Goal: Contribute content: Add original content to the website for others to see

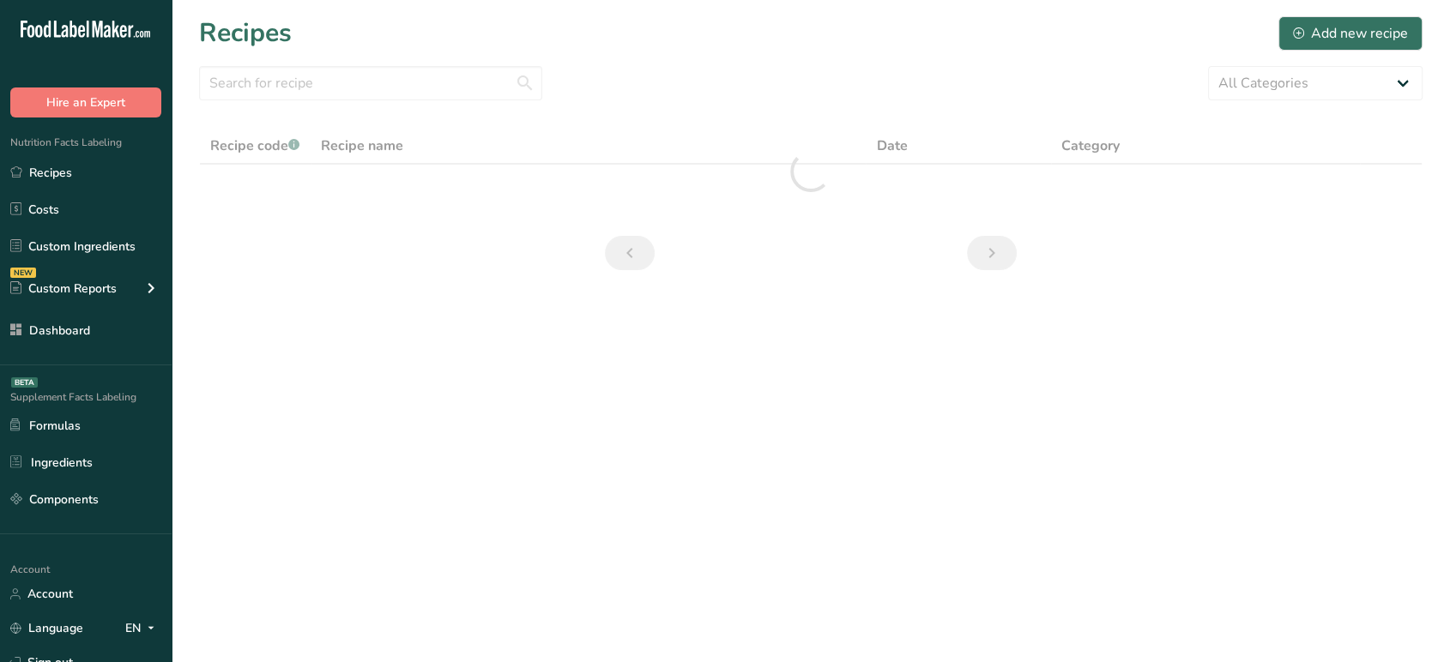
click at [62, 167] on link "Recipes" at bounding box center [86, 172] width 172 height 33
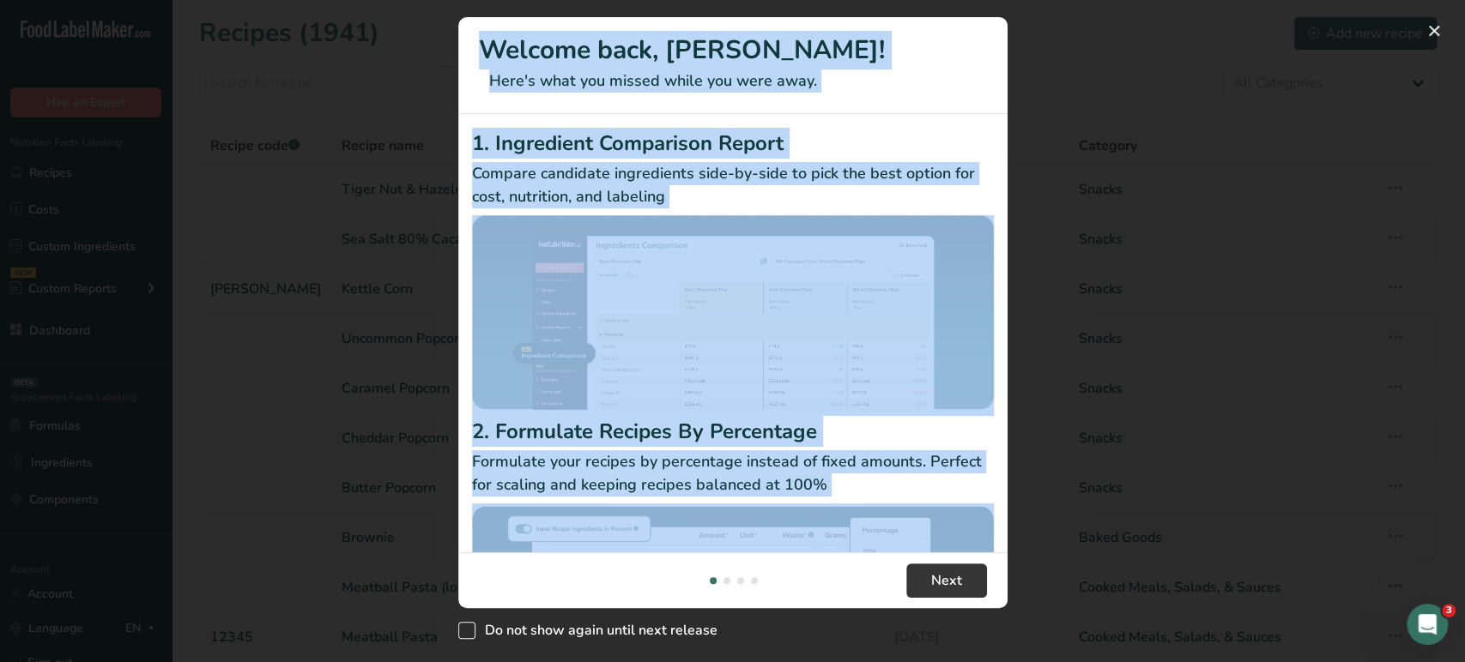
drag, startPoint x: 450, startPoint y: 564, endPoint x: 463, endPoint y: 628, distance: 65.6
click at [463, 628] on div "Welcome back, [PERSON_NAME]! Here's what you missed while you were away. 1. Ing…" at bounding box center [732, 331] width 1465 height 662
click at [463, 628] on span "New Features" at bounding box center [466, 630] width 17 height 17
click at [463, 628] on input "Do not show again until next release" at bounding box center [463, 630] width 11 height 11
checkbox input "true"
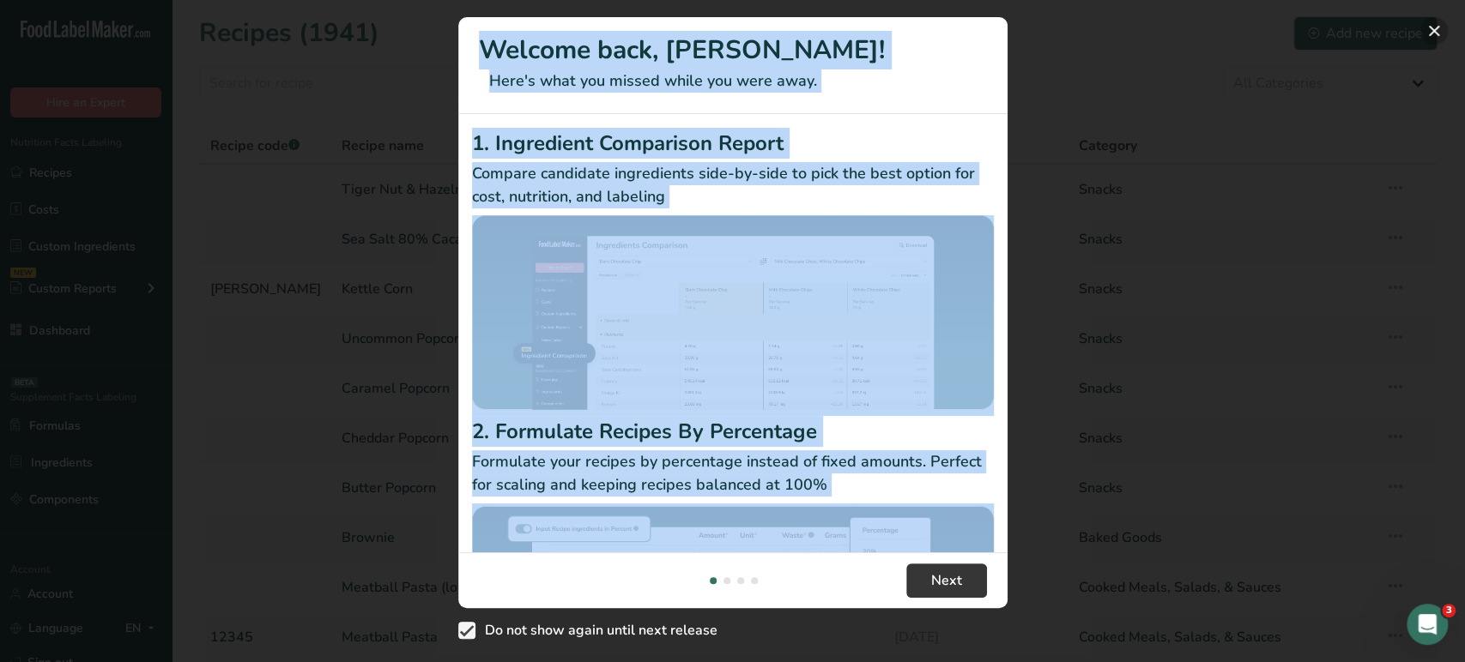
click at [1435, 37] on button "New Features" at bounding box center [1433, 30] width 27 height 27
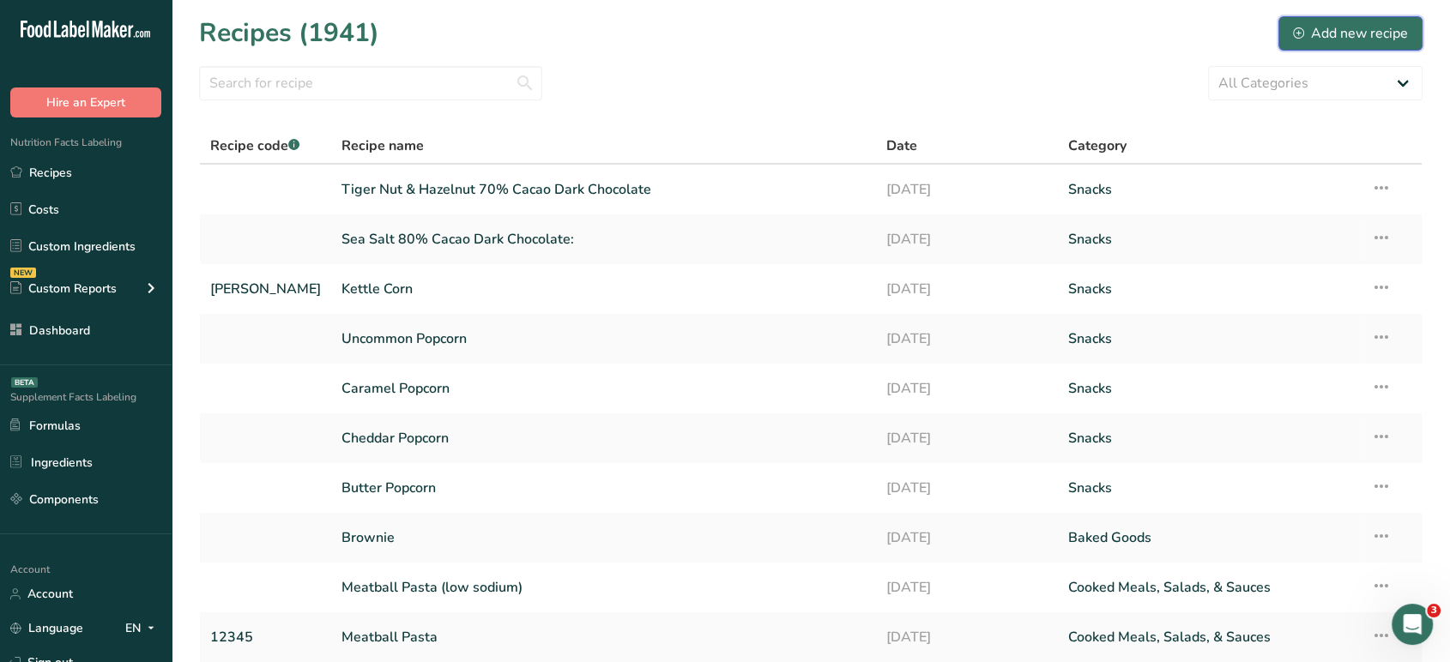
click at [1315, 41] on div "Add new recipe" at bounding box center [1350, 33] width 115 height 21
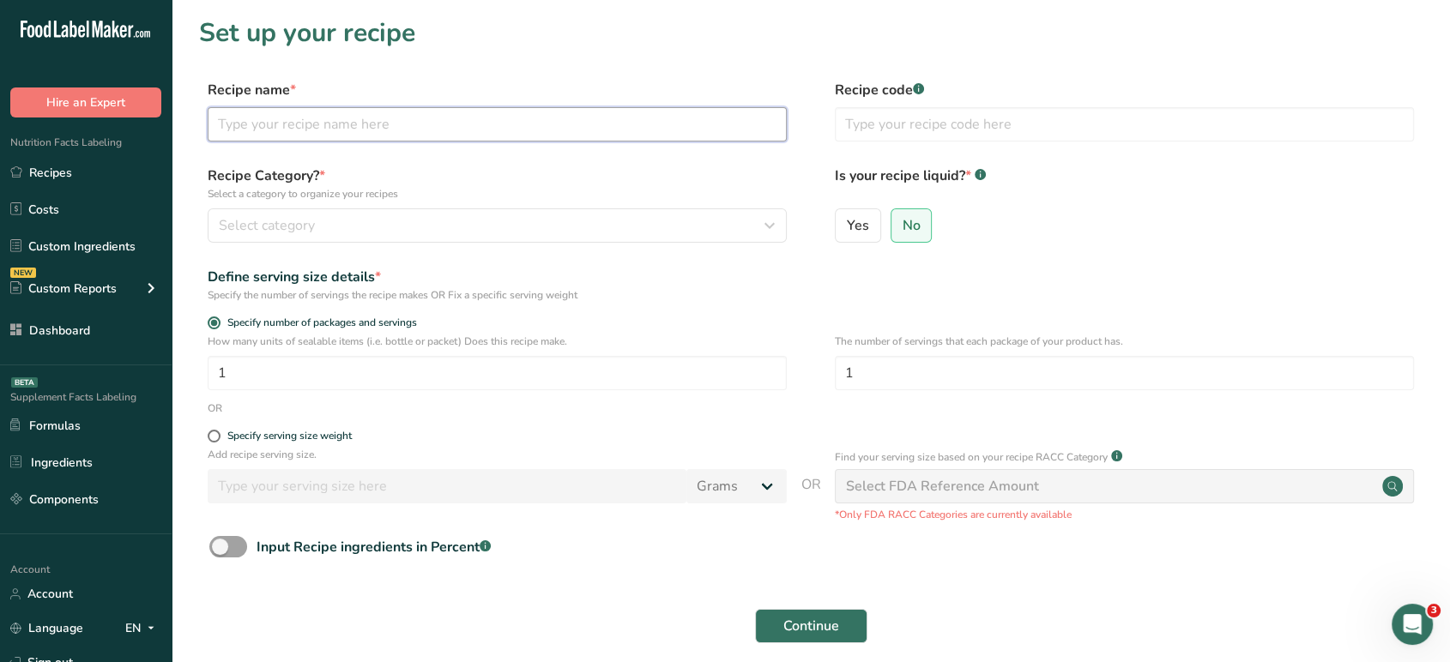
click at [673, 113] on input "text" at bounding box center [497, 124] width 579 height 34
type input "Matcha & White Chocolate"
click at [677, 248] on div "Recipe Category? * Select a category to organize your recipes Select category S…" at bounding box center [811, 210] width 1224 height 88
click at [666, 232] on div "Select category" at bounding box center [492, 225] width 547 height 21
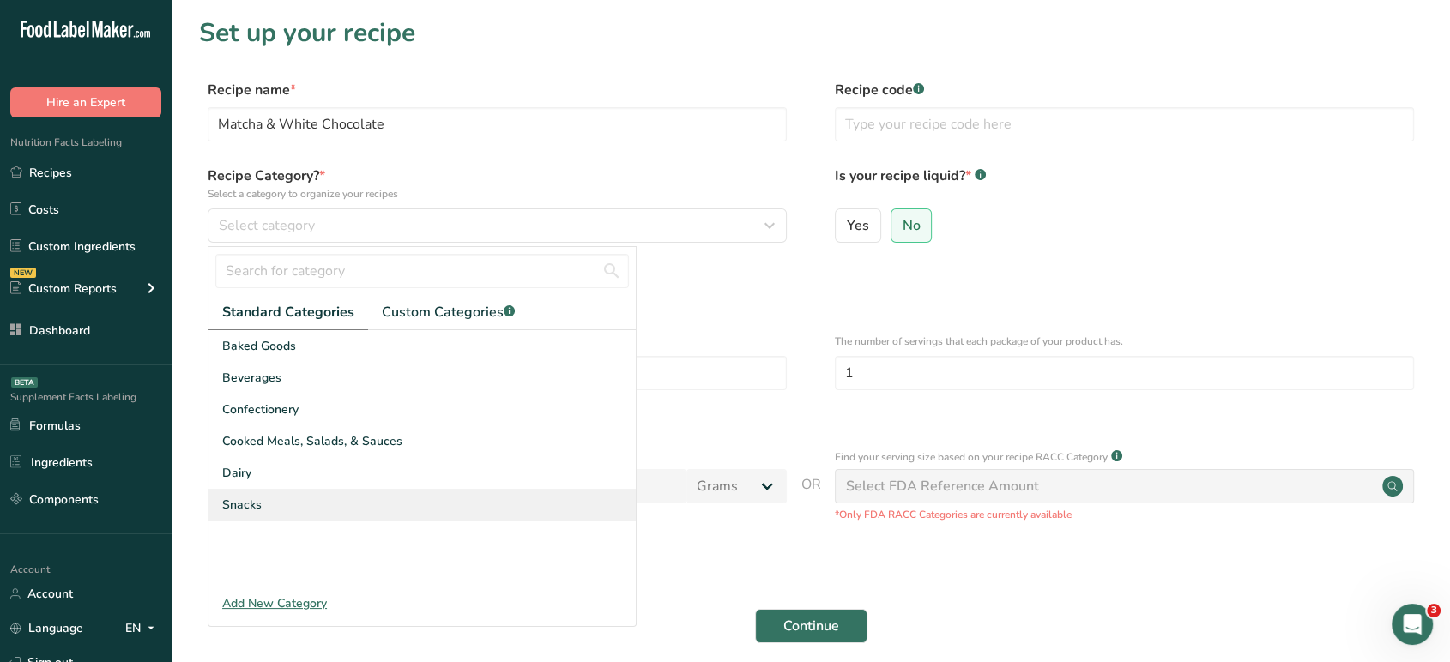
click at [457, 505] on div "Snacks" at bounding box center [421, 505] width 427 height 32
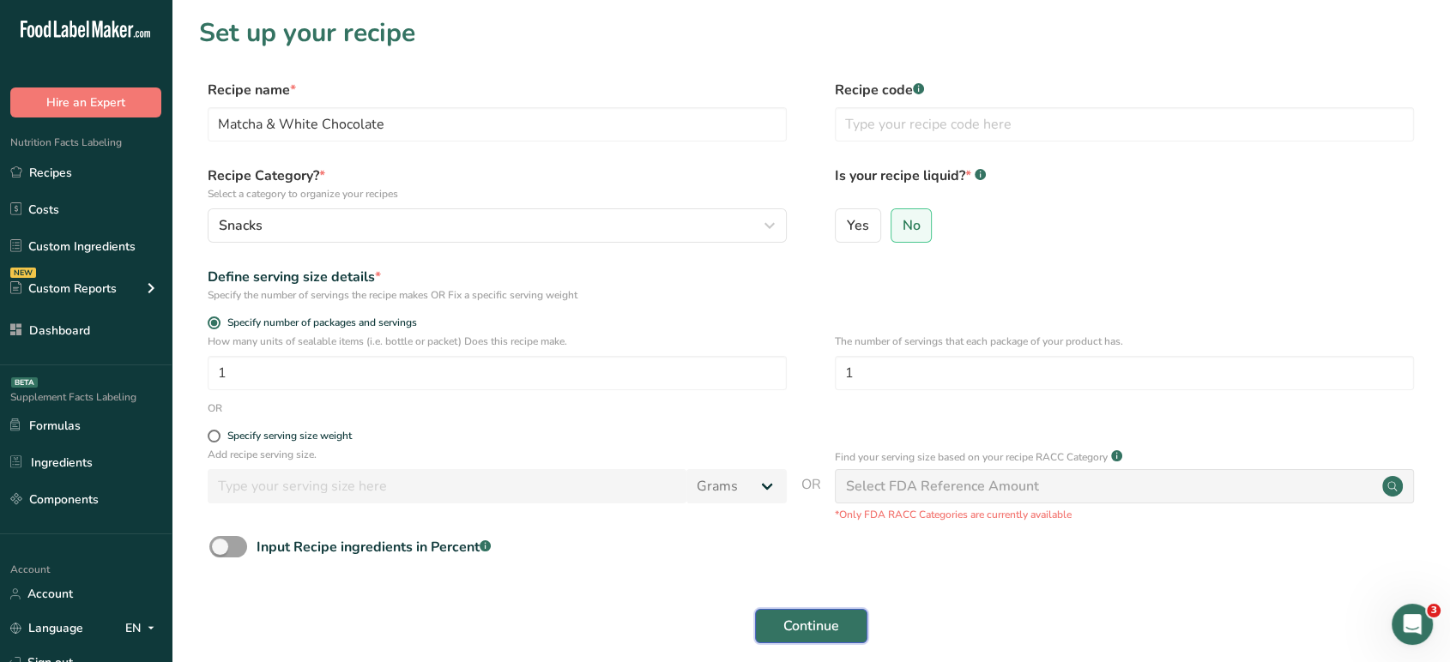
click at [851, 643] on button "Continue" at bounding box center [811, 626] width 112 height 34
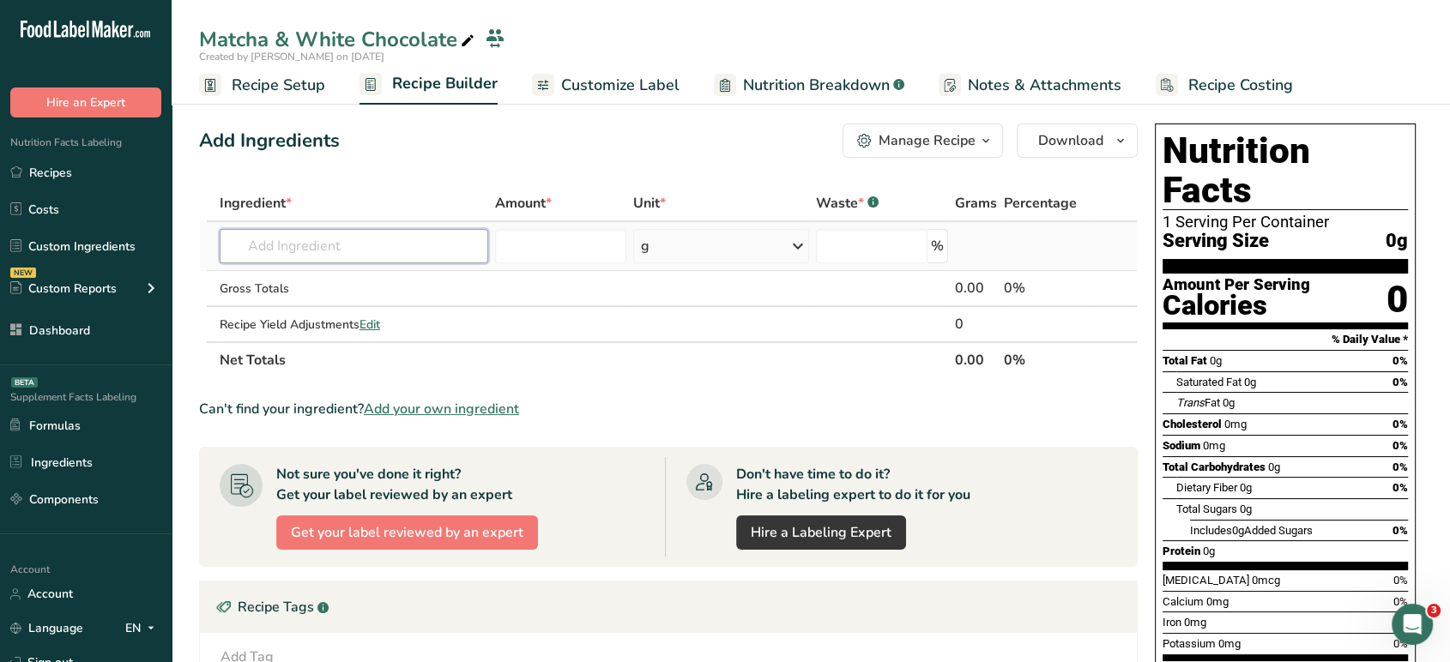
click at [405, 254] on input "text" at bounding box center [354, 246] width 269 height 34
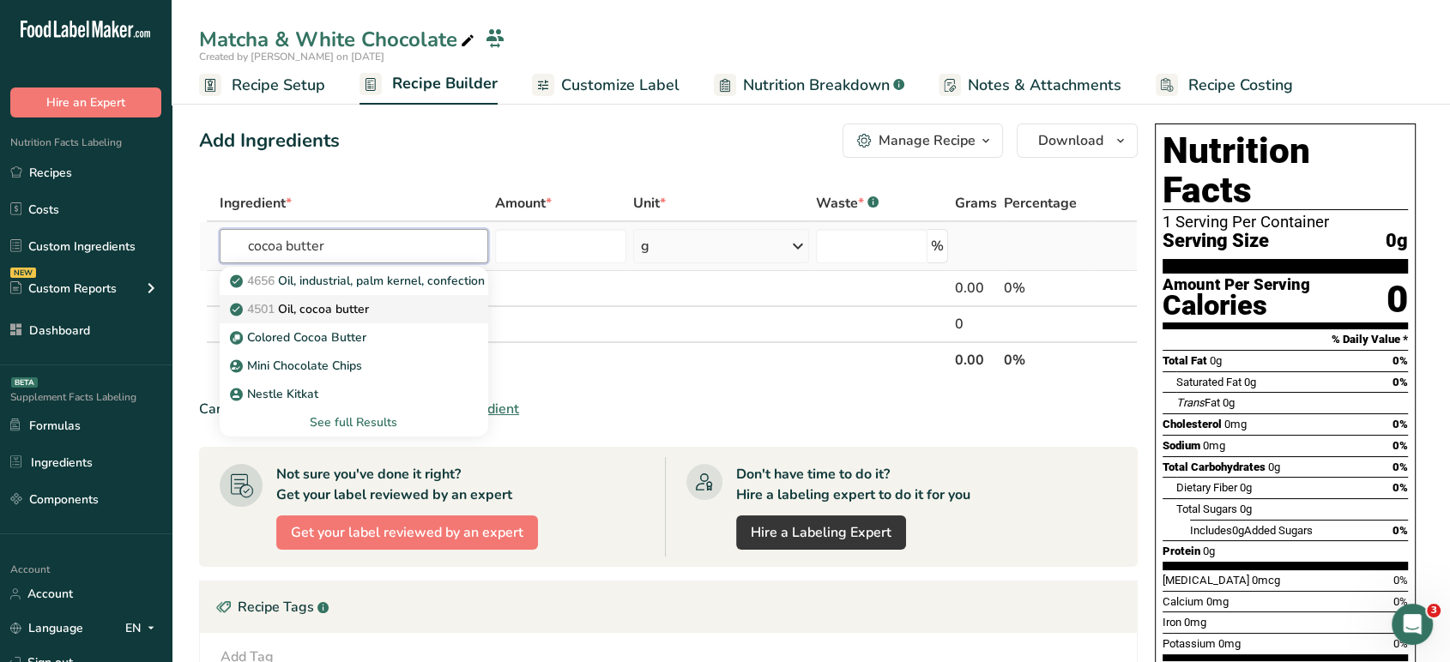
type input "cocoa butter"
click at [410, 305] on div "4501 Oil, cocoa butter" at bounding box center [340, 309] width 214 height 18
type input "Oil, cocoa butter"
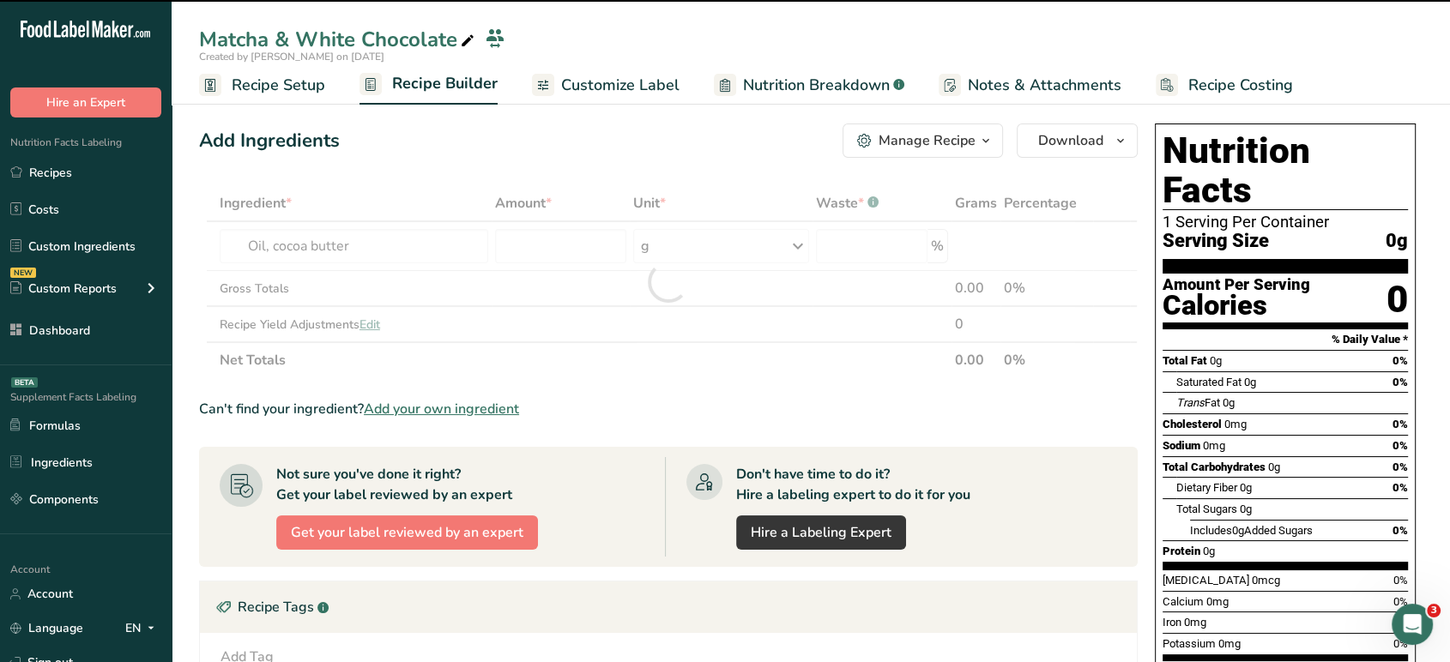
type input "0"
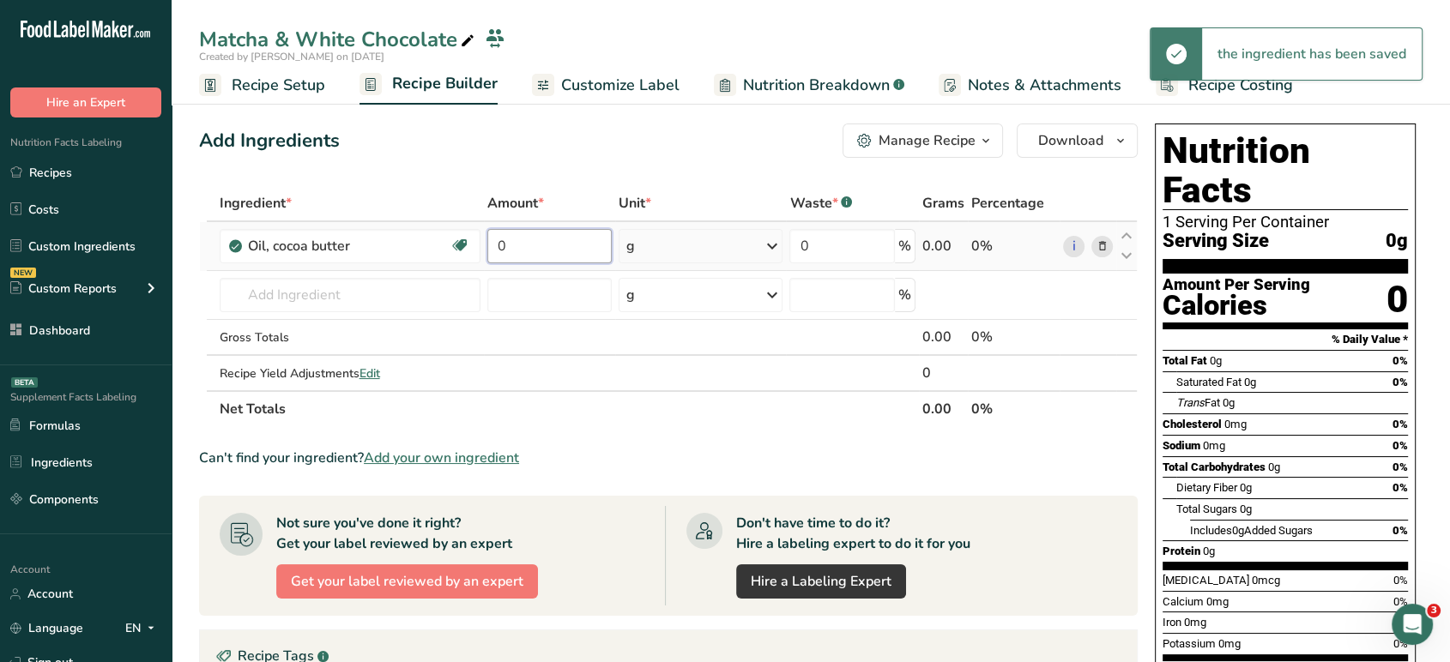
click at [589, 259] on input "0" at bounding box center [549, 246] width 124 height 34
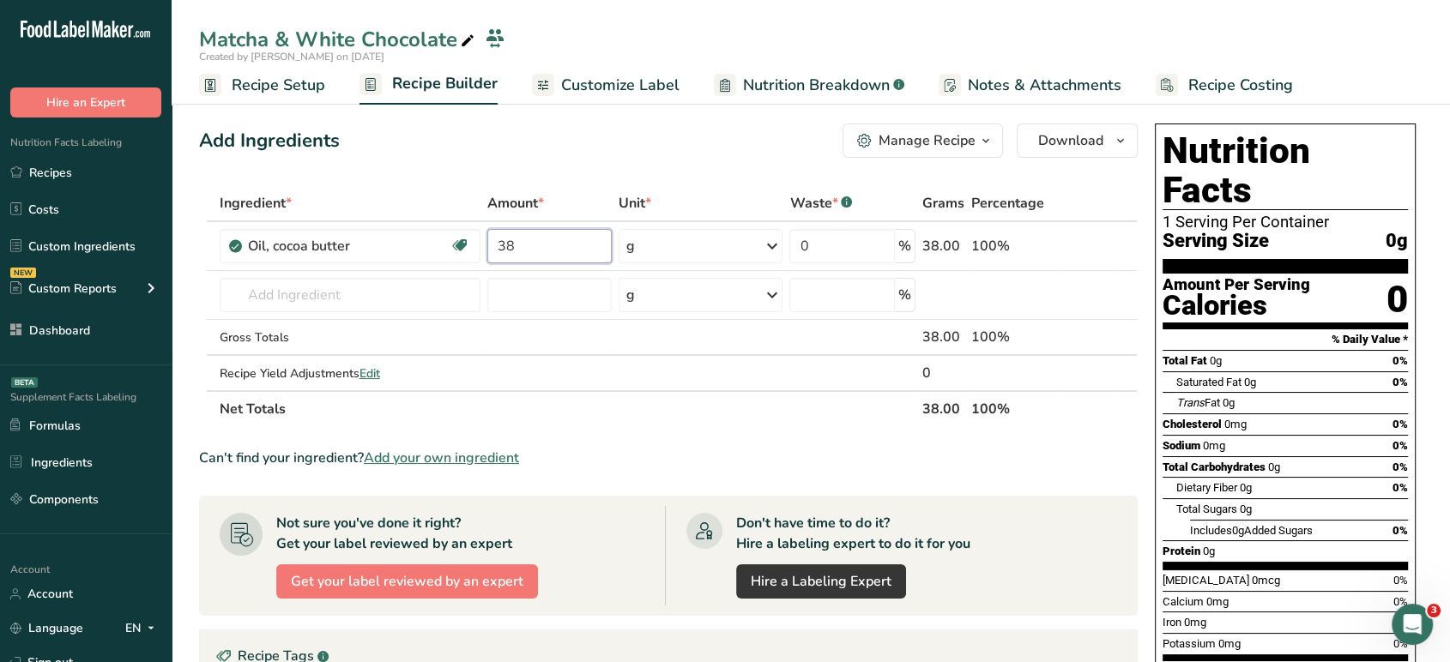
type input "38"
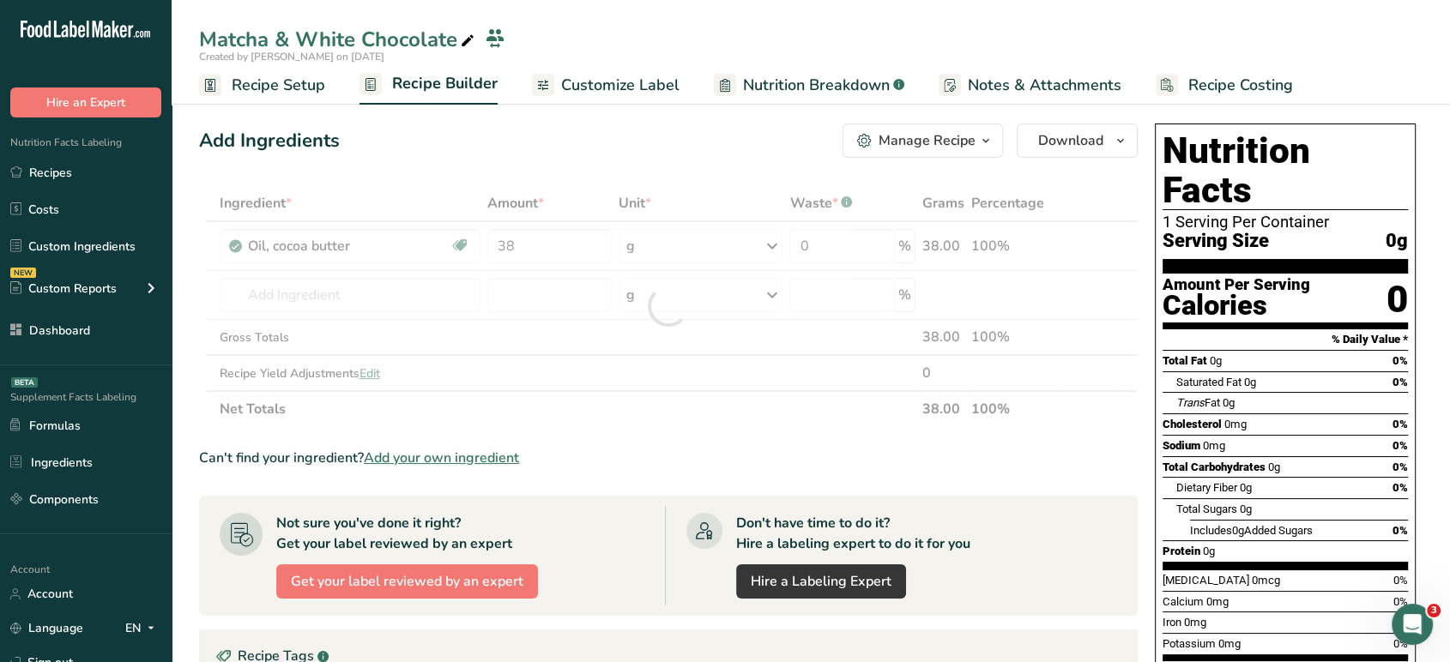
click at [552, 184] on div "Add Ingredients Manage Recipe Delete Recipe Duplicate Recipe Scale Recipe Save …" at bounding box center [673, 577] width 949 height 920
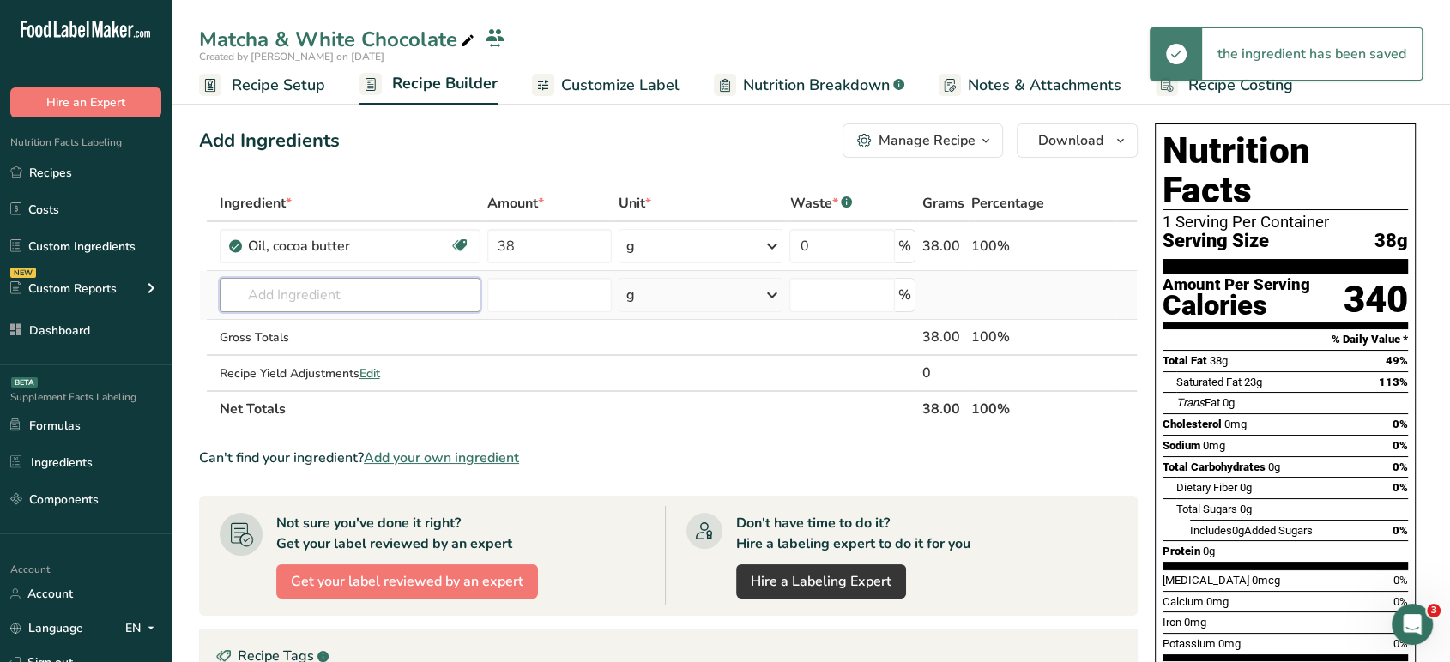
click at [420, 299] on input "text" at bounding box center [350, 295] width 261 height 34
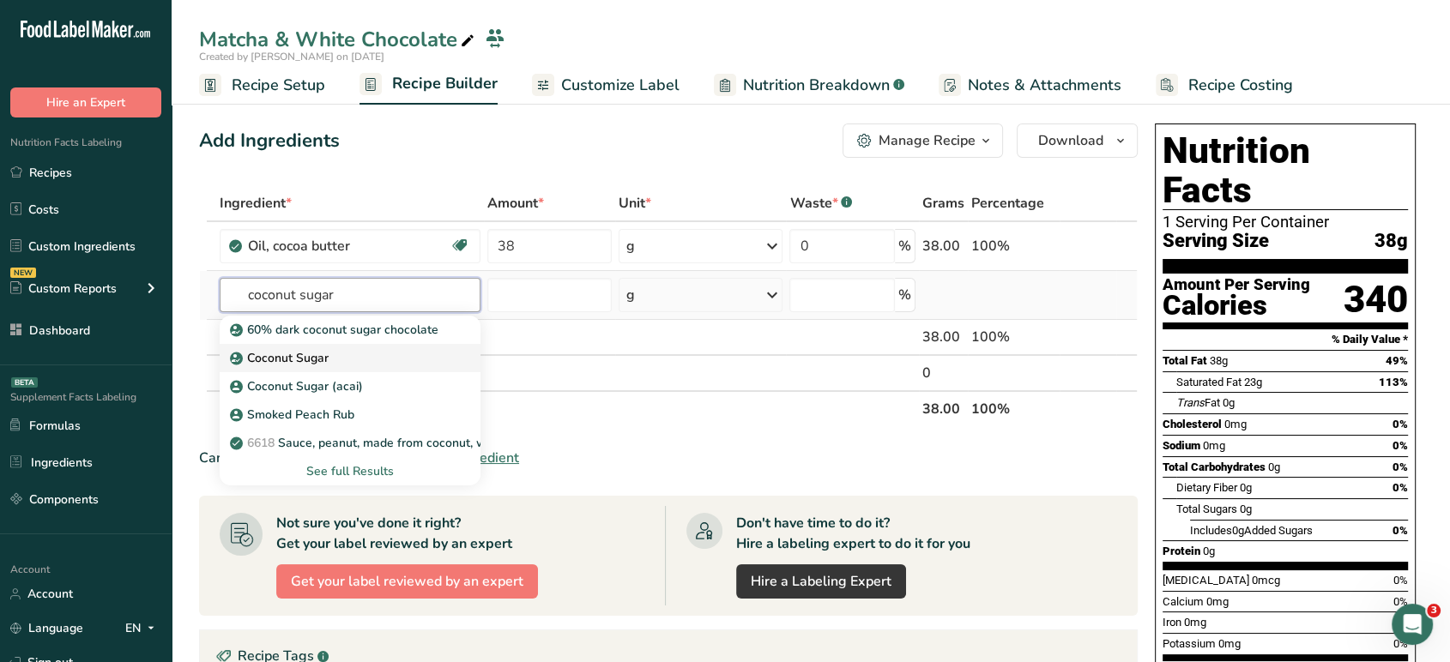
type input "coconut sugar"
click at [402, 360] on div "Coconut Sugar" at bounding box center [336, 358] width 206 height 18
type input "Coconut Sugar"
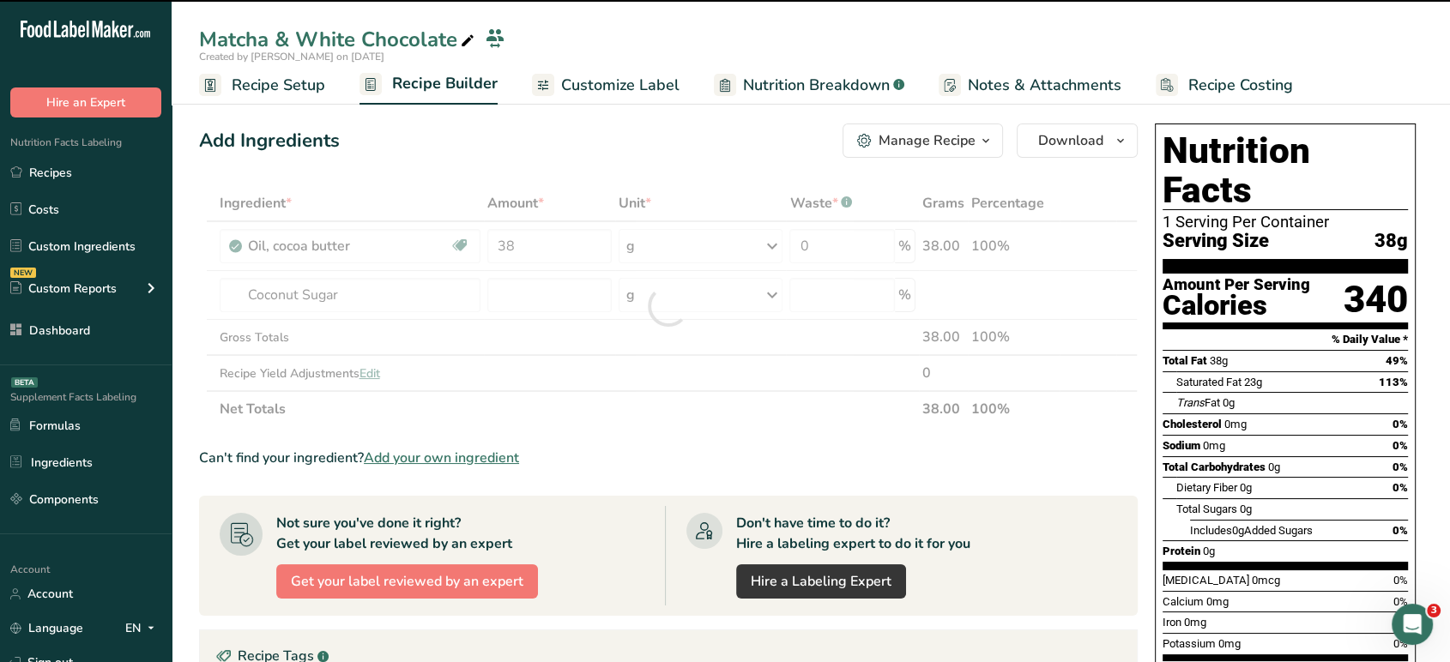
type input "0"
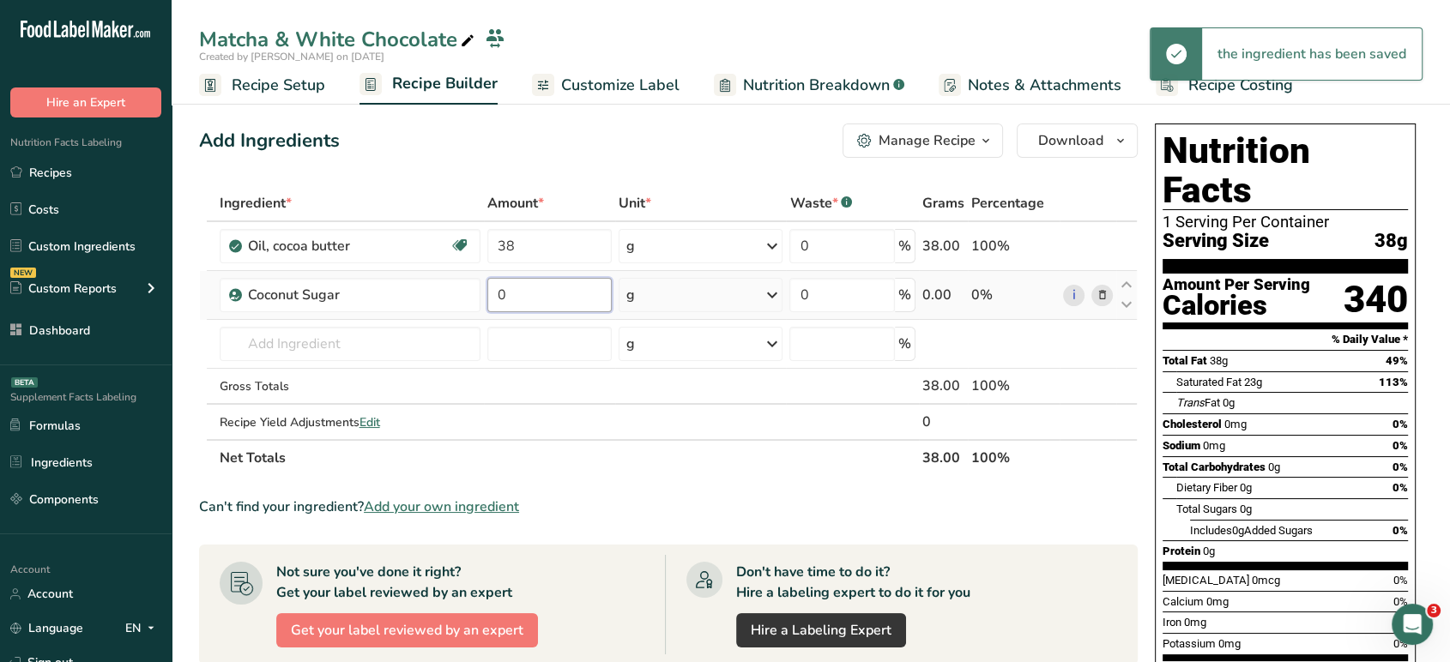
click at [554, 300] on input "0" at bounding box center [549, 295] width 124 height 34
type input "38"
click at [529, 178] on div "Add Ingredients Manage Recipe Delete Recipe Duplicate Recipe Scale Recipe Save …" at bounding box center [673, 600] width 949 height 967
click at [392, 346] on input "text" at bounding box center [350, 344] width 261 height 34
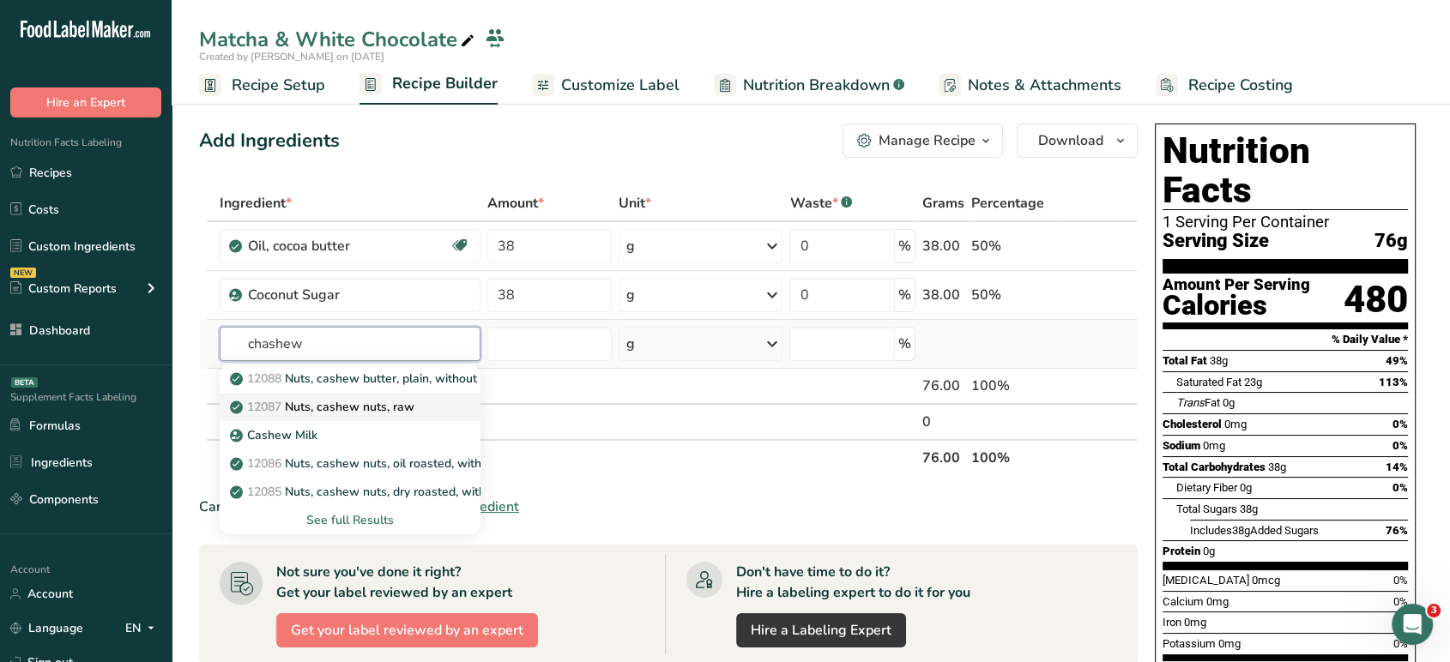
type input "chashew"
click at [431, 408] on div "12087 Nuts, cashew nuts, raw" at bounding box center [336, 407] width 206 height 18
type input "Nuts, cashew nuts, raw"
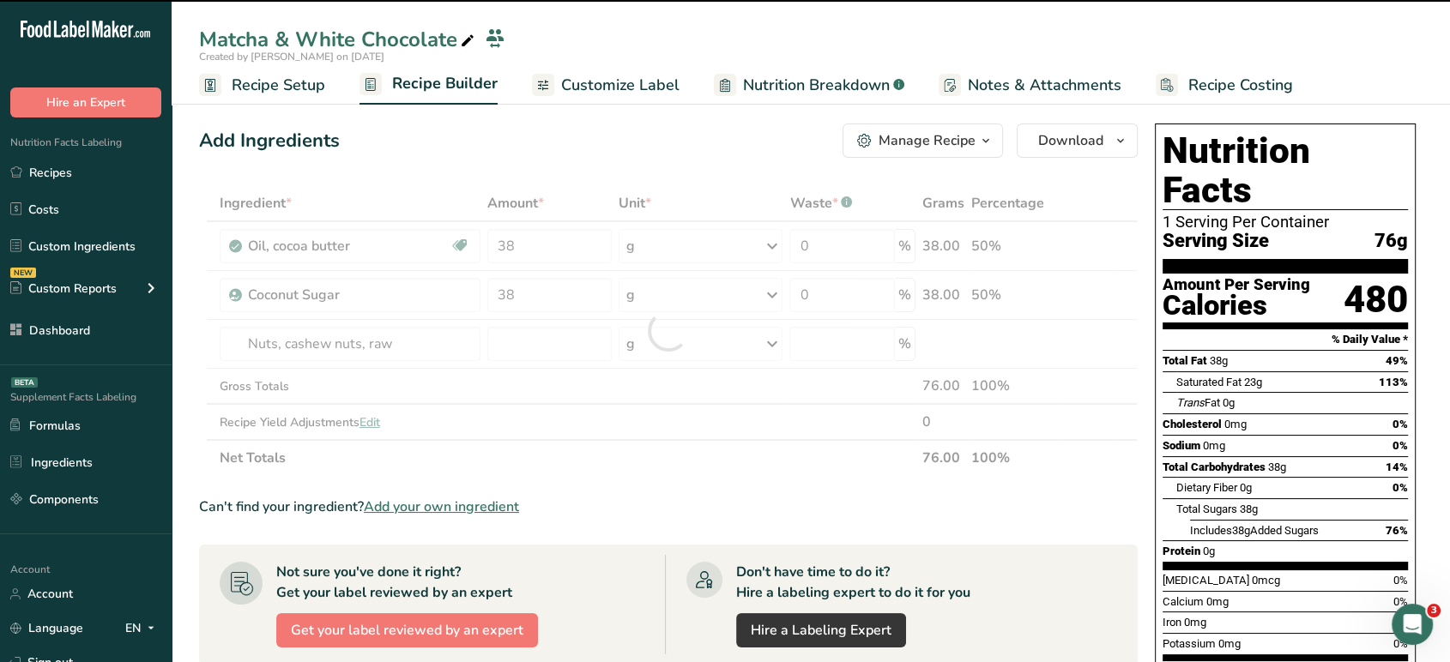
type input "0"
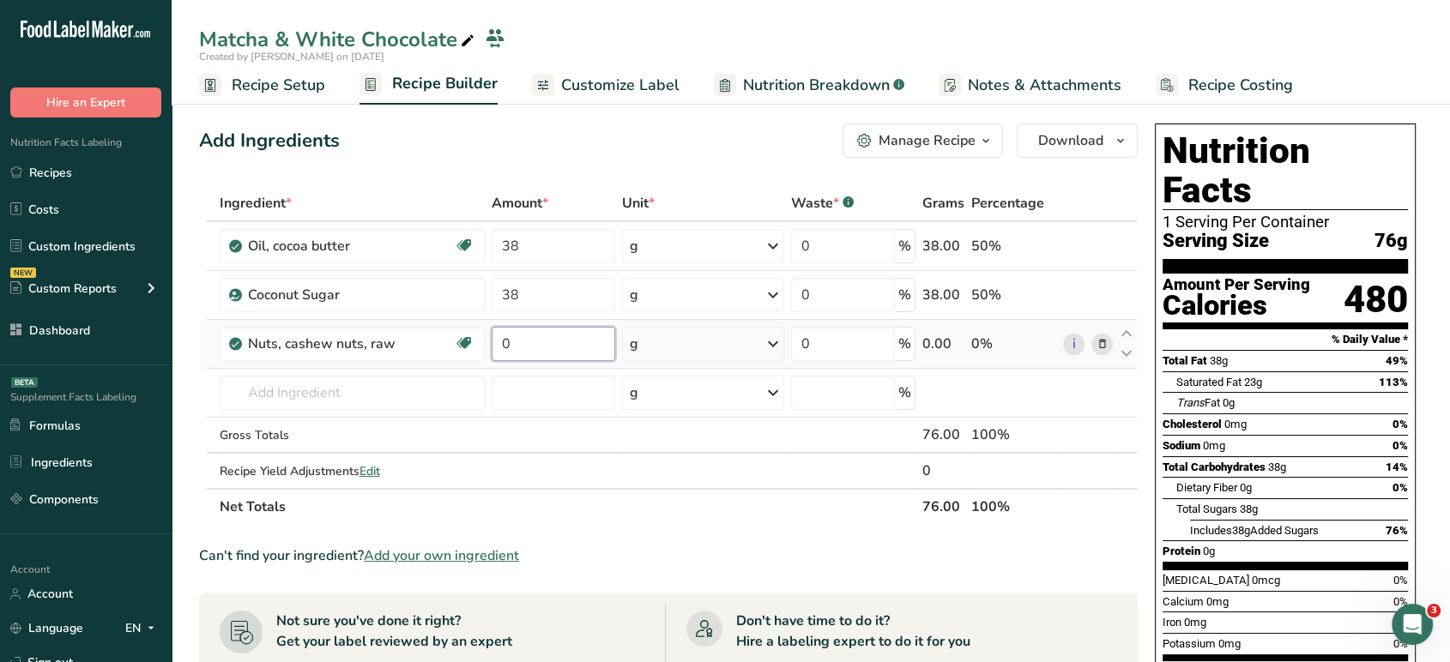
click at [549, 339] on input "0" at bounding box center [554, 344] width 124 height 34
type input "19.5"
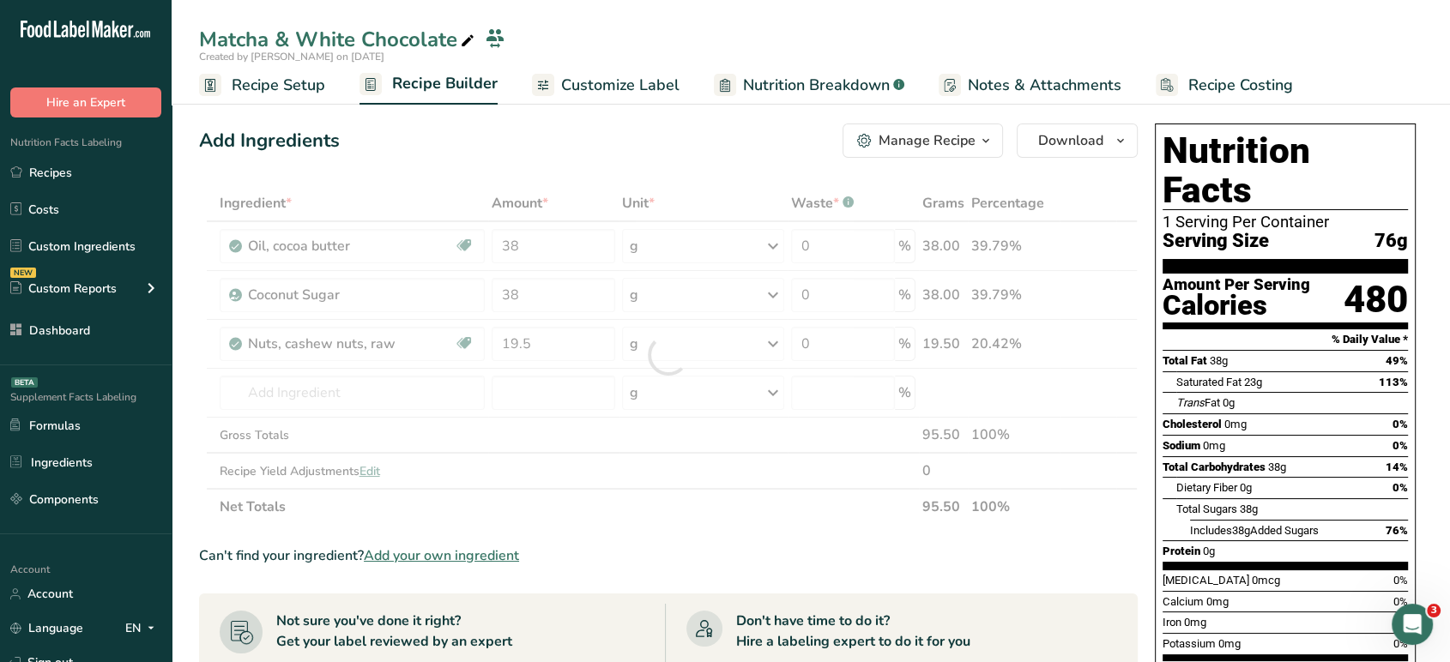
click at [498, 131] on div "Add Ingredients Manage Recipe Delete Recipe Duplicate Recipe Scale Recipe Save …" at bounding box center [668, 141] width 939 height 34
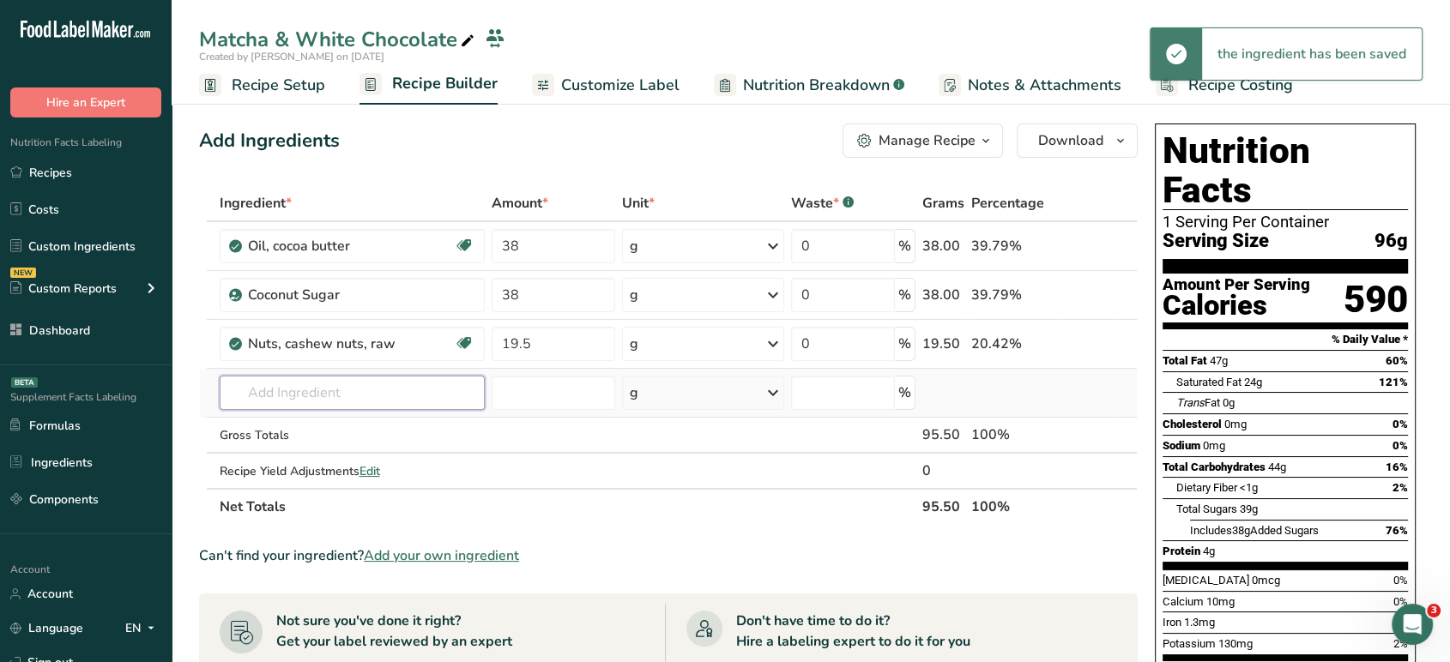
click at [422, 393] on input "text" at bounding box center [352, 393] width 265 height 34
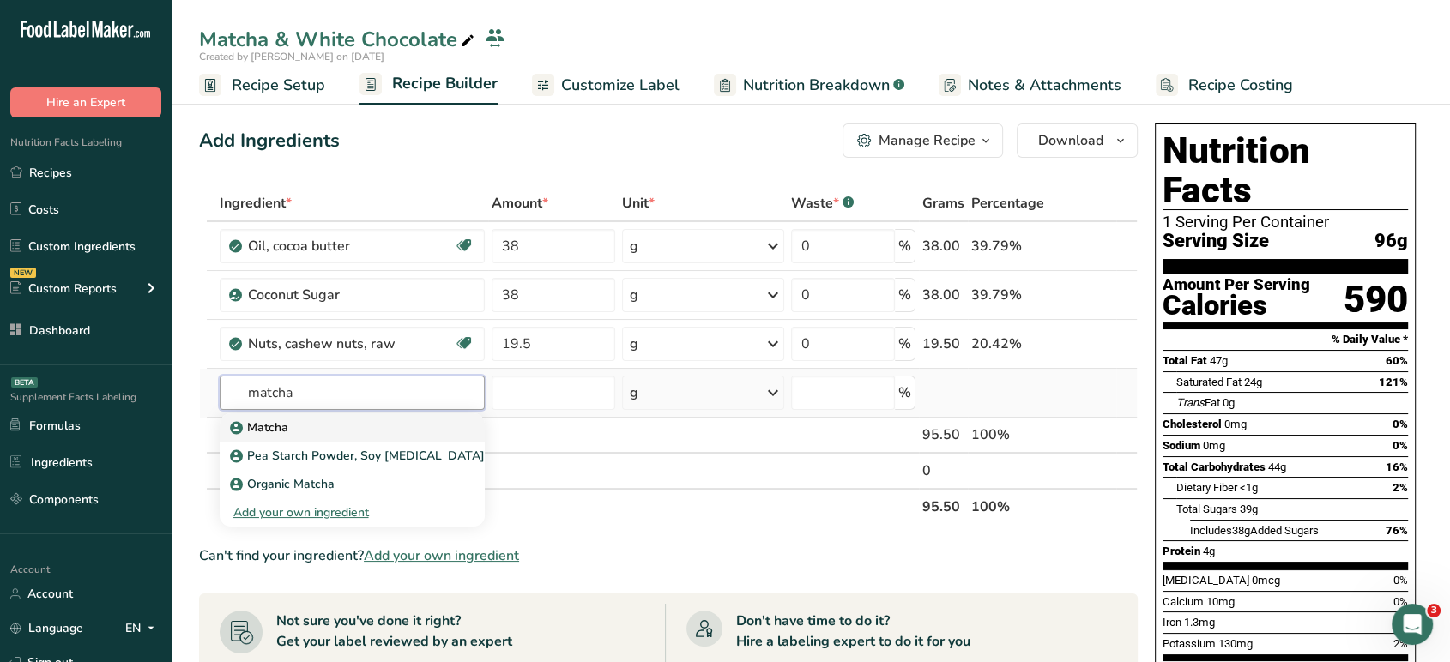
type input "matcha"
drag, startPoint x: 421, startPoint y: 417, endPoint x: 414, endPoint y: 479, distance: 62.3
click at [414, 479] on div "Matcha Pea Starch Powder, Soy [MEDICAL_DATA], Spirulina Powder, Chlorella Powde…" at bounding box center [352, 470] width 265 height 113
click at [414, 479] on div "Organic Matcha" at bounding box center [338, 484] width 210 height 18
type input "Organic Matcha"
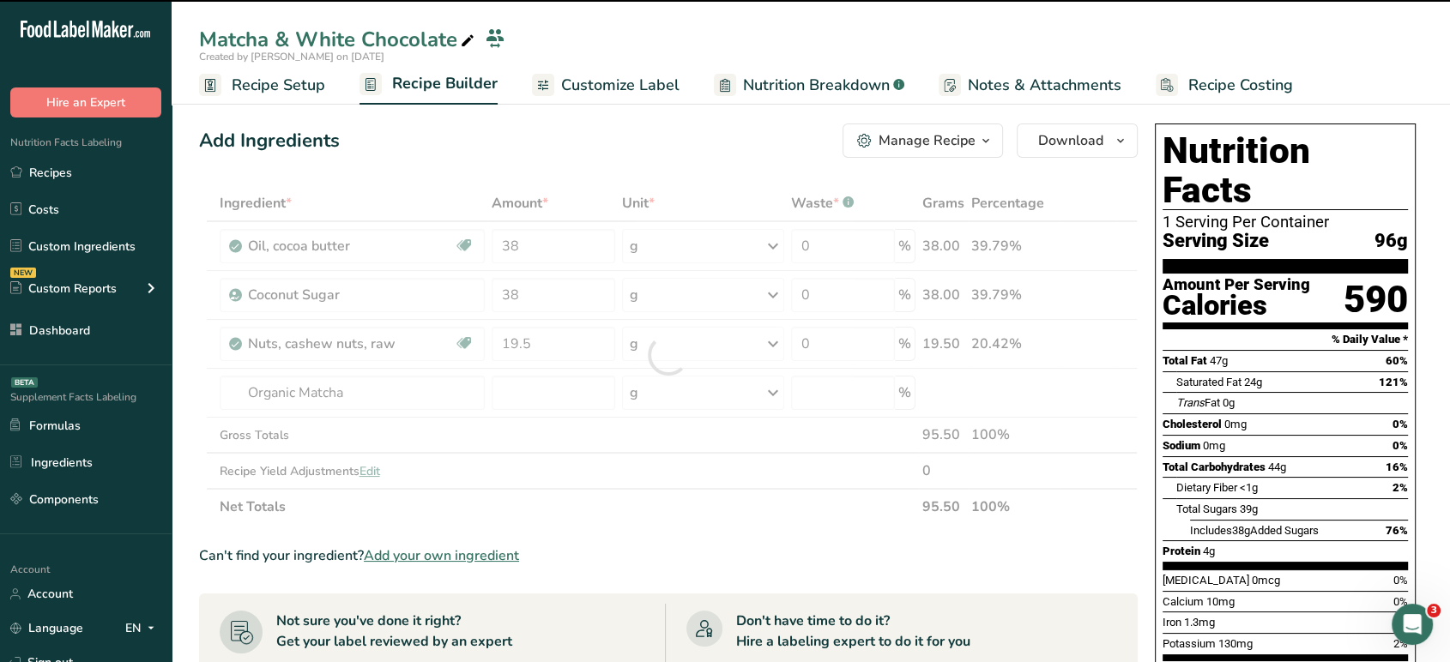
type input "0"
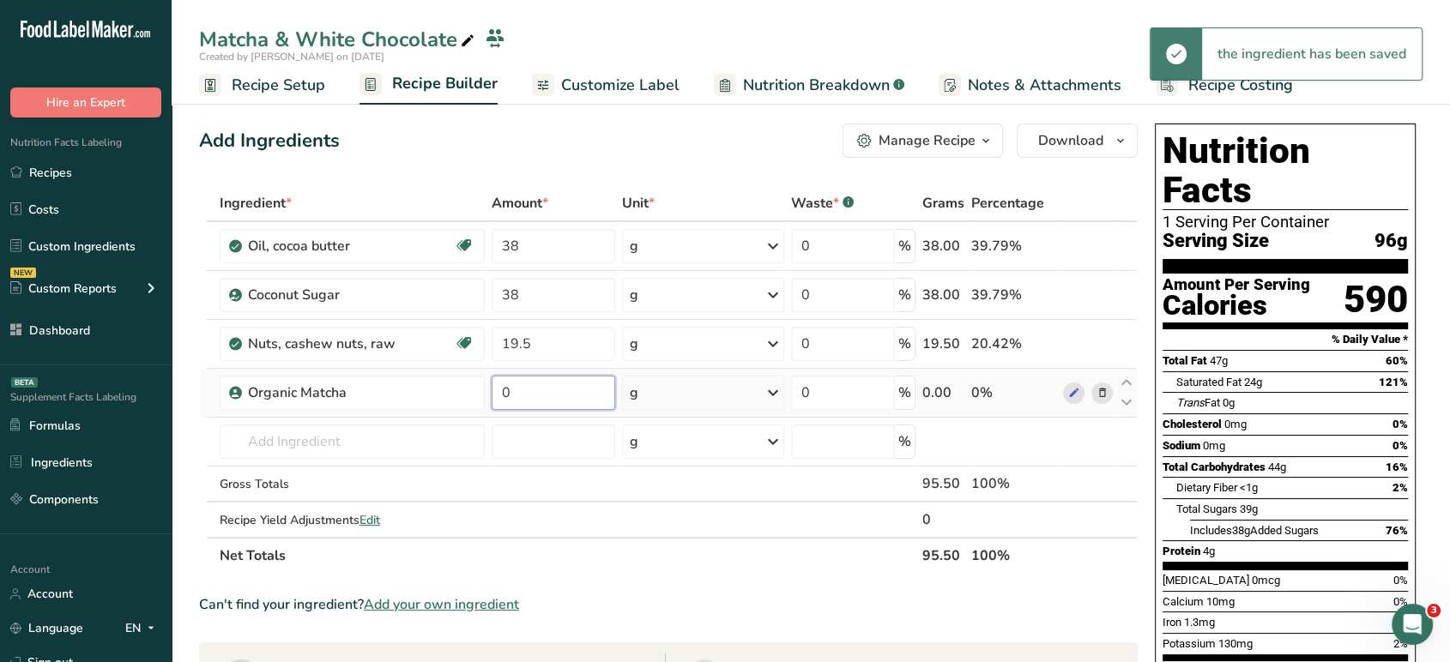
click at [585, 398] on input "0" at bounding box center [554, 393] width 124 height 34
type input "4"
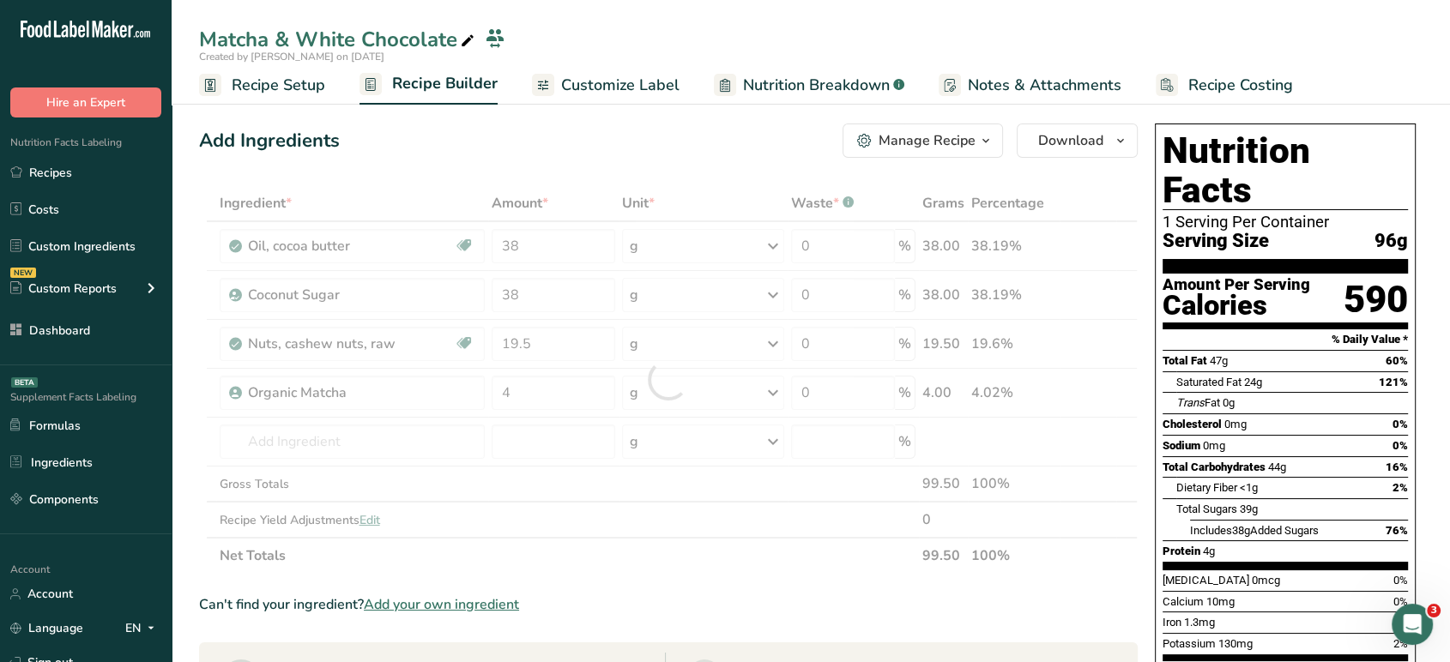
click at [503, 184] on div "Add Ingredients Manage Recipe Delete Recipe Duplicate Recipe Scale Recipe Save …" at bounding box center [673, 649] width 949 height 1065
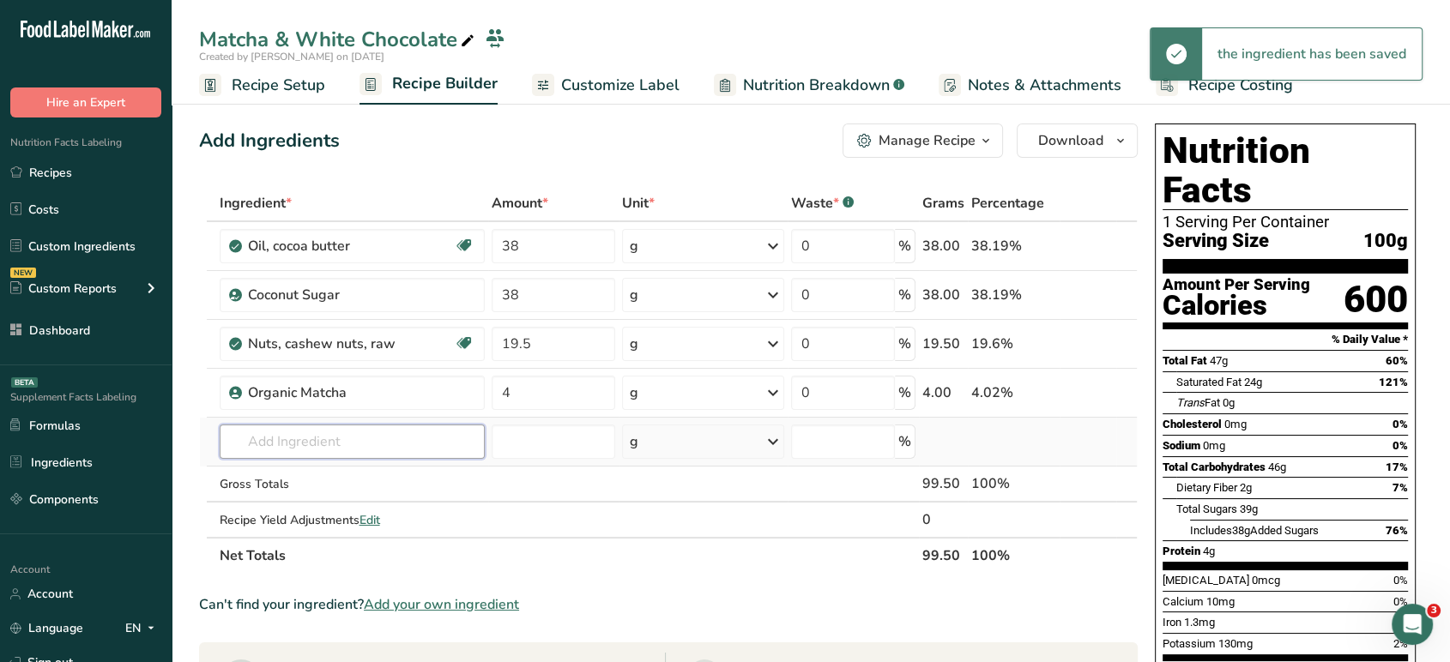
click at [401, 438] on input "text" at bounding box center [352, 442] width 265 height 34
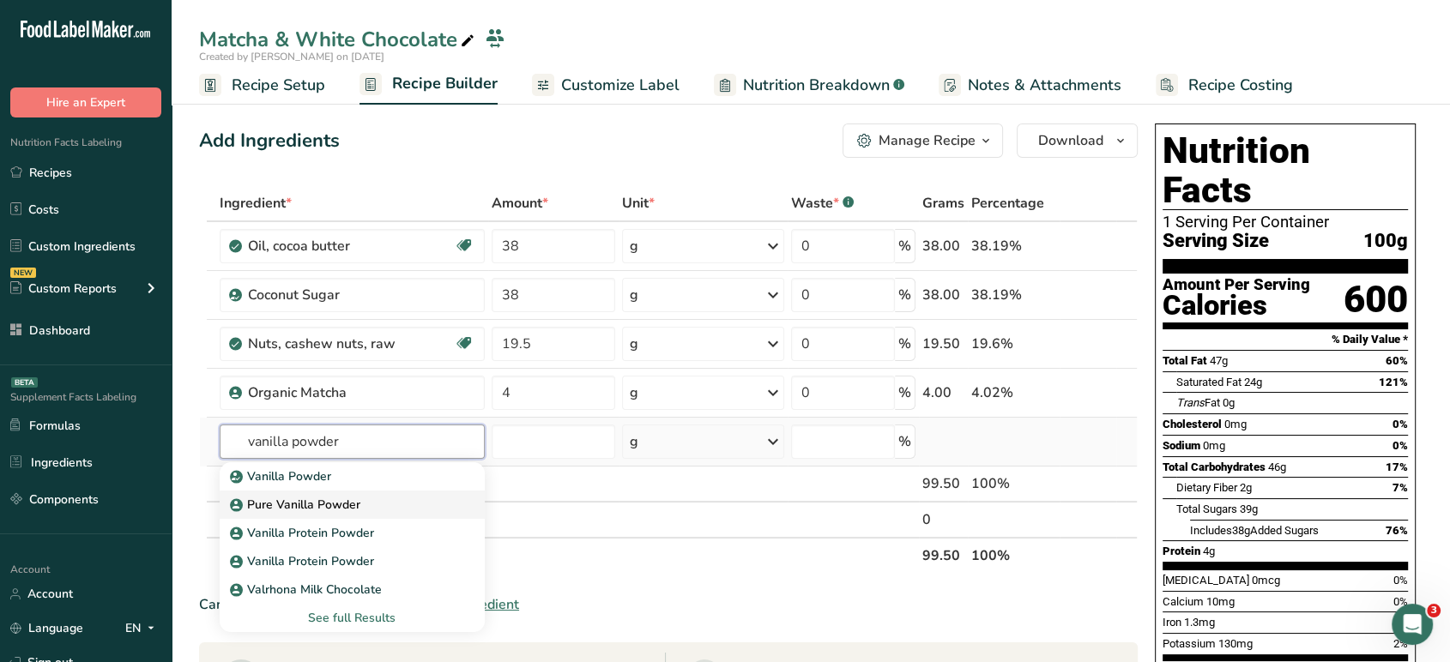
type input "vanilla powder"
click at [401, 501] on div "Pure Vanilla Powder" at bounding box center [338, 505] width 210 height 18
type input "Pure Vanilla Powder"
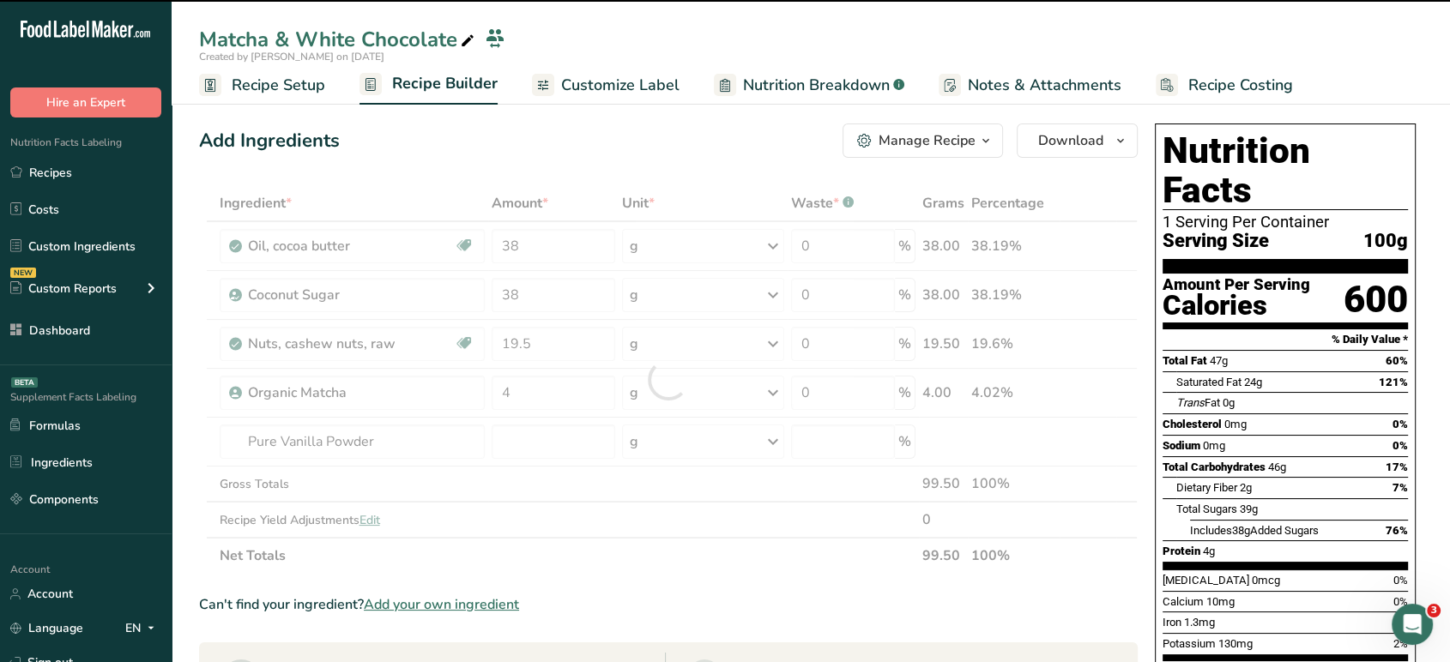
type input "0"
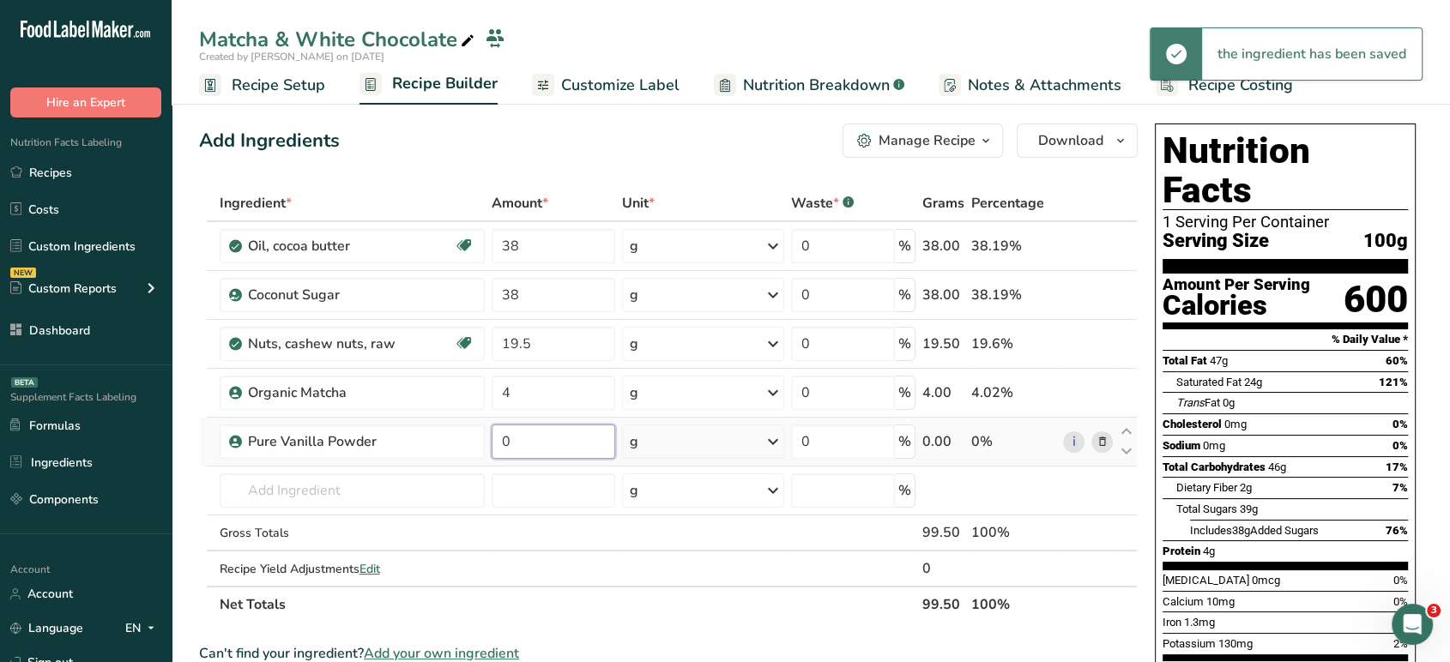
click at [579, 440] on input "0" at bounding box center [554, 442] width 124 height 34
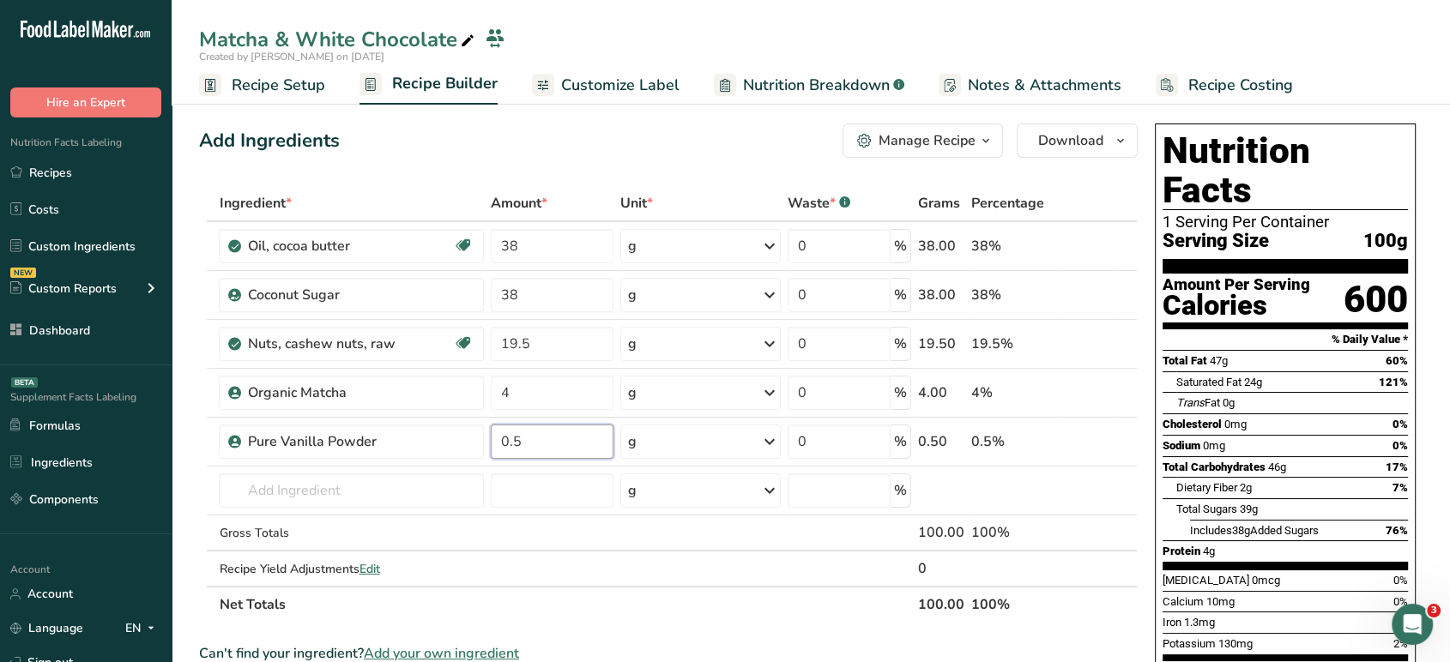
type input "0.5"
click at [621, 156] on div "Add Ingredients Manage Recipe Delete Recipe Duplicate Recipe Scale Recipe Save …" at bounding box center [668, 141] width 939 height 34
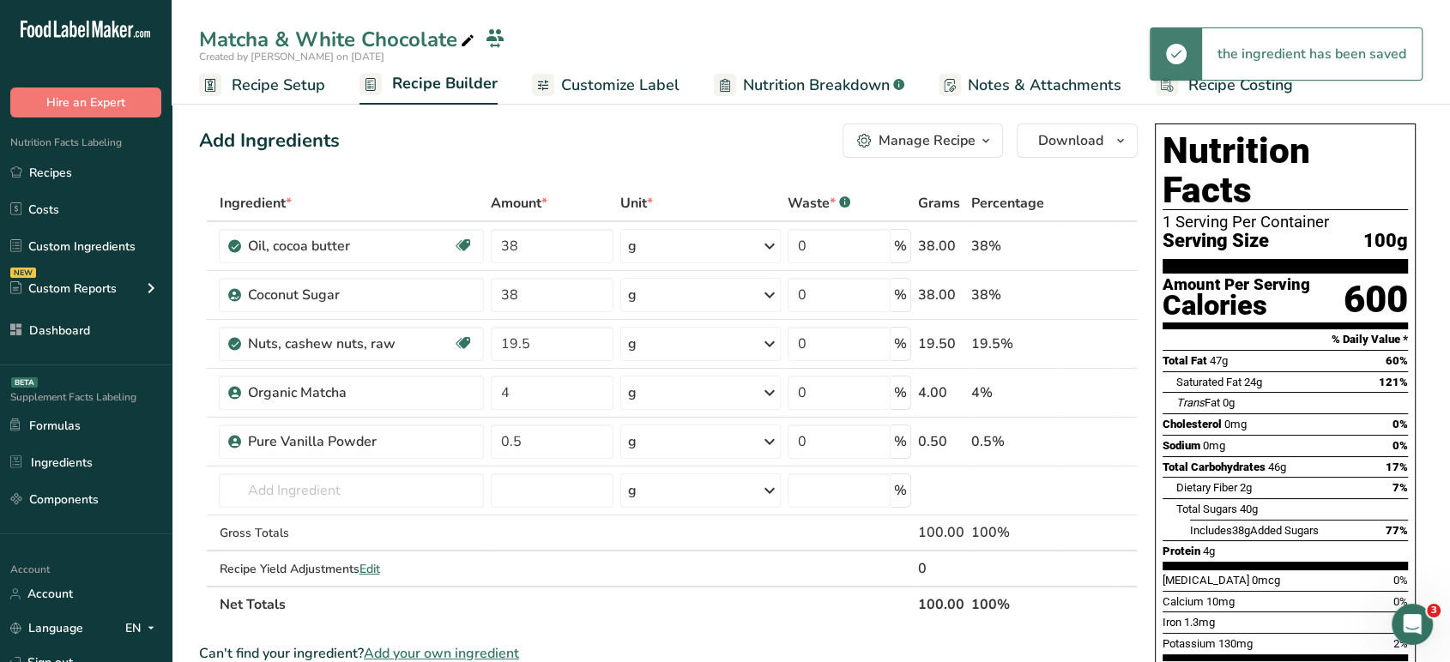
click at [315, 89] on span "Recipe Setup" at bounding box center [279, 85] width 94 height 23
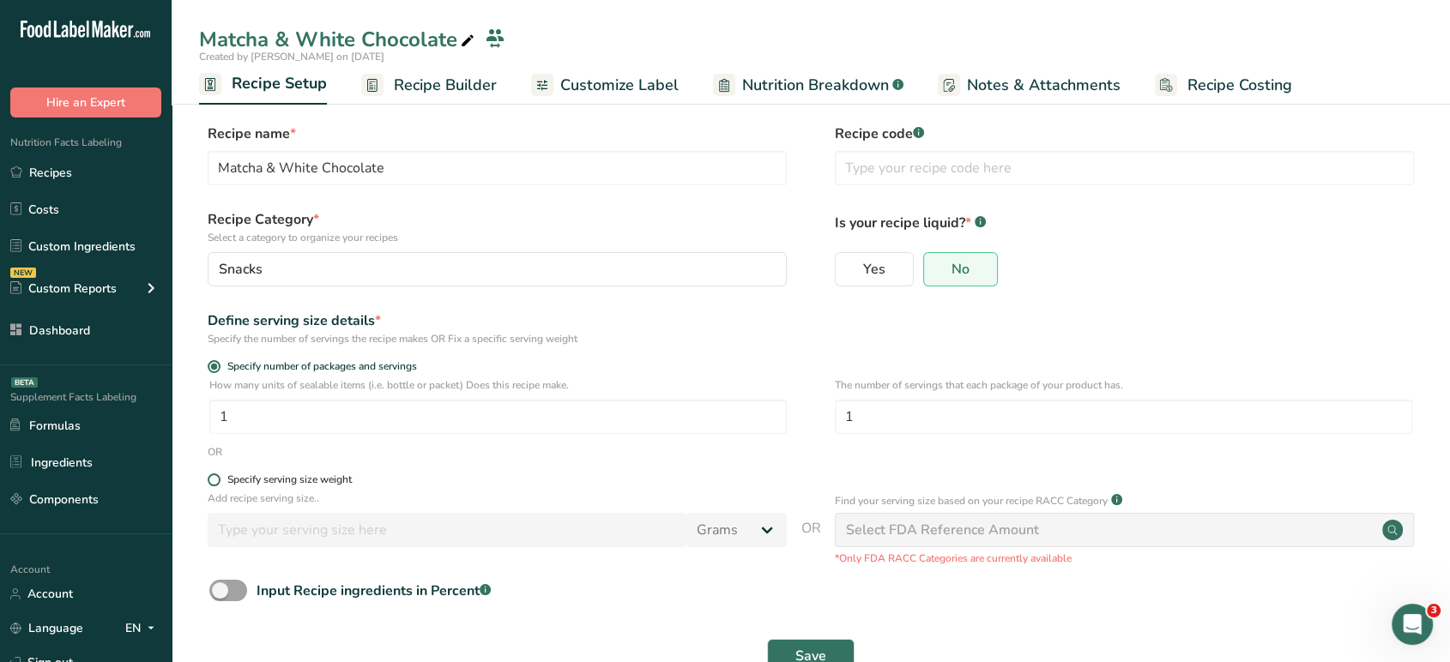
click at [218, 481] on span at bounding box center [214, 480] width 13 height 13
click at [218, 481] on input "Specify serving size weight" at bounding box center [213, 479] width 11 height 11
radio input "true"
radio input "false"
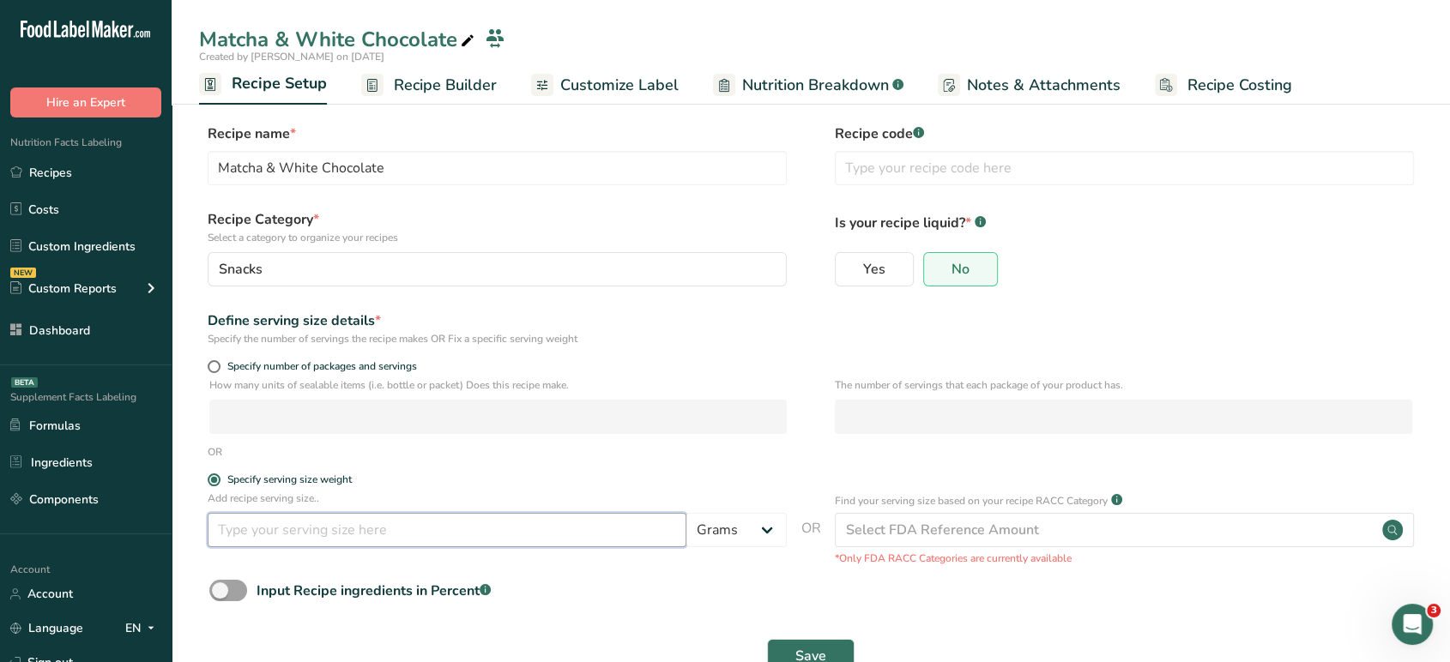
click at [285, 534] on input "number" at bounding box center [447, 530] width 479 height 34
type input "27"
click at [828, 644] on button "Save" at bounding box center [811, 656] width 88 height 34
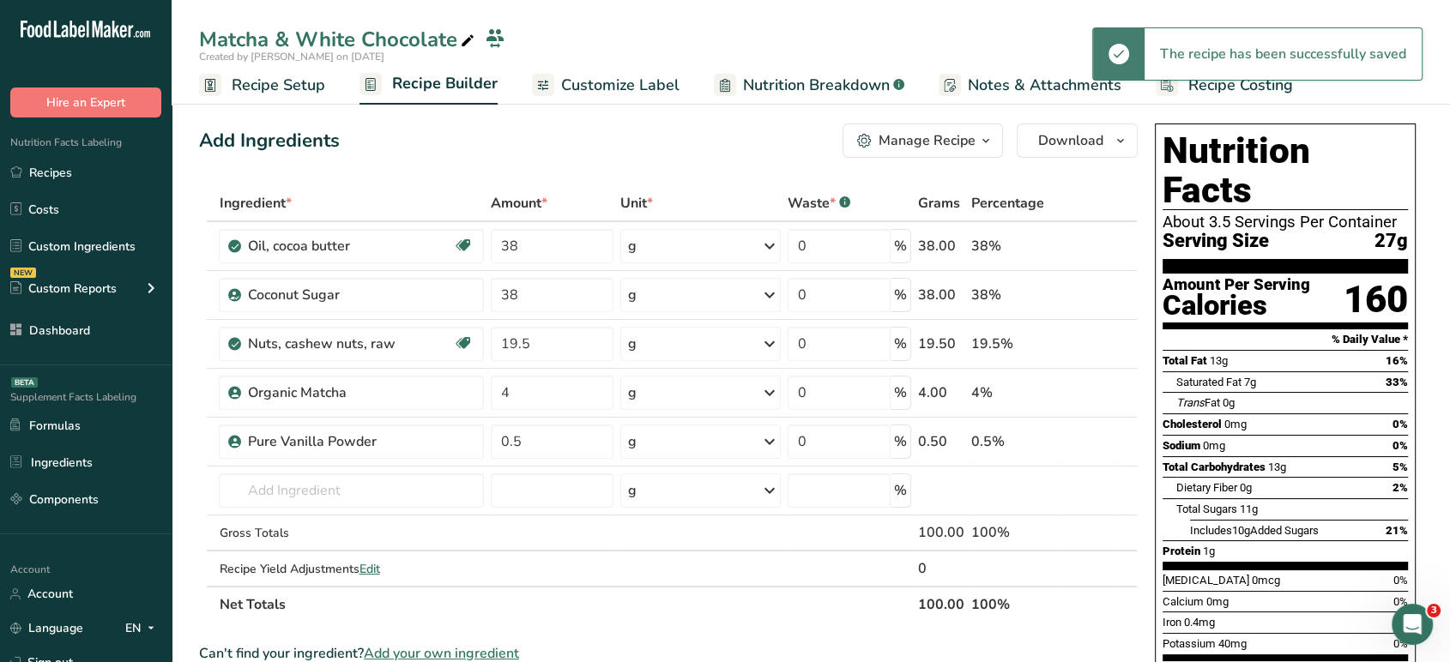
click at [639, 66] on link "Customize Label" at bounding box center [606, 85] width 148 height 39
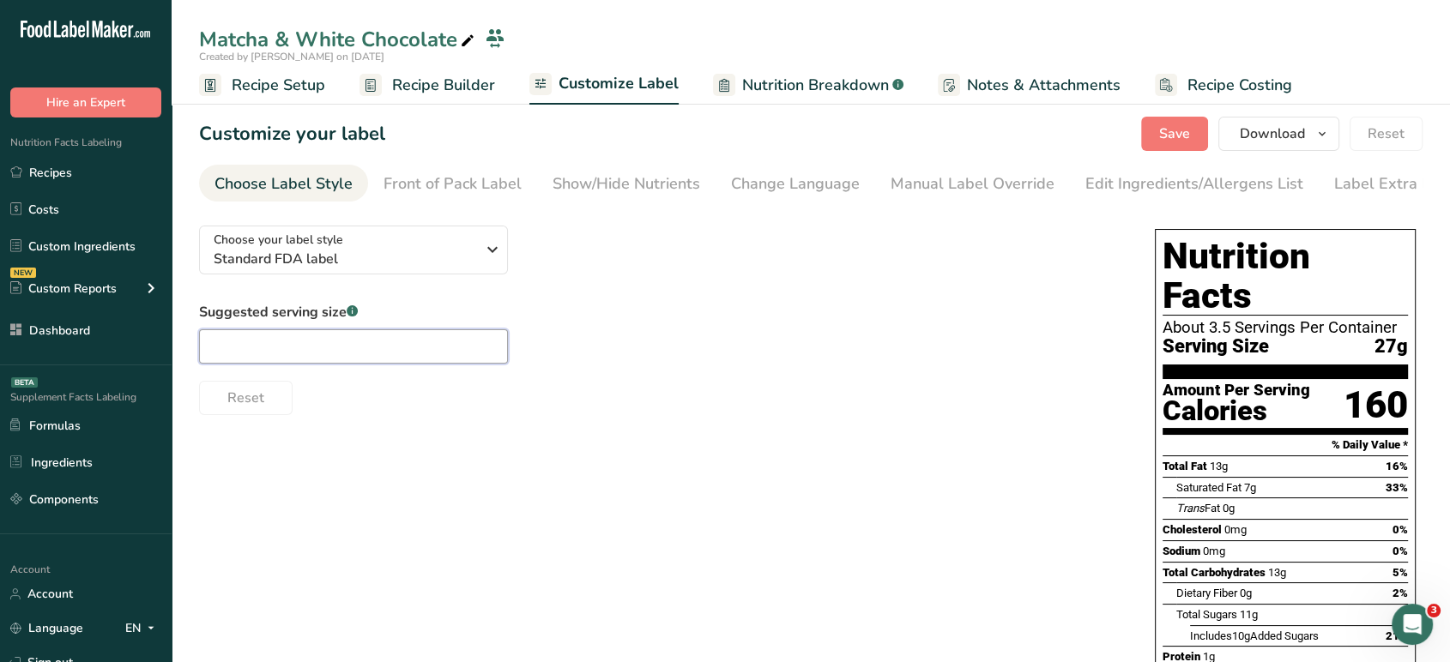
click at [441, 349] on input "text" at bounding box center [353, 346] width 309 height 34
type input "4"
type input "4 pieces"
click at [955, 179] on div "Manual Label Override" at bounding box center [973, 183] width 164 height 23
type input "4 pieces (27g)"
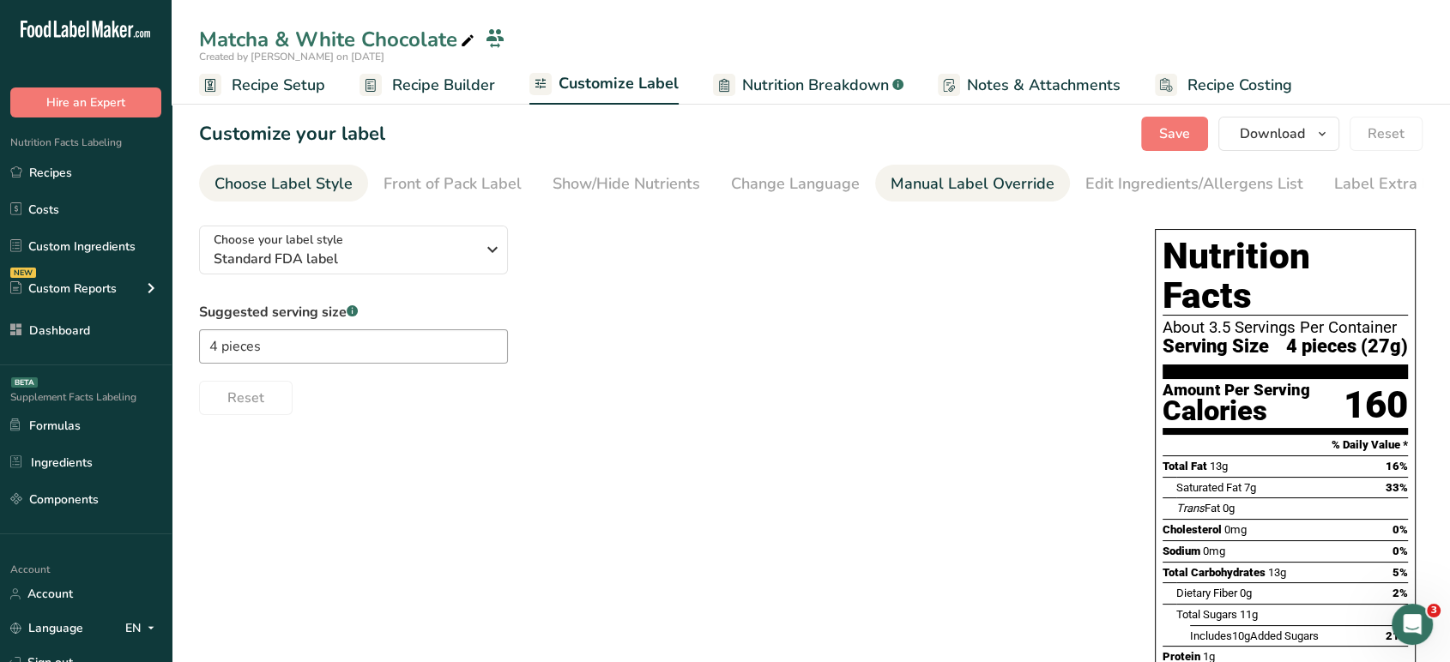
scroll to position [0, 23]
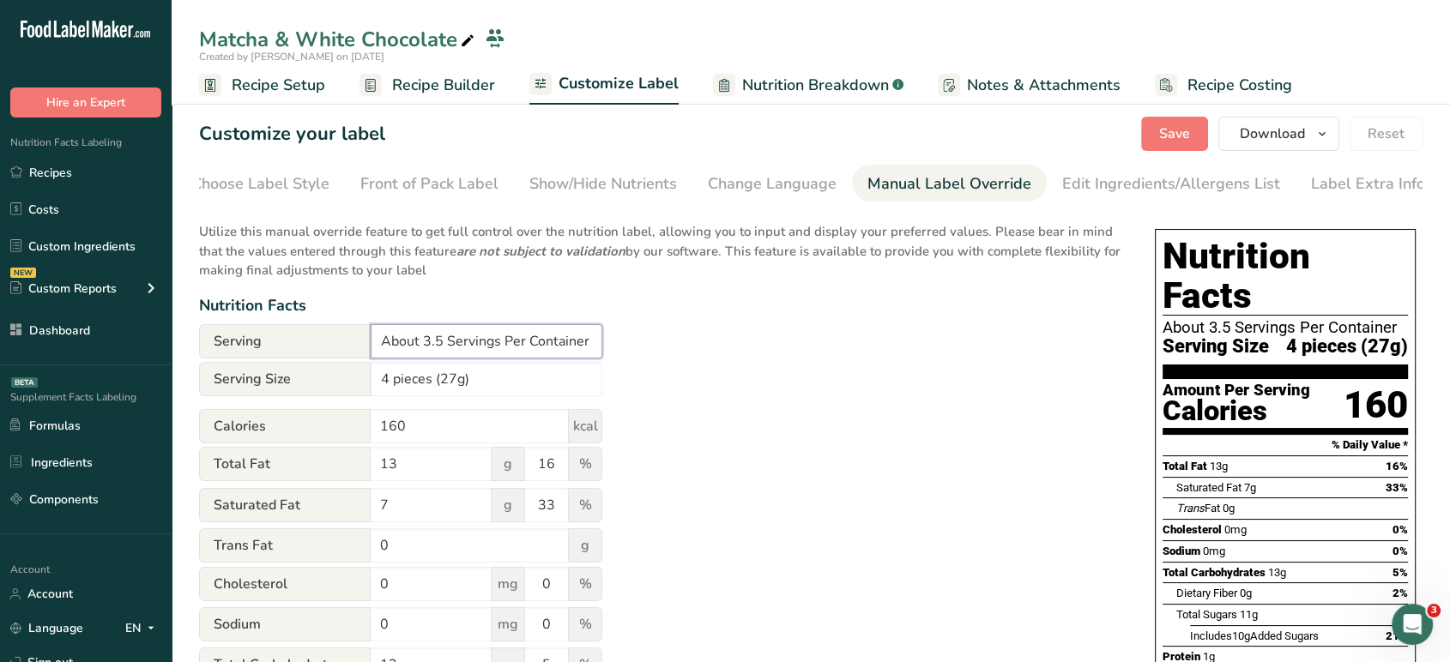
drag, startPoint x: 441, startPoint y: 343, endPoint x: 344, endPoint y: 346, distance: 97.0
click at [344, 346] on div "Serving About 3.5 Servings Per Container" at bounding box center [400, 341] width 403 height 34
click at [446, 347] on input "1 Servings Per Container" at bounding box center [487, 341] width 232 height 34
type input "1 Serving Per Container"
click at [1138, 171] on link "Edit Ingredients/Allergens List" at bounding box center [1171, 184] width 218 height 39
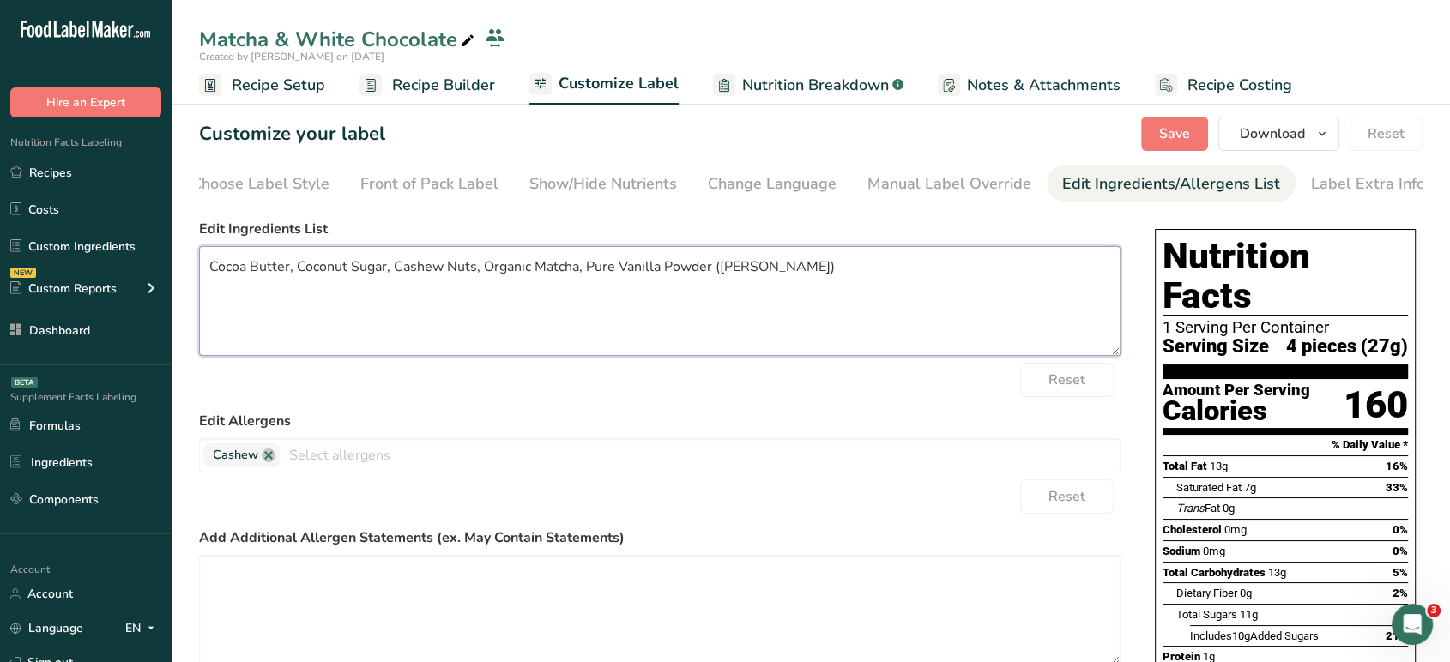
click at [203, 266] on textarea "Cocoa Butter, Coconut Sugar, Cashew Nuts, Organic Matcha, Pure Vanilla Powder (…" at bounding box center [659, 301] width 921 height 110
click at [349, 274] on textarea "Organic Cocoa Butter, Coconut Sugar, Cashew Nuts, Organic Matcha, Pure Vanilla …" at bounding box center [659, 301] width 921 height 110
click at [493, 271] on textarea "Organic Cocoa Butter, Organic Coconut Sugar, Cashew Nuts, Organic Matcha, Pure …" at bounding box center [659, 301] width 921 height 110
click at [624, 273] on textarea "Organic Cocoa Butter, Organic Coconut Sugar, Organic Cashew Nuts, Organic Match…" at bounding box center [659, 301] width 921 height 110
click at [700, 270] on textarea "Organic Cocoa Butter, Organic Coconut Sugar, Organic Cashews, Organic Matcha, P…" at bounding box center [659, 301] width 921 height 110
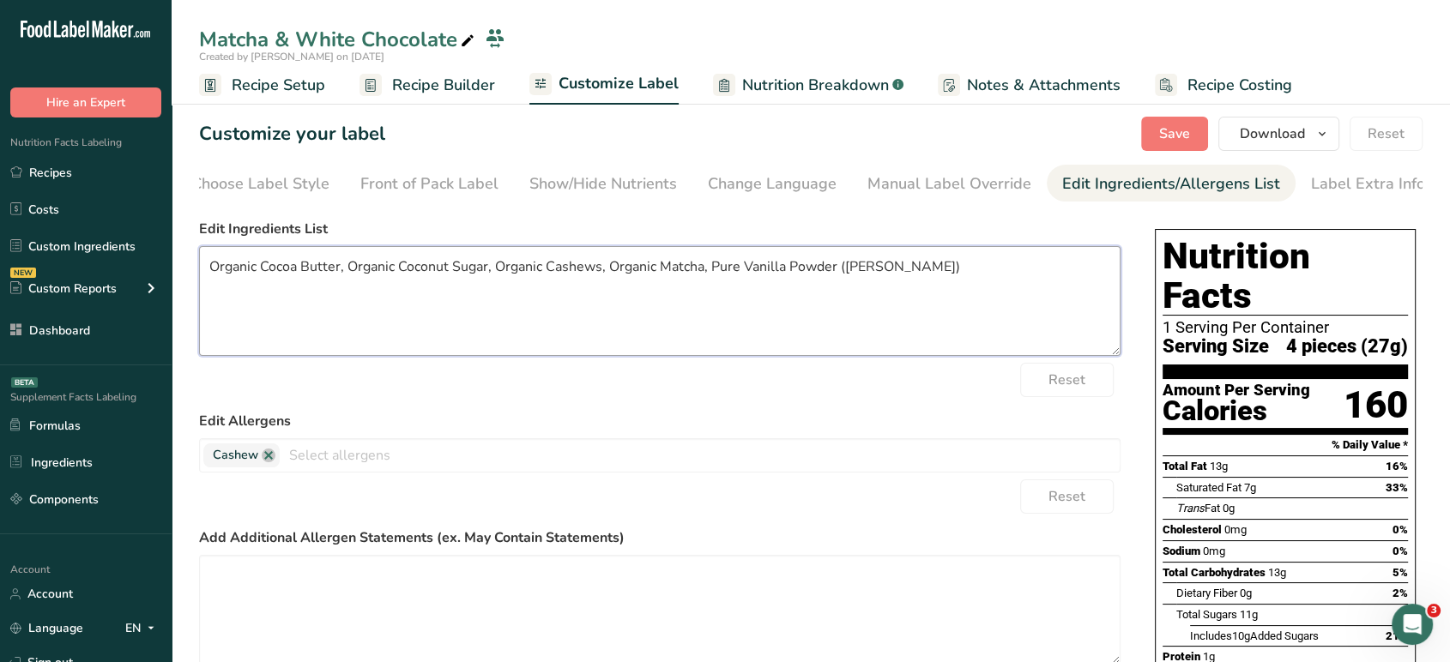
click at [707, 269] on textarea "Organic Cocoa Butter, Organic Coconut Sugar, Organic Cashews, Organic Matcha, P…" at bounding box center [659, 301] width 921 height 110
drag, startPoint x: 977, startPoint y: 281, endPoint x: 762, endPoint y: 275, distance: 215.5
click at [762, 275] on textarea "Organic Cocoa Butter, Organic Coconut Sugar, Organic Cashews, Organic Matcha Po…" at bounding box center [659, 301] width 921 height 110
type textarea "Organic Cocoa Butter, Organic Coconut Sugar, Organic Cashews, Organic Matcha Po…"
click at [1192, 114] on section "Customize your label Save Download Choose what to show on your downloaded label…" at bounding box center [811, 509] width 1278 height 840
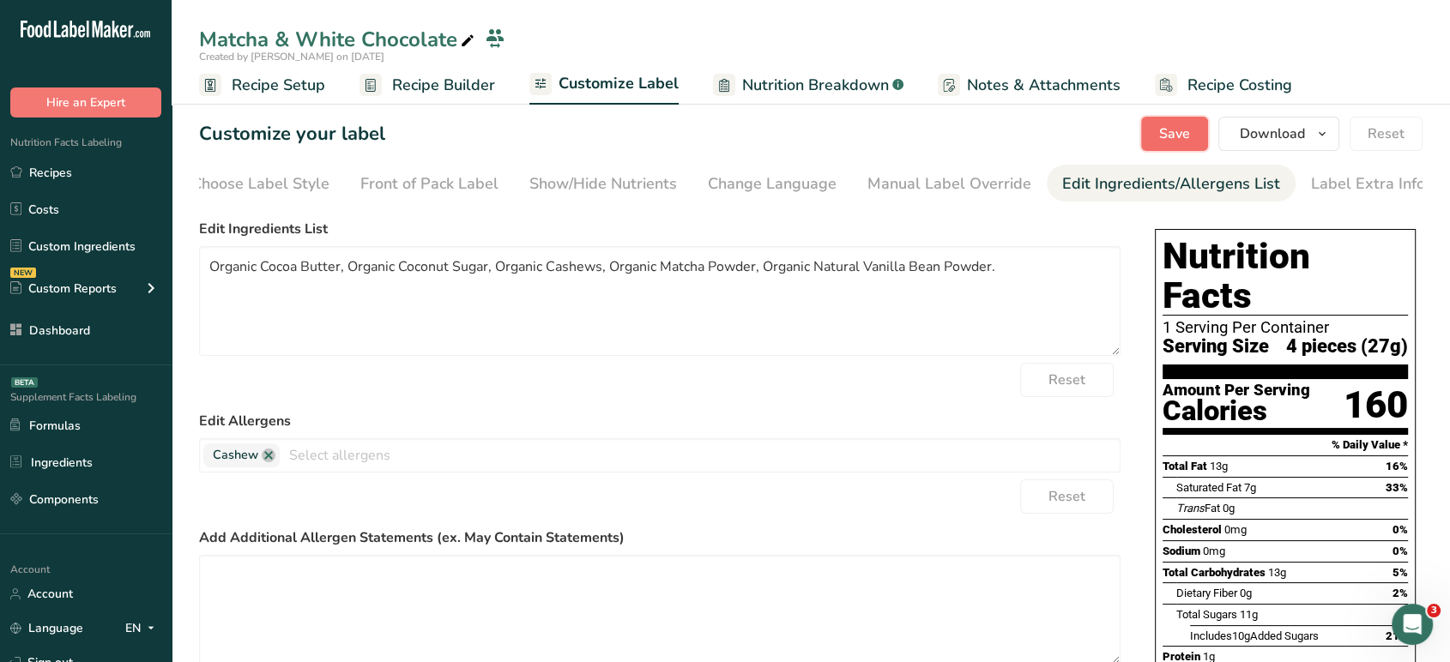
click at [1195, 126] on button "Save" at bounding box center [1174, 134] width 67 height 34
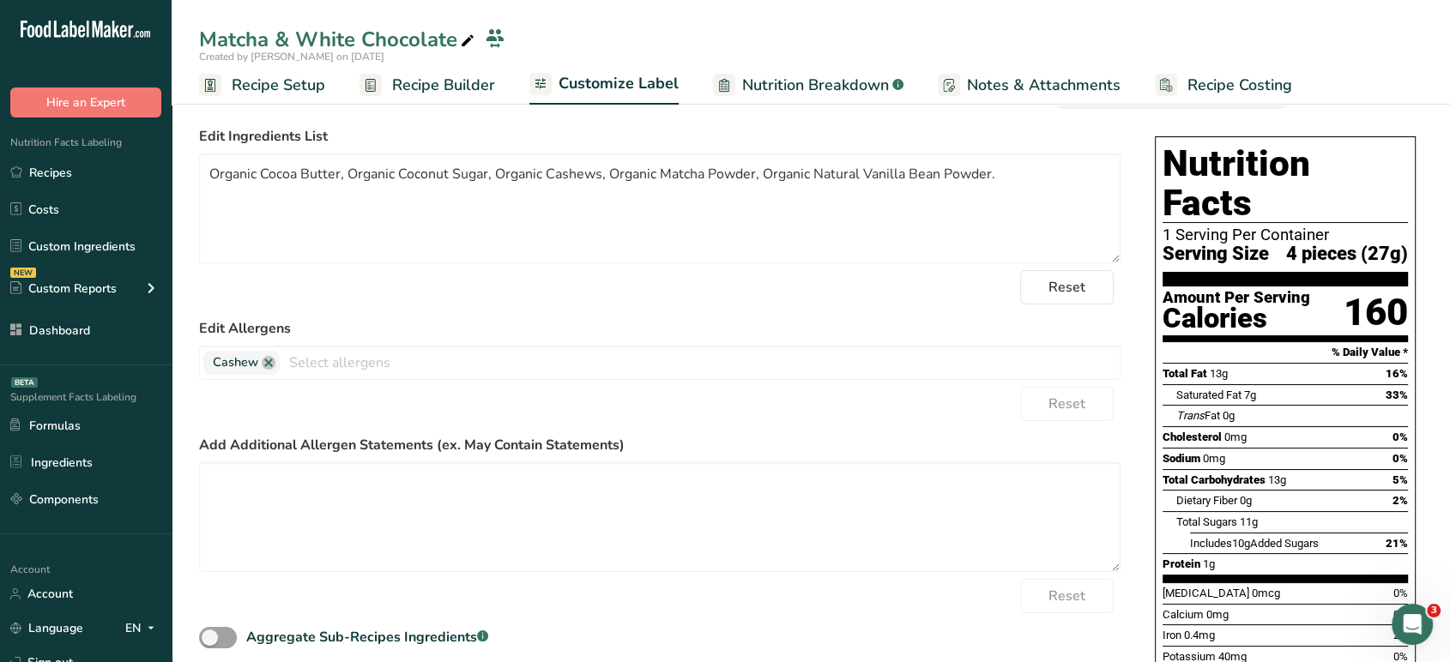
scroll to position [228, 0]
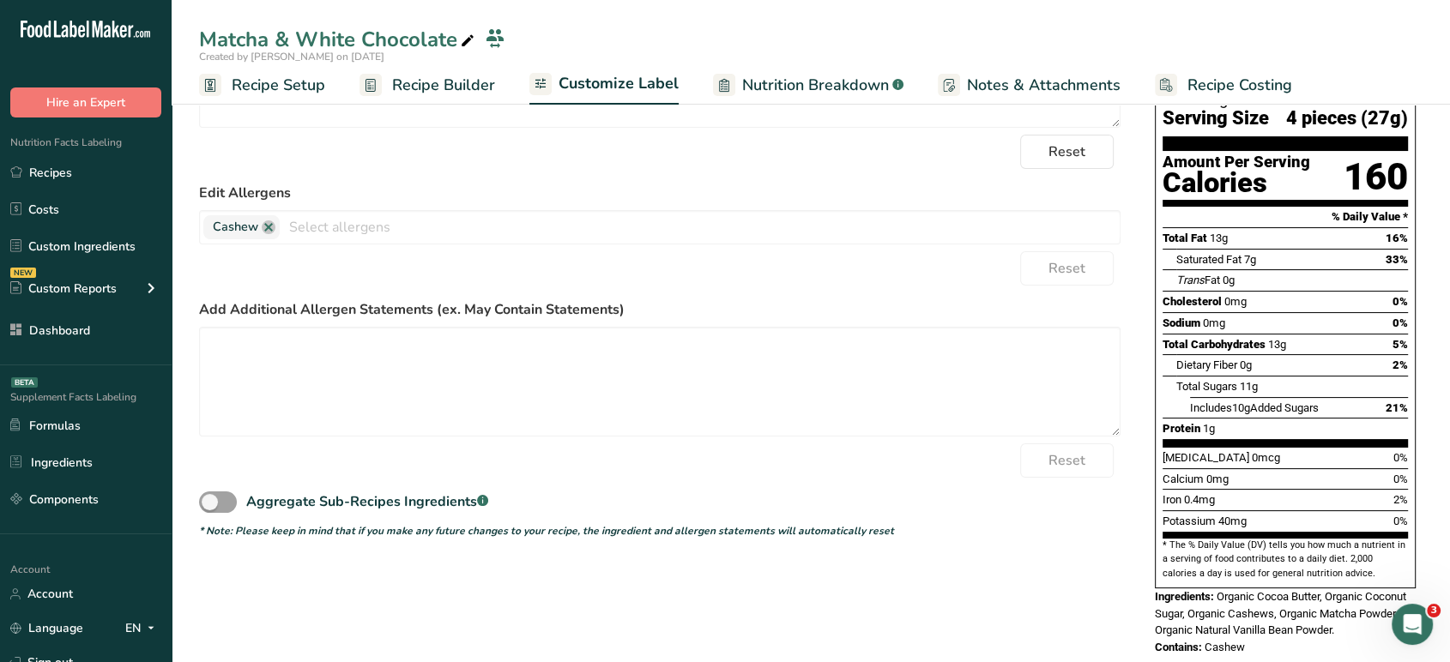
drag, startPoint x: 1254, startPoint y: 615, endPoint x: 1159, endPoint y: 559, distance: 110.1
click at [1159, 559] on div "Nutrition Facts 1 Serving Per Container Serving Size 4 pieces (27g) Amount Per …" at bounding box center [1285, 328] width 275 height 669
copy div "ngredients: Organic Cocoa Butter, Organic Coconut Sugar, Organic Cashews, Organ…"
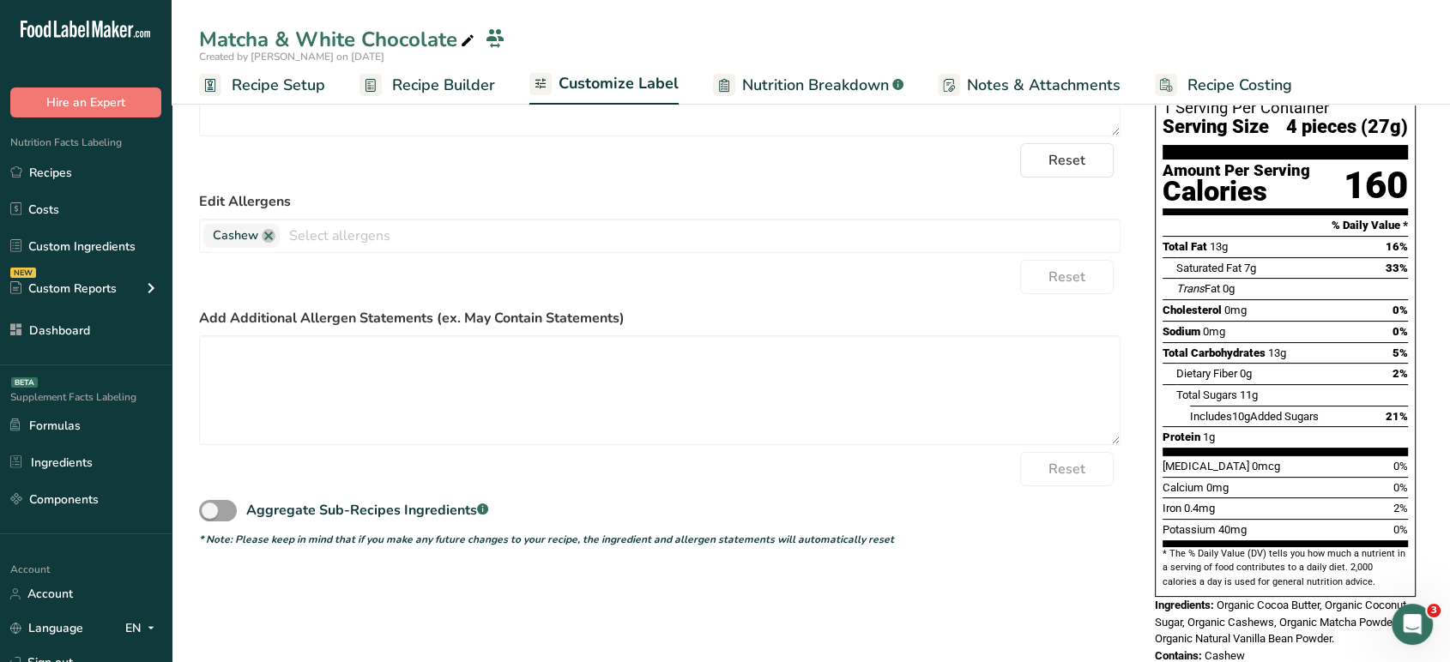
scroll to position [0, 0]
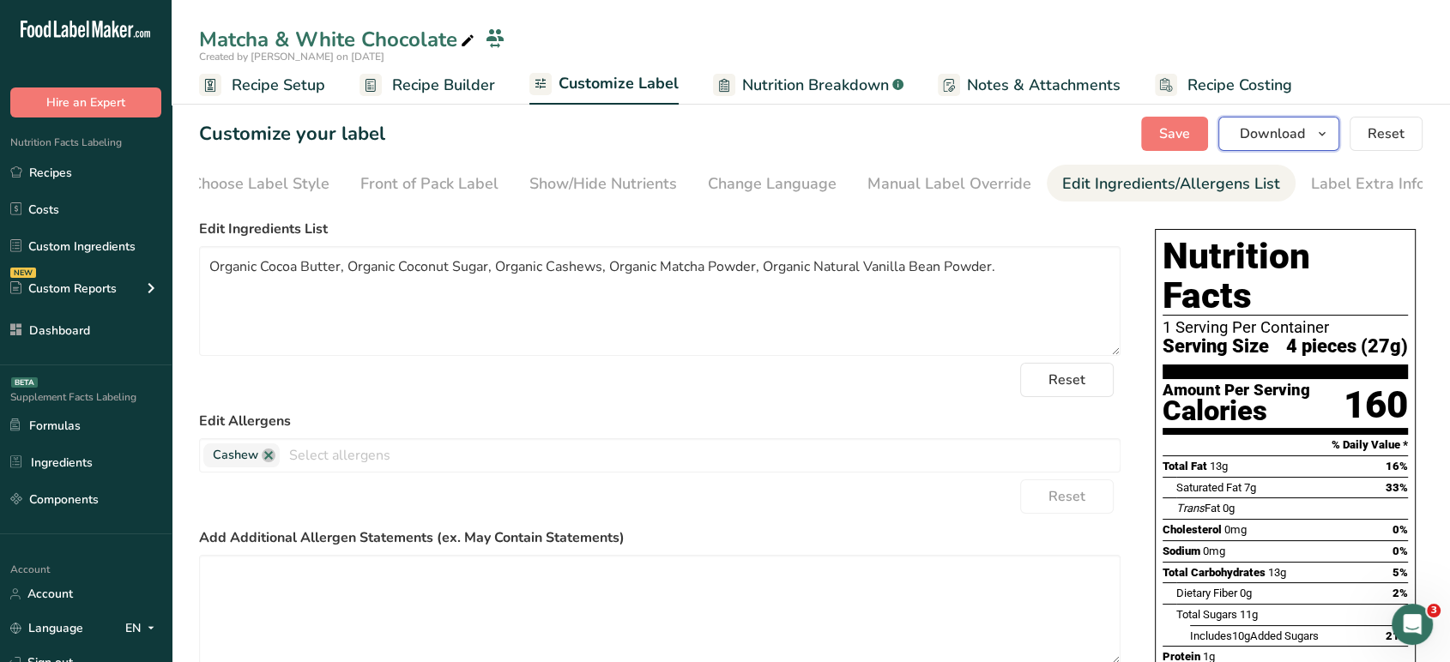
click at [1290, 136] on span "Download" at bounding box center [1272, 134] width 65 height 21
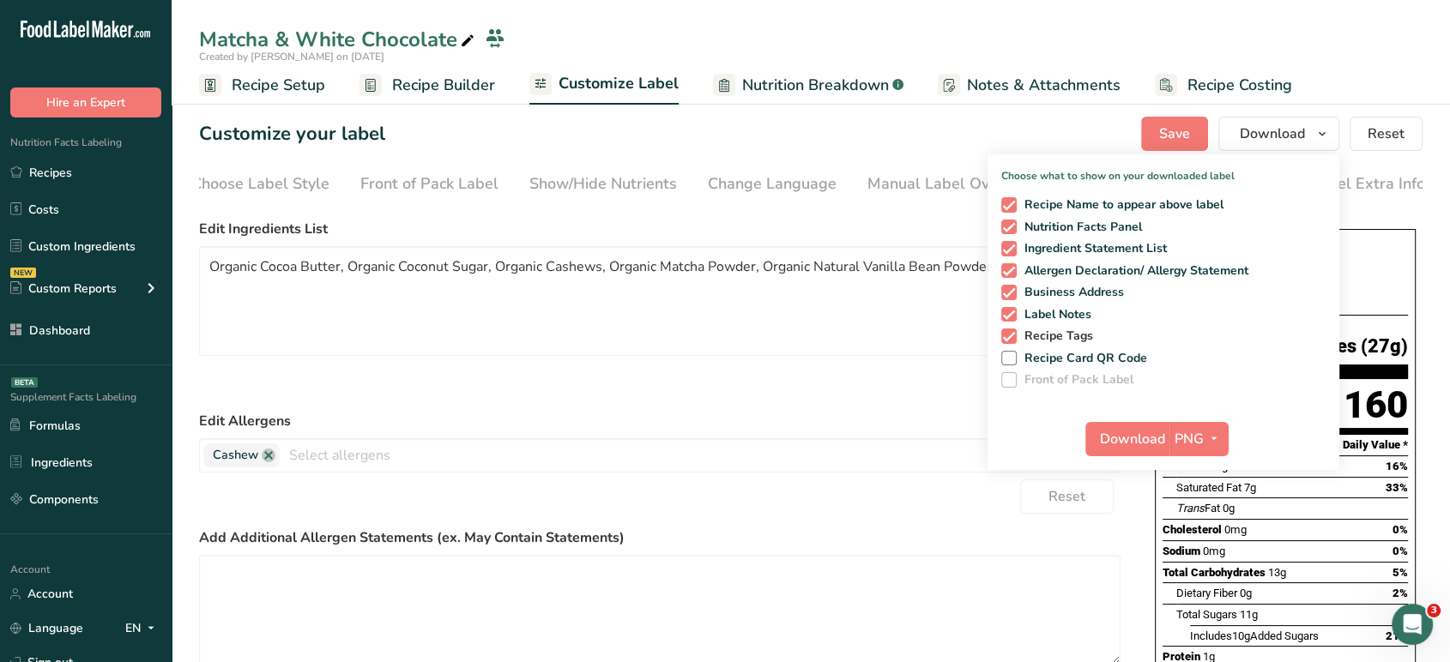
click at [1013, 335] on span at bounding box center [1008, 336] width 15 height 15
click at [1012, 335] on input "Recipe Tags" at bounding box center [1006, 335] width 11 height 11
checkbox input "false"
click at [1229, 439] on div "Download PNG PNG BMP SVG PDF TXT" at bounding box center [1164, 442] width 352 height 55
click at [1179, 433] on span "PNG" at bounding box center [1189, 439] width 29 height 21
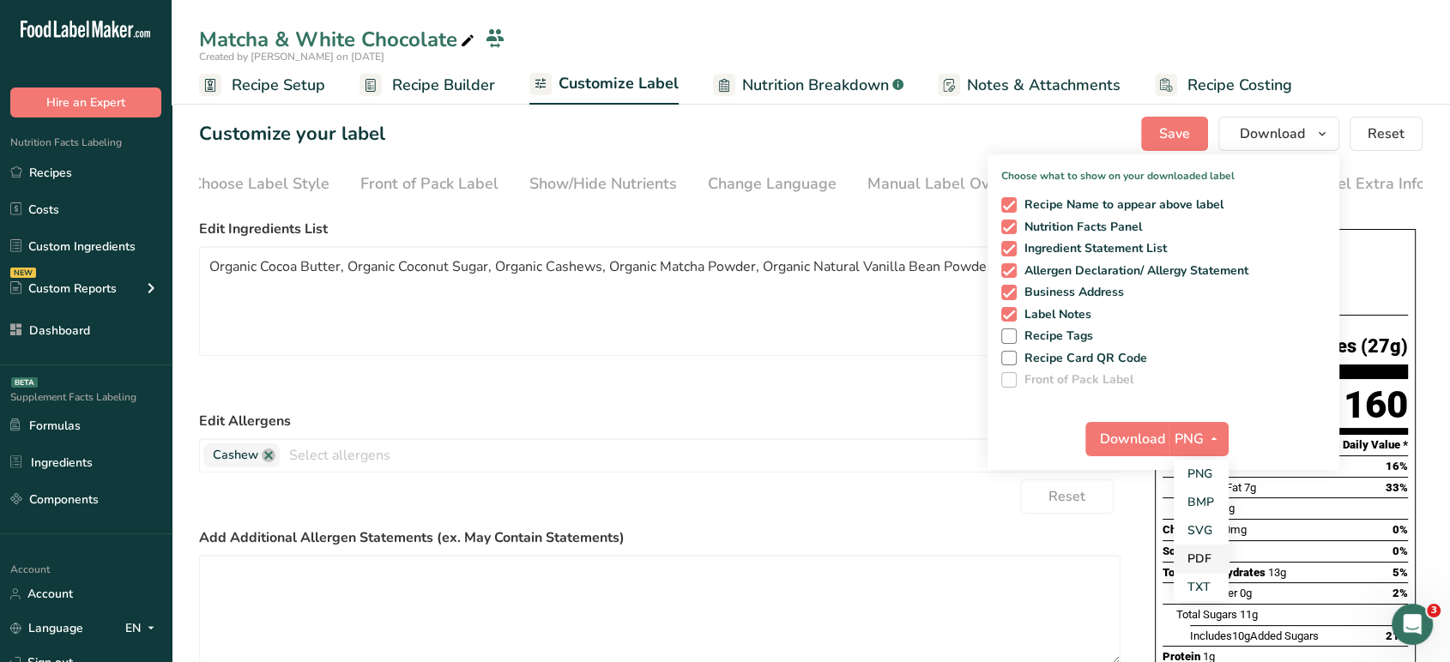
drag, startPoint x: 1190, startPoint y: 582, endPoint x: 1197, endPoint y: 564, distance: 19.3
click at [1197, 564] on div "PNG BMP SVG PDF TXT" at bounding box center [1201, 531] width 55 height 142
click at [1202, 559] on link "PDF" at bounding box center [1201, 559] width 55 height 28
click at [1122, 435] on span "Download" at bounding box center [1133, 439] width 65 height 21
click at [309, 94] on span "Recipe Setup" at bounding box center [279, 85] width 94 height 23
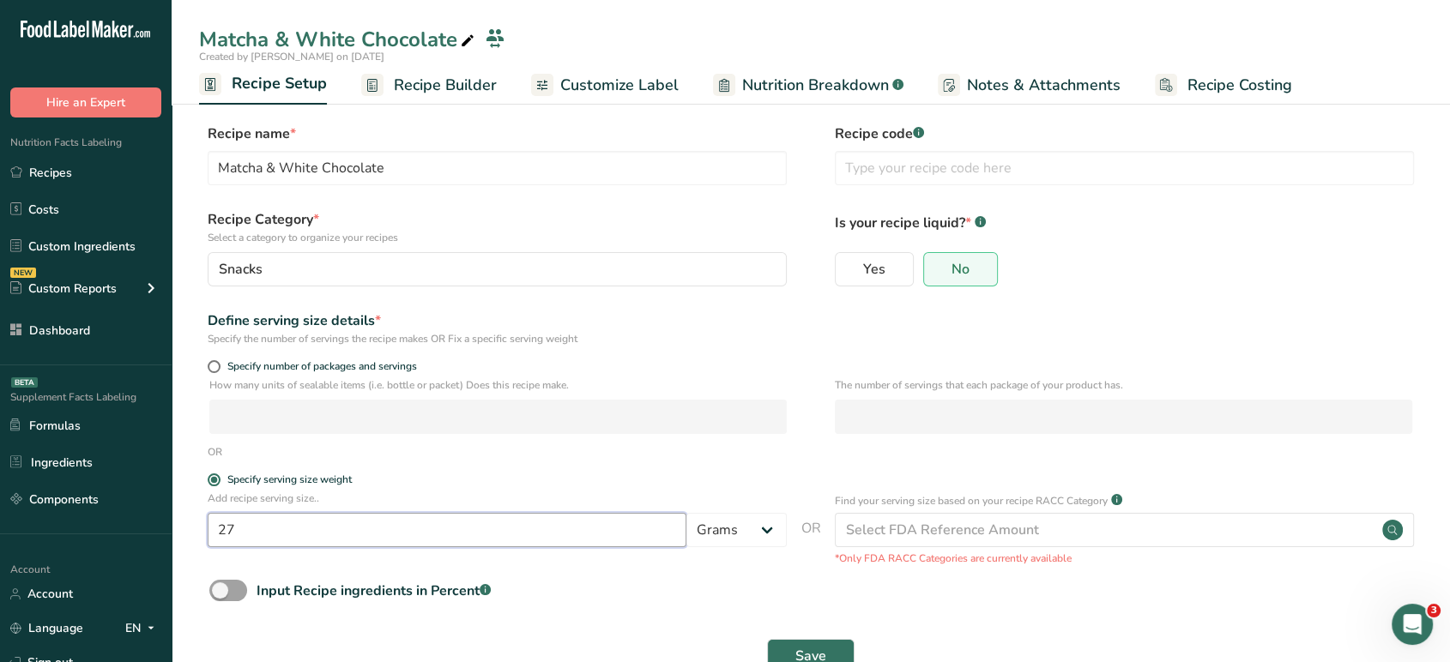
click at [285, 535] on input "27" at bounding box center [447, 530] width 479 height 34
type input "2"
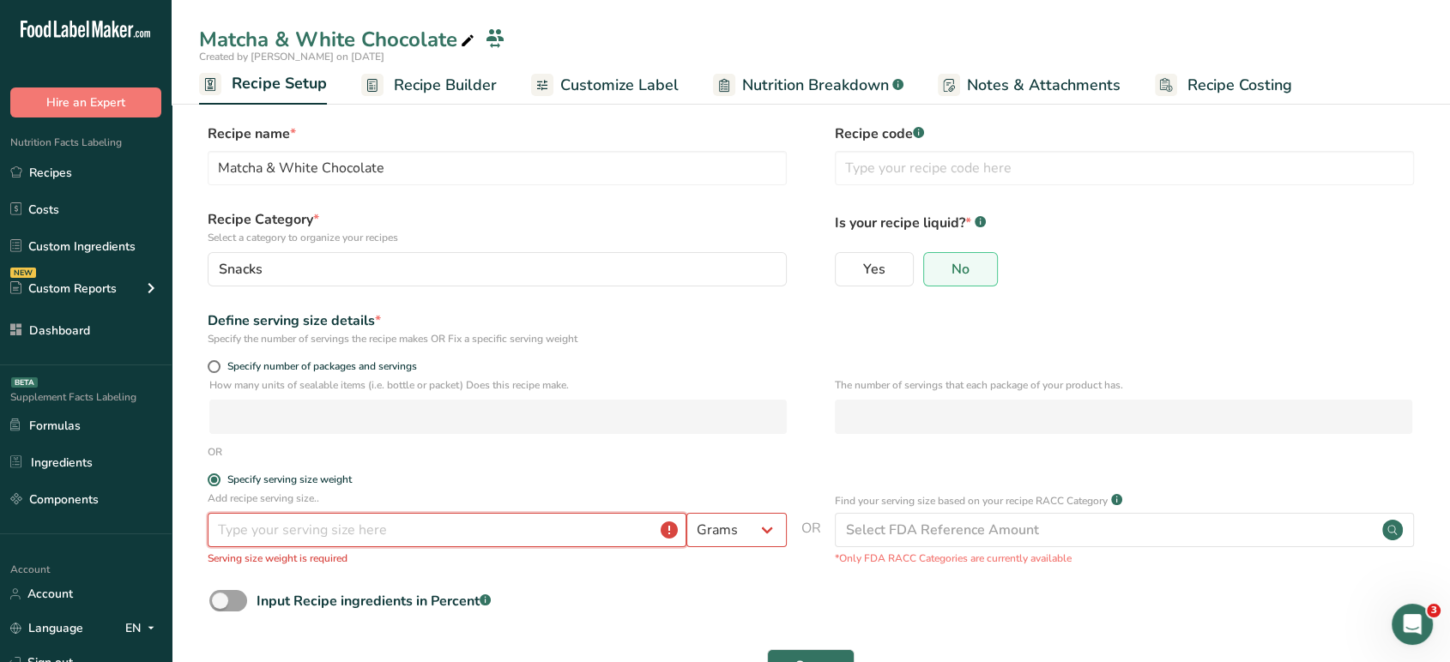
type input "9"
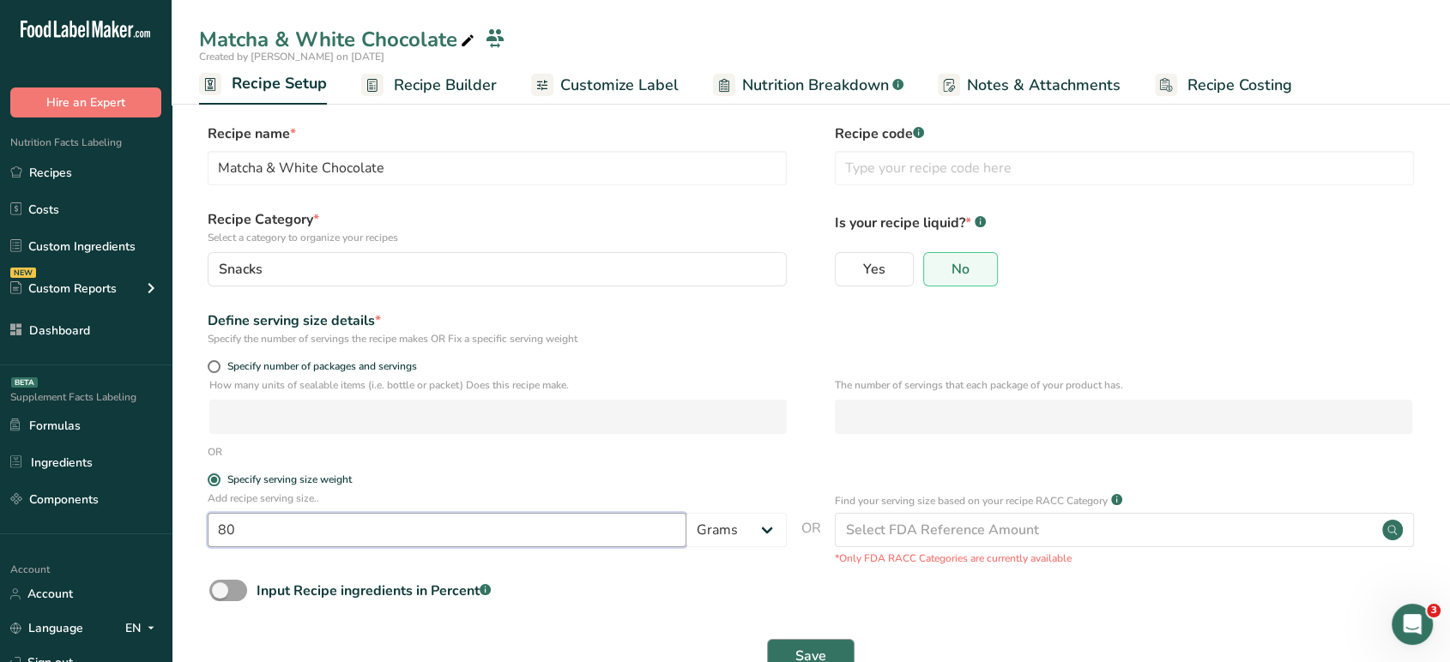
type input "80"
click at [819, 648] on span "Save" at bounding box center [810, 656] width 31 height 21
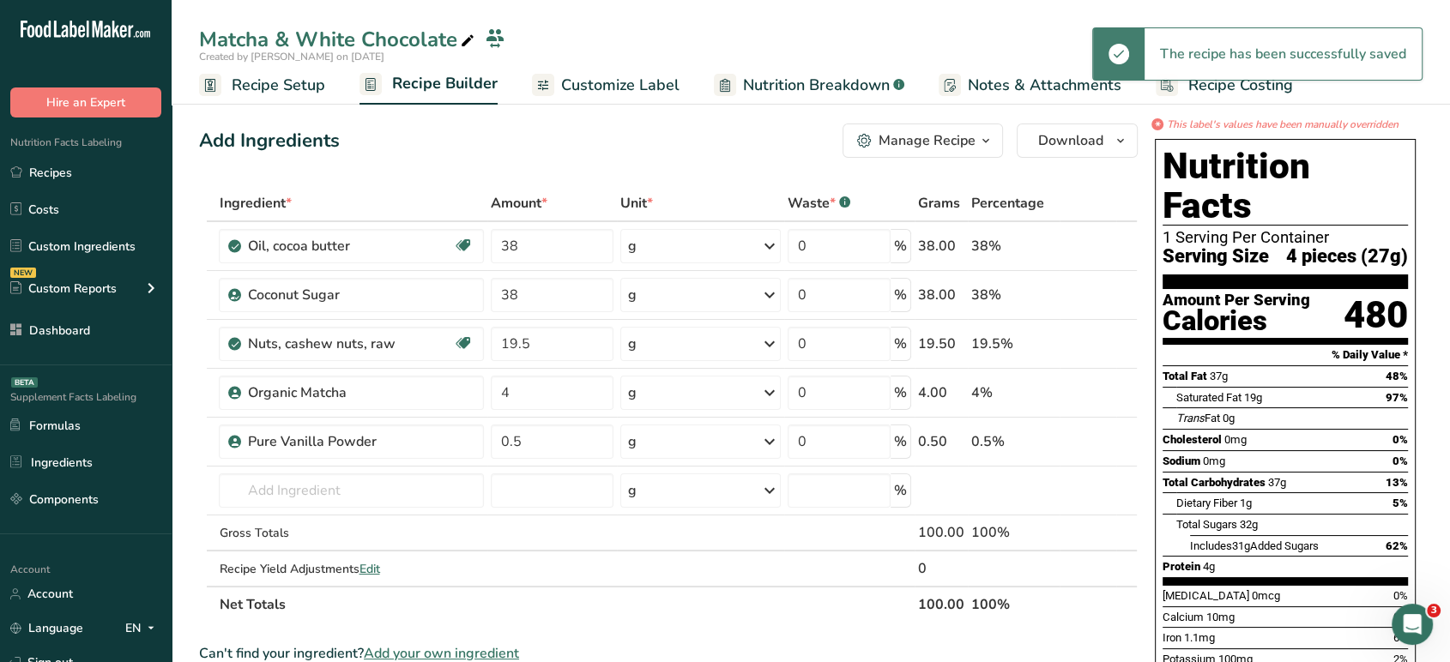
click at [625, 77] on span "Customize Label" at bounding box center [620, 85] width 118 height 23
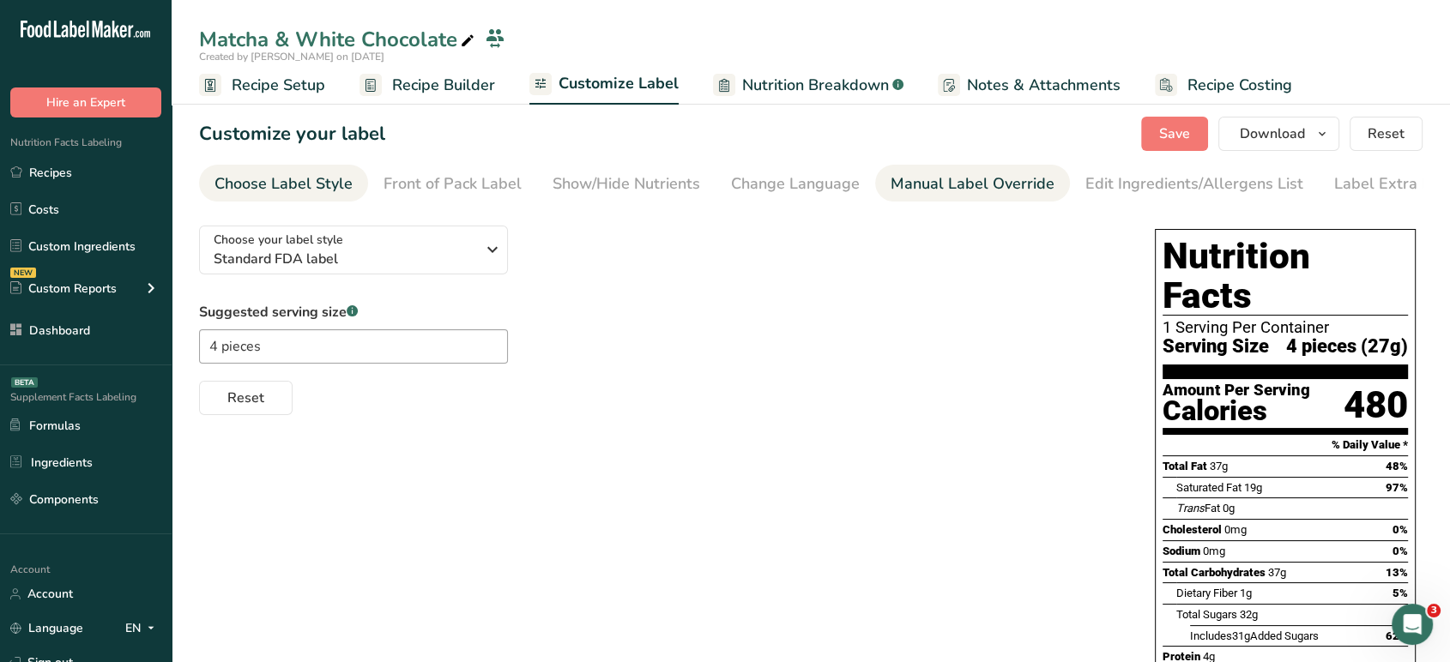
click at [975, 200] on link "Manual Label Override" at bounding box center [973, 184] width 164 height 39
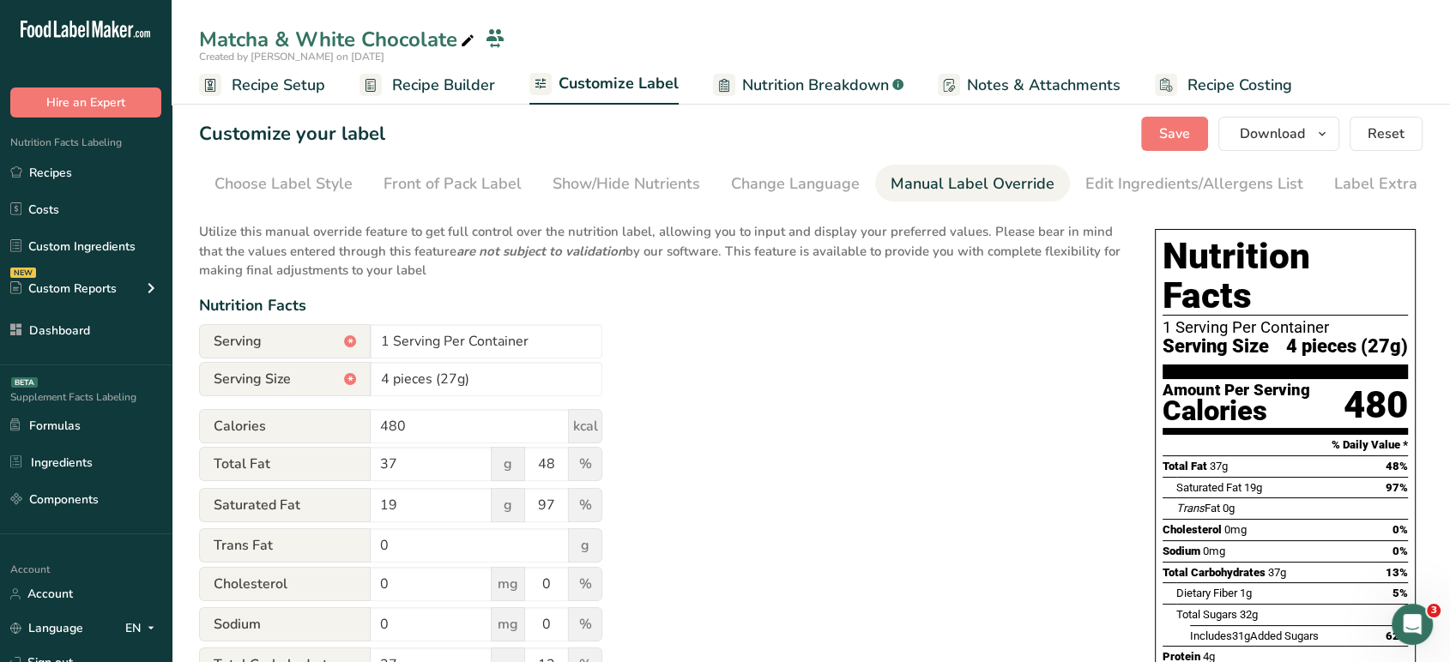
scroll to position [0, 23]
click at [344, 384] on div "*" at bounding box center [350, 379] width 12 height 12
click at [406, 382] on input "4 pieces (27g)" at bounding box center [487, 379] width 232 height 34
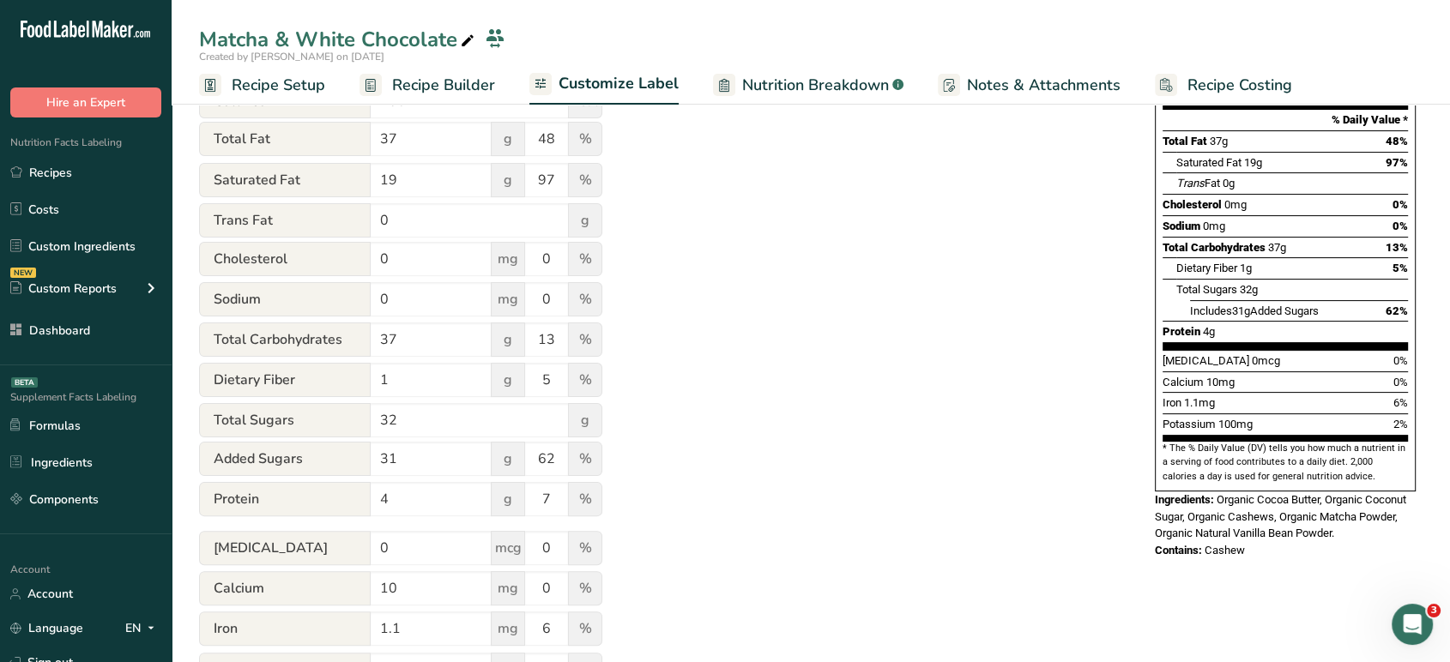
scroll to position [420, 0]
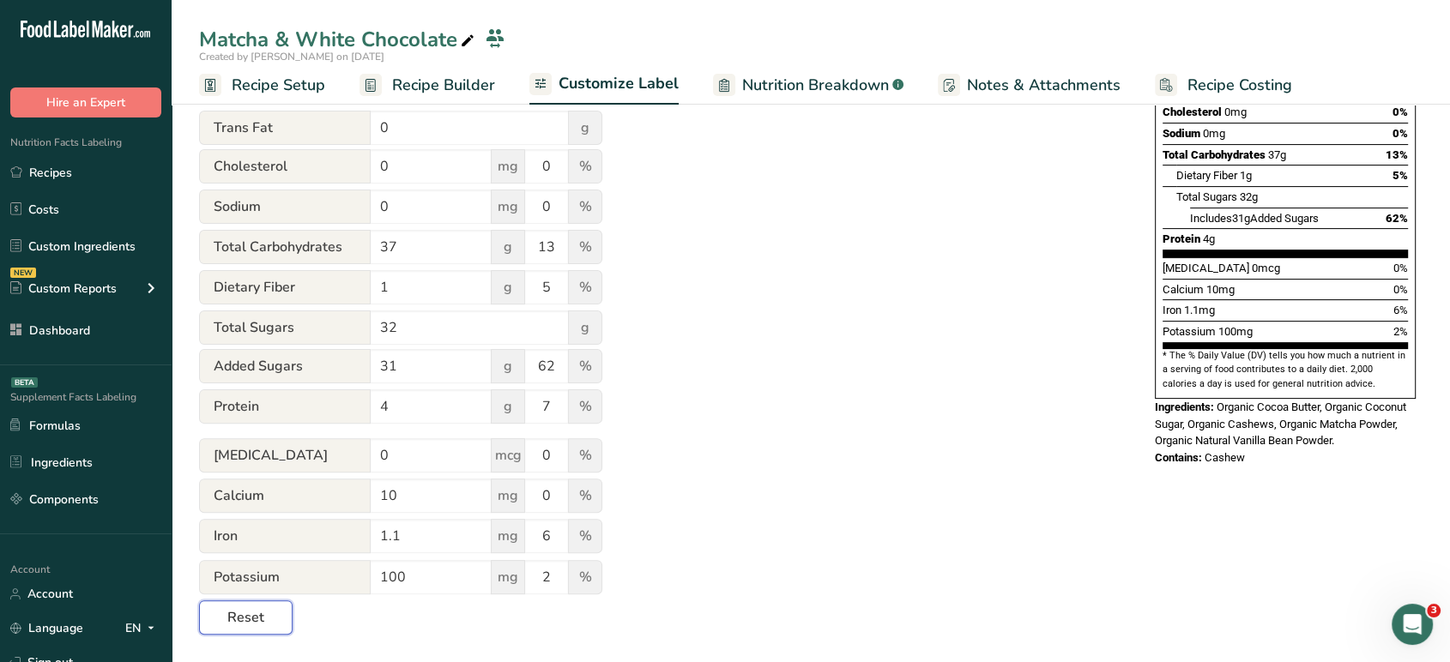
click at [263, 610] on button "Reset" at bounding box center [246, 618] width 94 height 34
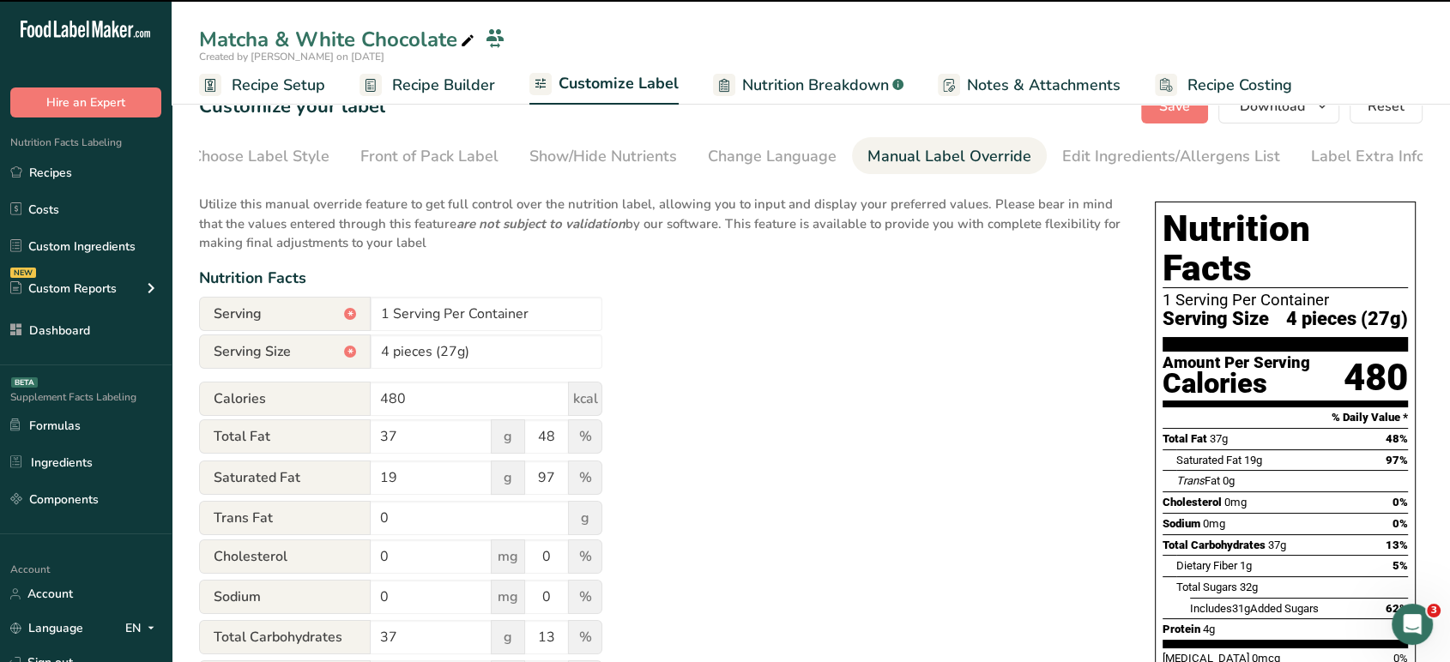
scroll to position [0, 0]
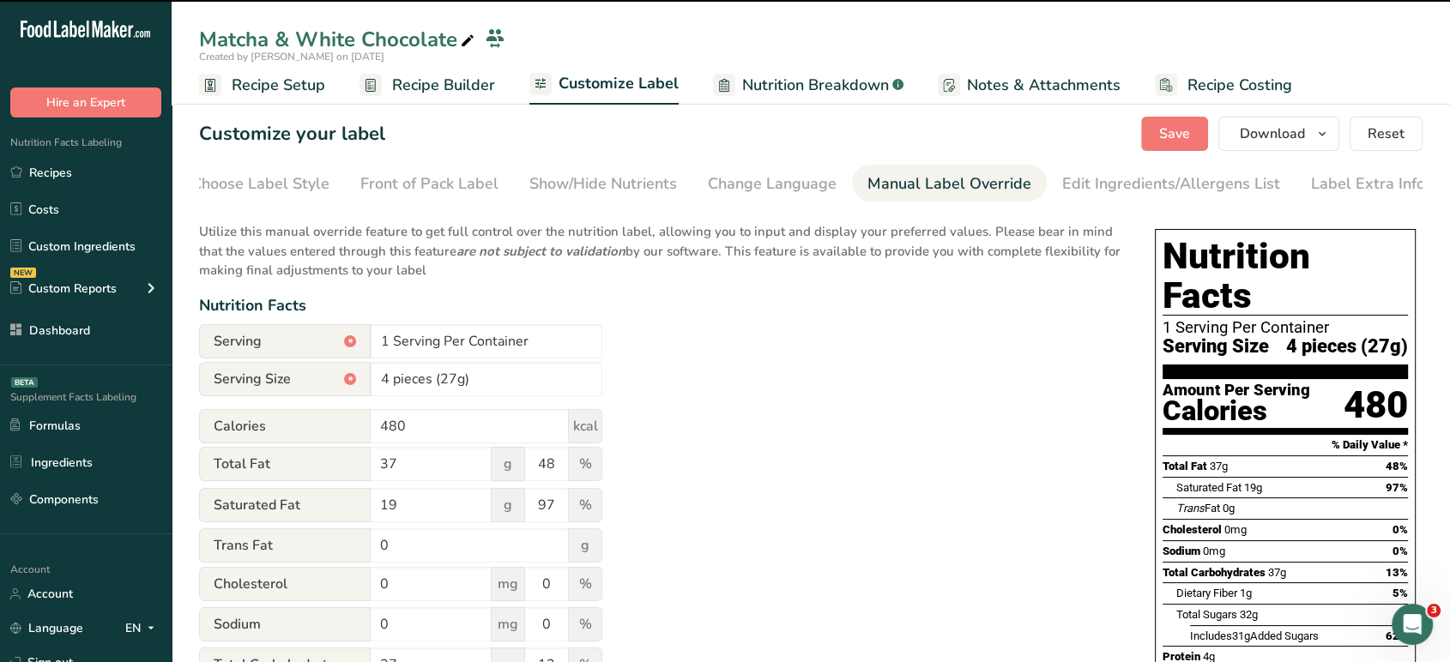
type input "About 1 Serving Per Container"
type input "4 pieces (80g)"
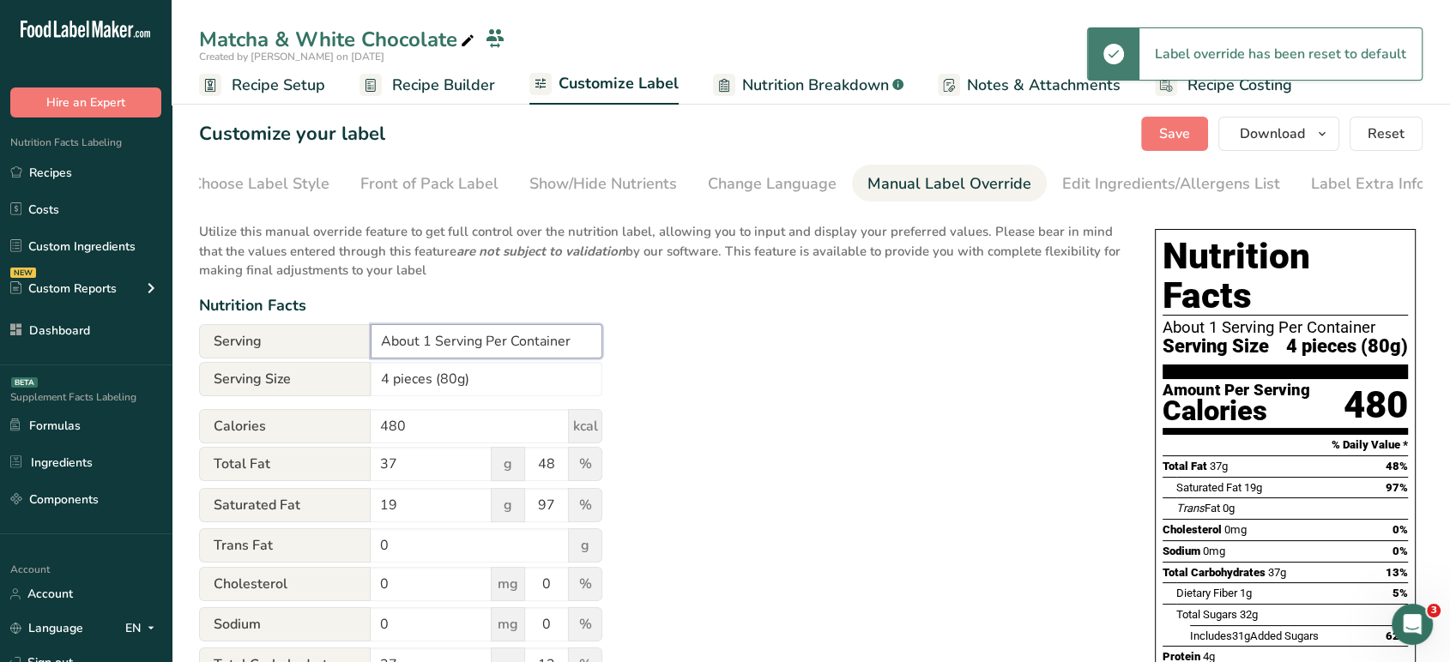
drag, startPoint x: 426, startPoint y: 345, endPoint x: 328, endPoint y: 343, distance: 97.8
click at [328, 343] on div "Serving About 1 Serving Per Container" at bounding box center [400, 341] width 403 height 34
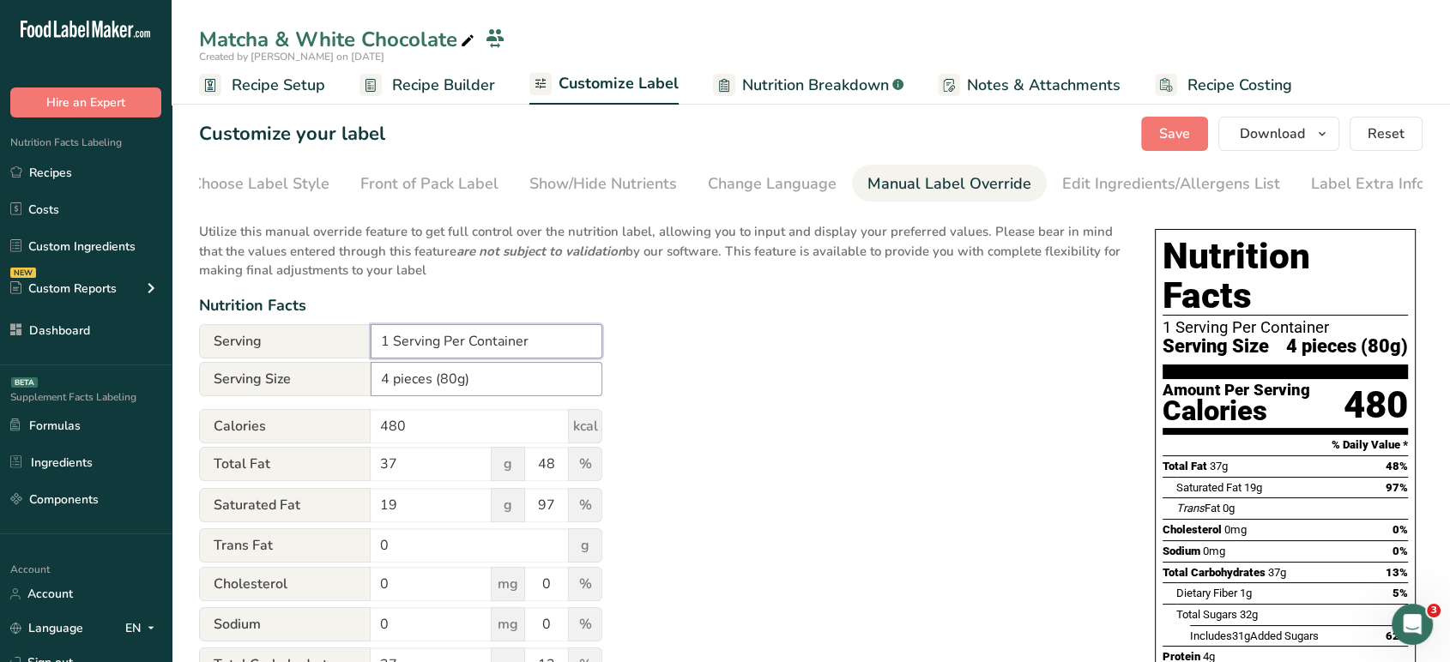
type input "1 Serving Per Container"
click at [428, 387] on input "4 pieces (80g)" at bounding box center [487, 379] width 232 height 34
drag, startPoint x: 432, startPoint y: 386, endPoint x: 350, endPoint y: 383, distance: 81.6
click at [350, 383] on div "Serving Size 4 pieces (80g)" at bounding box center [400, 379] width 403 height 34
type input "2.8 oz (80g)"
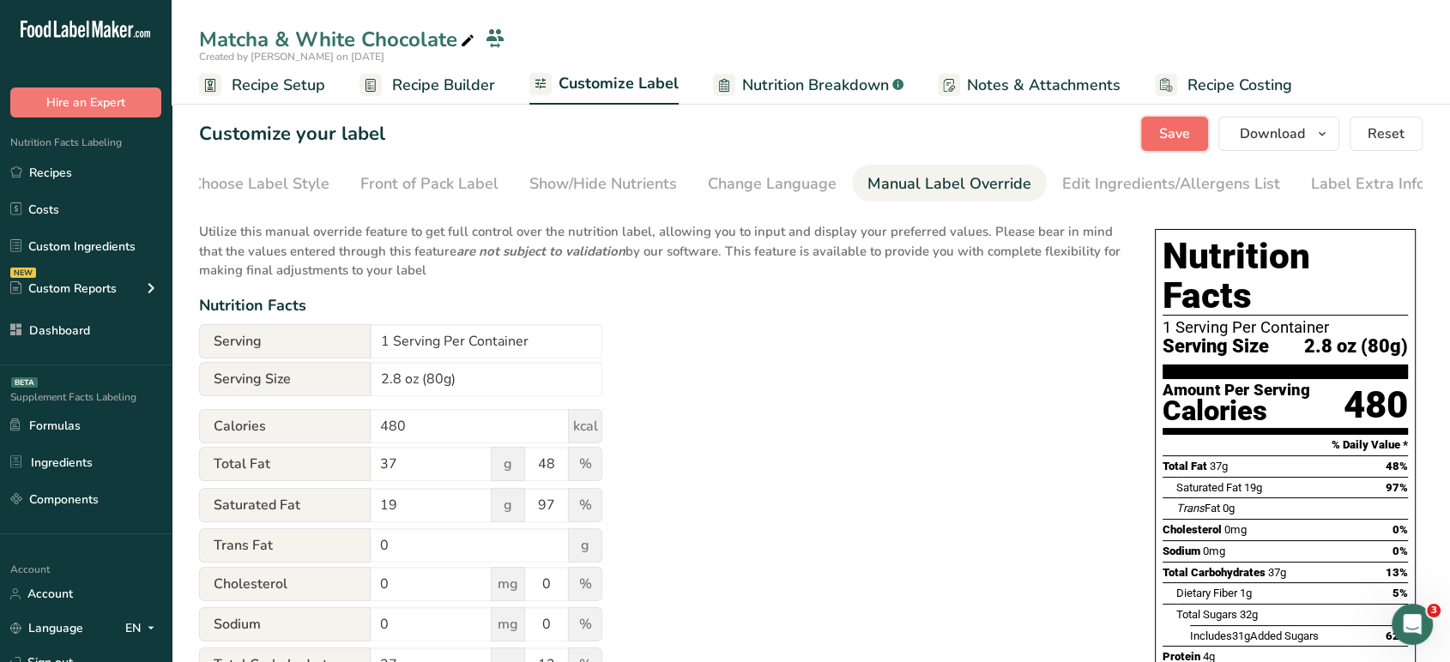
click at [1180, 141] on span "Save" at bounding box center [1174, 134] width 31 height 21
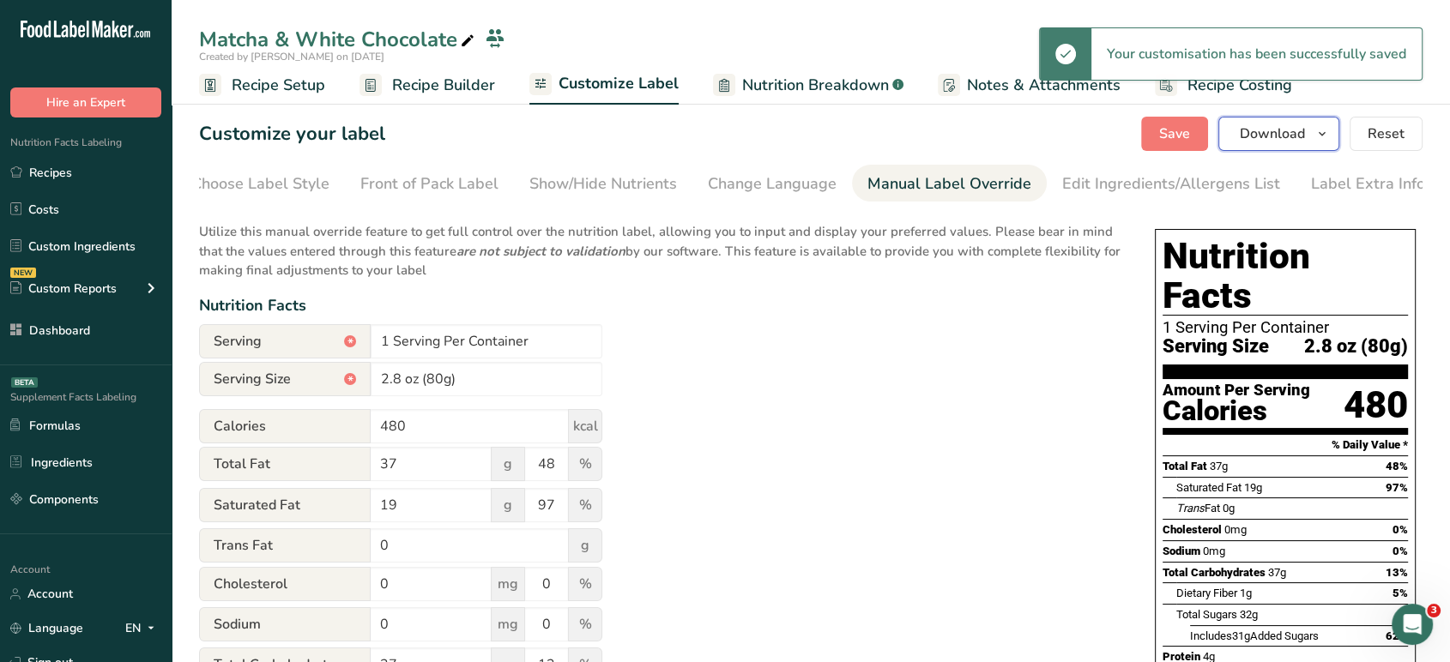
click at [1307, 142] on button "Download" at bounding box center [1278, 134] width 121 height 34
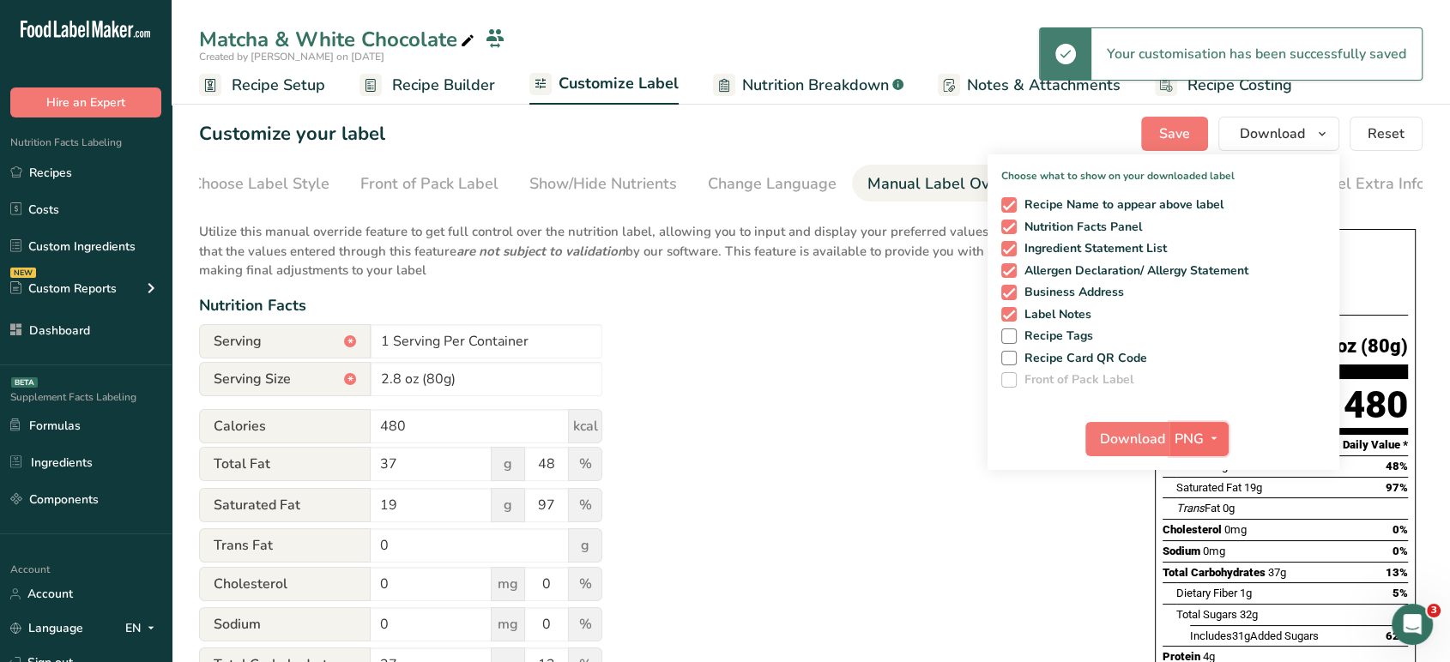
click at [1194, 450] on button "PNG" at bounding box center [1198, 439] width 59 height 34
click at [1206, 553] on link "PDF" at bounding box center [1201, 559] width 55 height 28
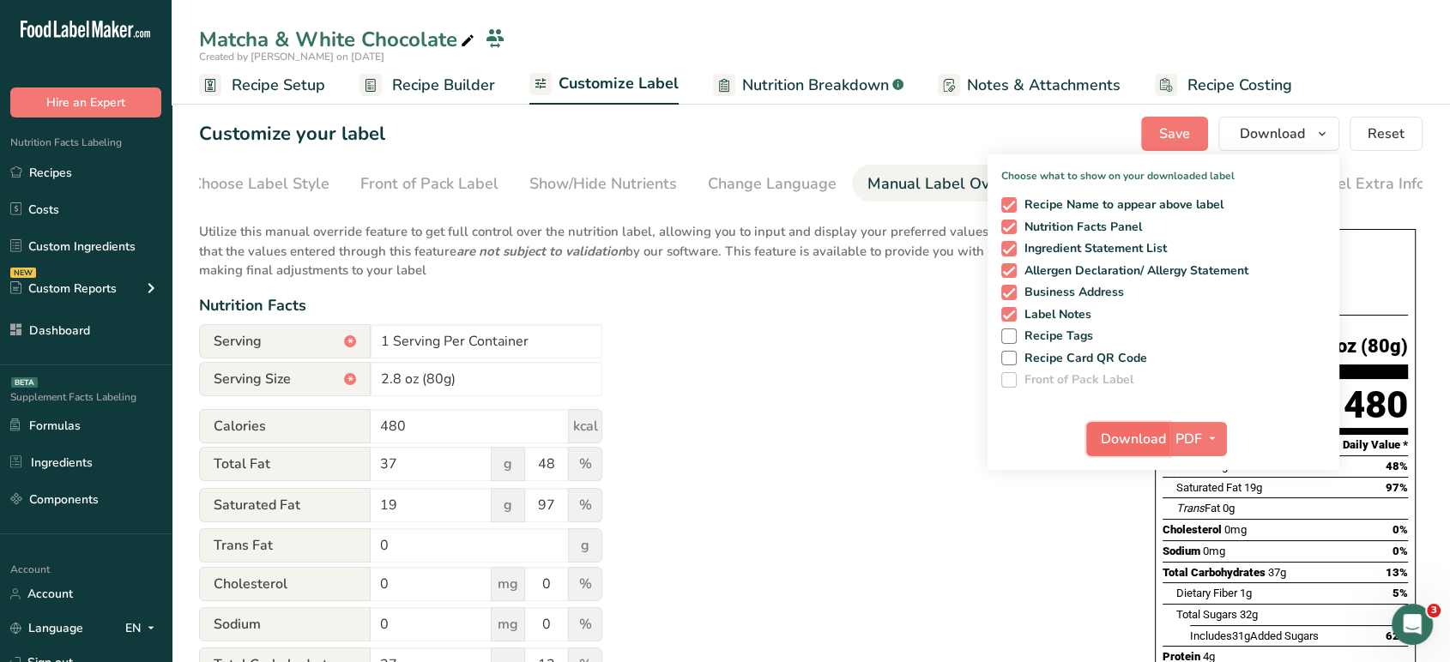
click at [1133, 444] on span "Download" at bounding box center [1133, 439] width 65 height 21
click at [69, 338] on link "Dashboard" at bounding box center [86, 330] width 172 height 33
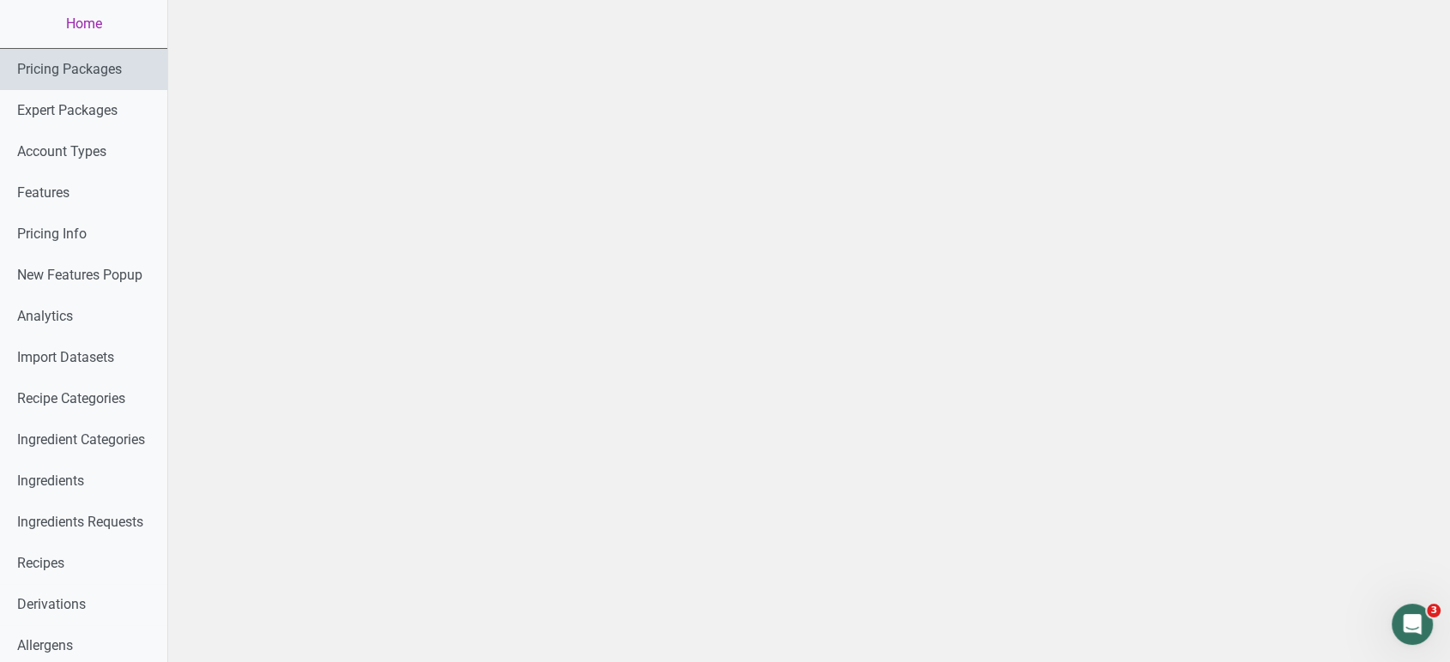
click at [103, 57] on link "Pricing Packages" at bounding box center [83, 69] width 167 height 41
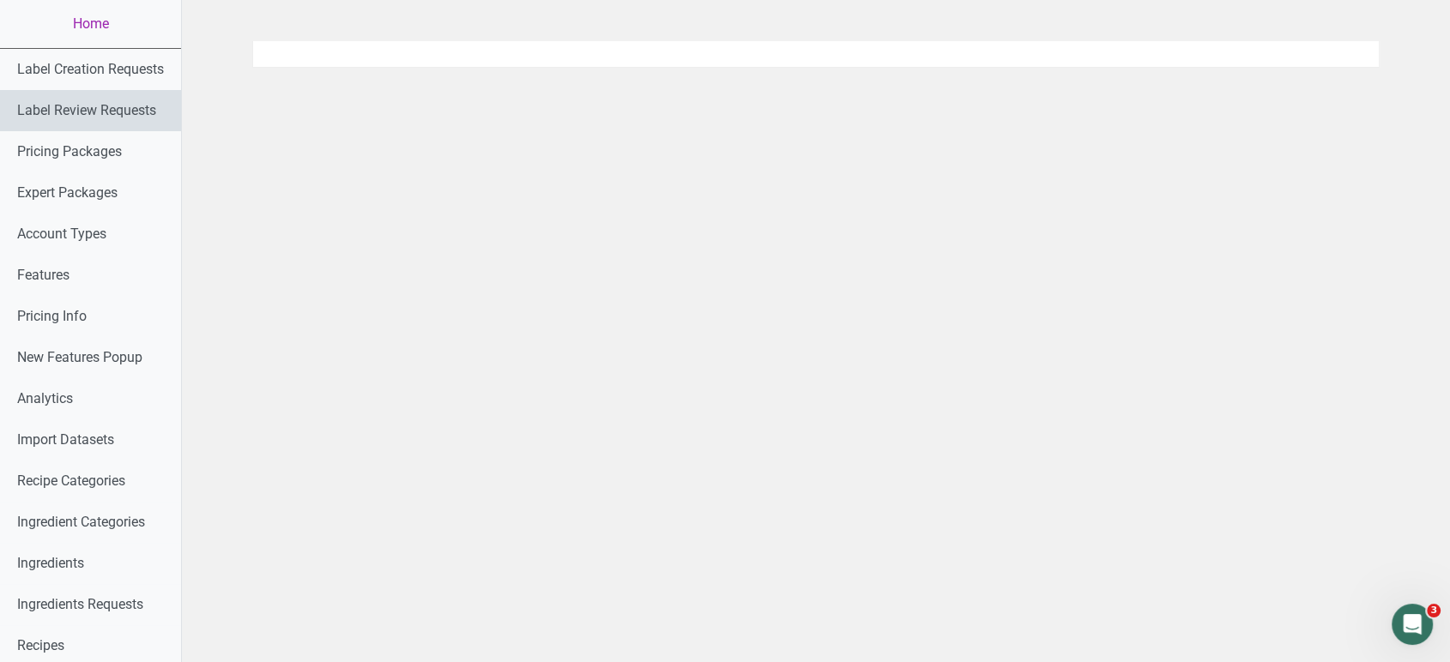
click at [98, 108] on link "Label Review Requests" at bounding box center [90, 110] width 181 height 41
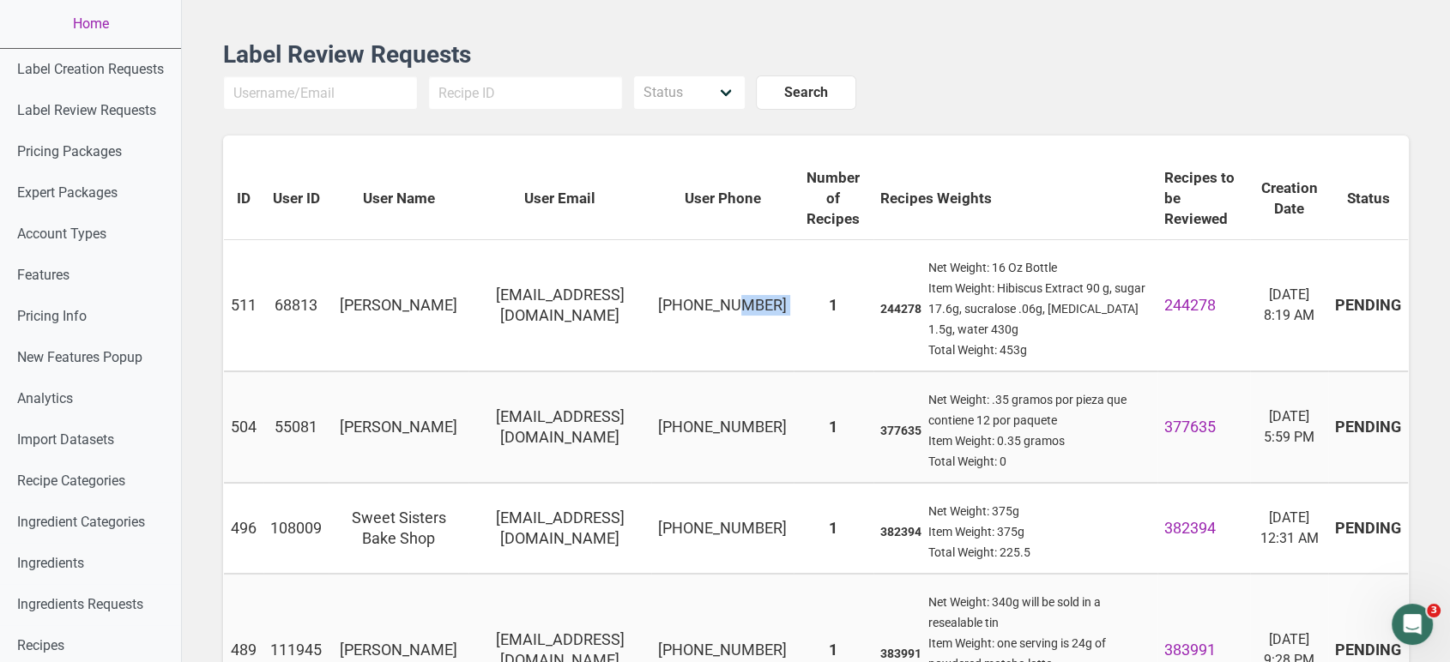
drag, startPoint x: 792, startPoint y: 318, endPoint x: 703, endPoint y: 289, distance: 93.9
click at [703, 289] on tr "511 68813 [PERSON_NAME] [EMAIL_ADDRESS][DOMAIN_NAME] [PHONE_NUMBER] 1 244278 Ne…" at bounding box center [816, 305] width 1184 height 131
copy td "[PHONE_NUMBER]"
click at [112, 21] on link "Home" at bounding box center [90, 24] width 181 height 48
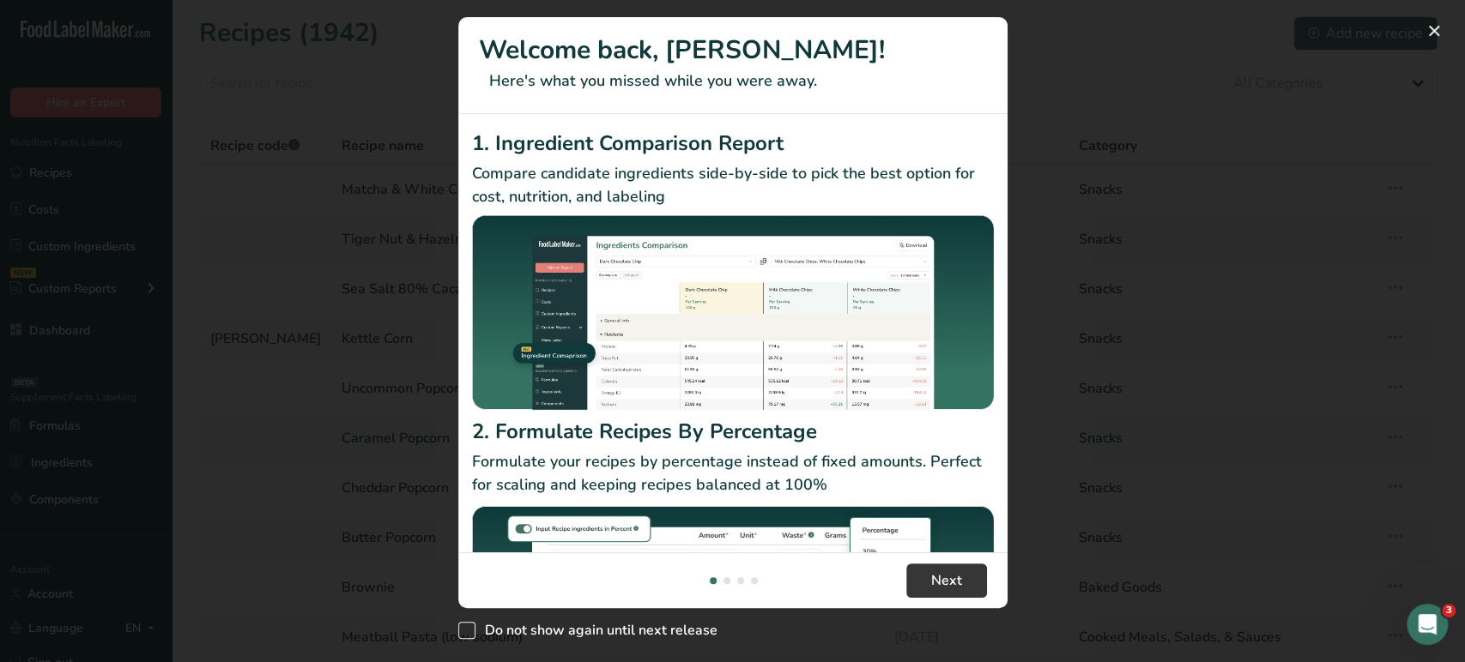
click at [475, 631] on span "Do not show again until next release" at bounding box center [596, 630] width 242 height 17
click at [469, 631] on input "Do not show again until next release" at bounding box center [463, 630] width 11 height 11
checkbox input "true"
click at [1440, 32] on button "New Features" at bounding box center [1433, 30] width 27 height 27
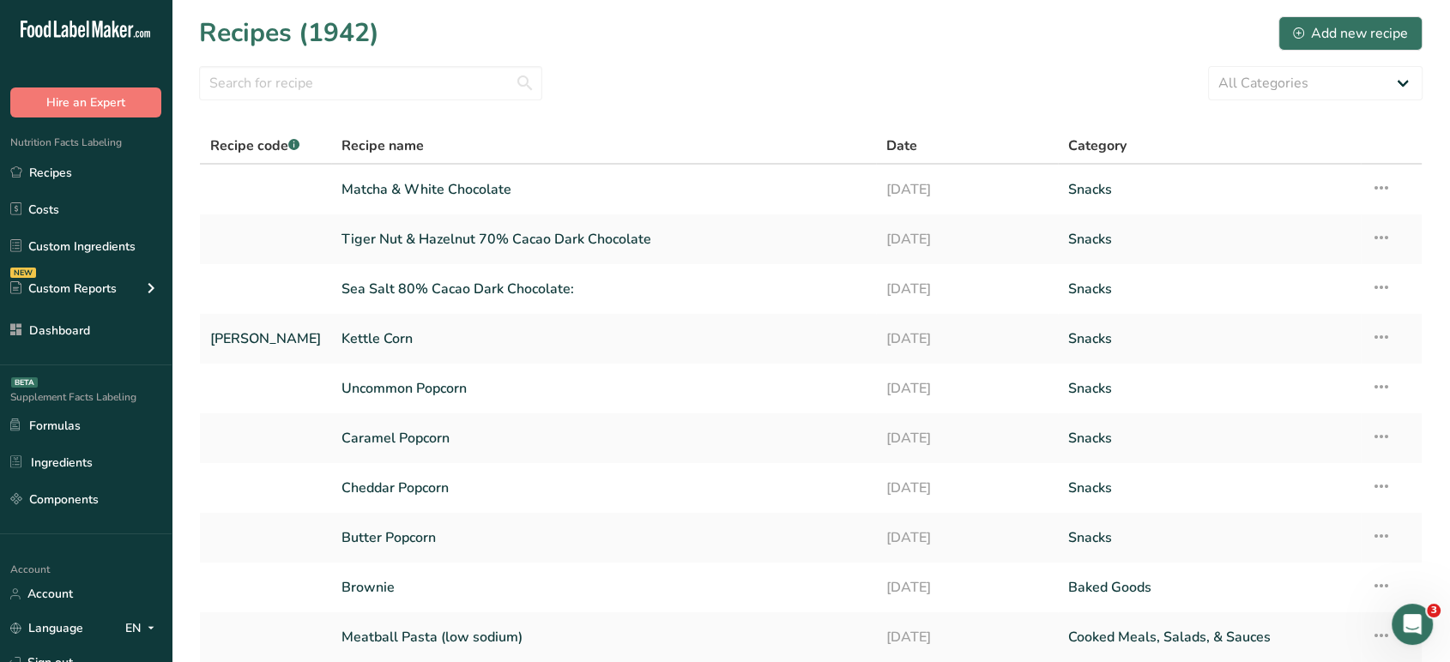
scroll to position [137, 0]
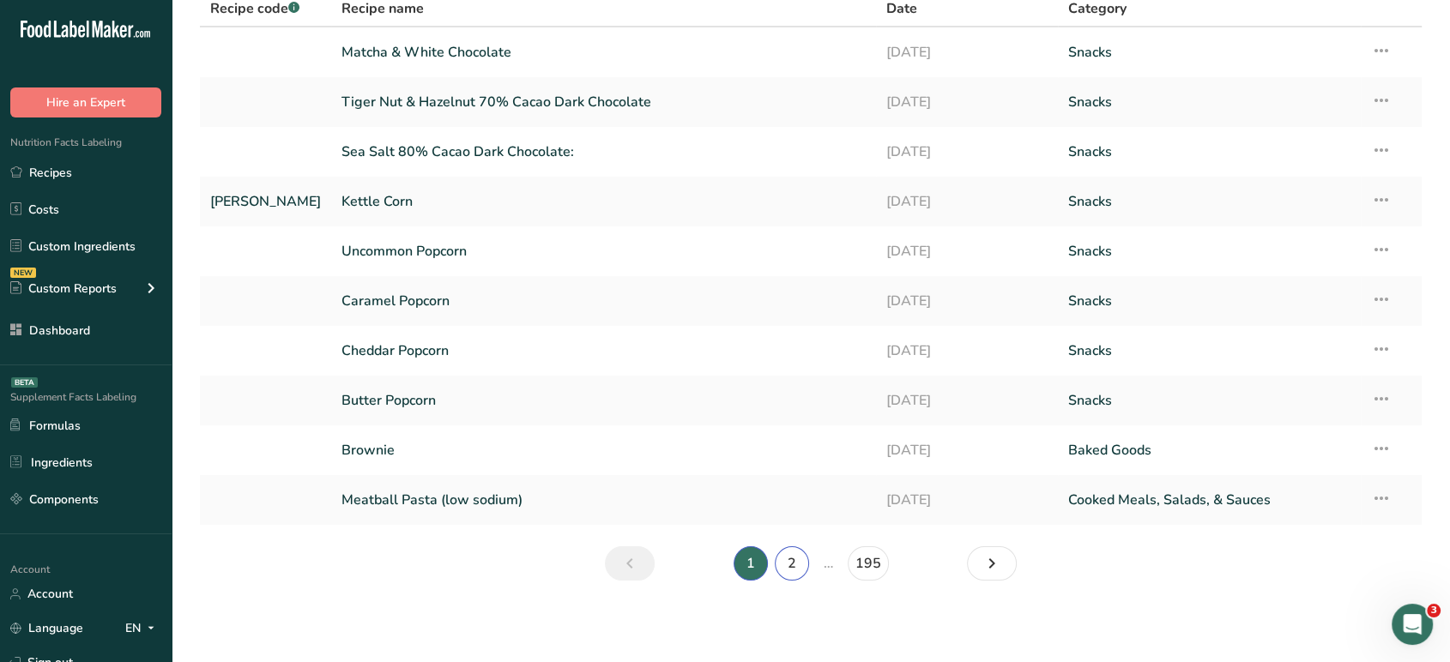
click at [796, 570] on link "2" at bounding box center [792, 564] width 34 height 34
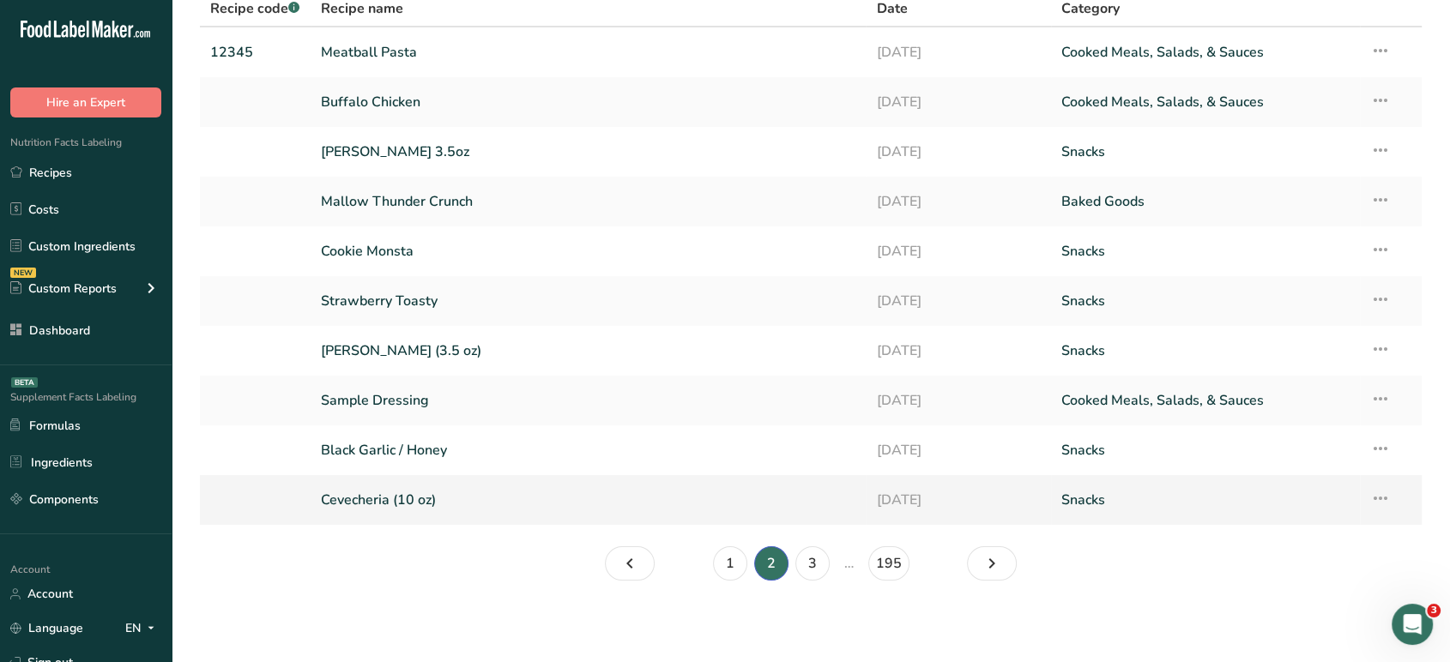
click at [594, 500] on link "Cevecheria (10 oz)" at bounding box center [588, 500] width 535 height 36
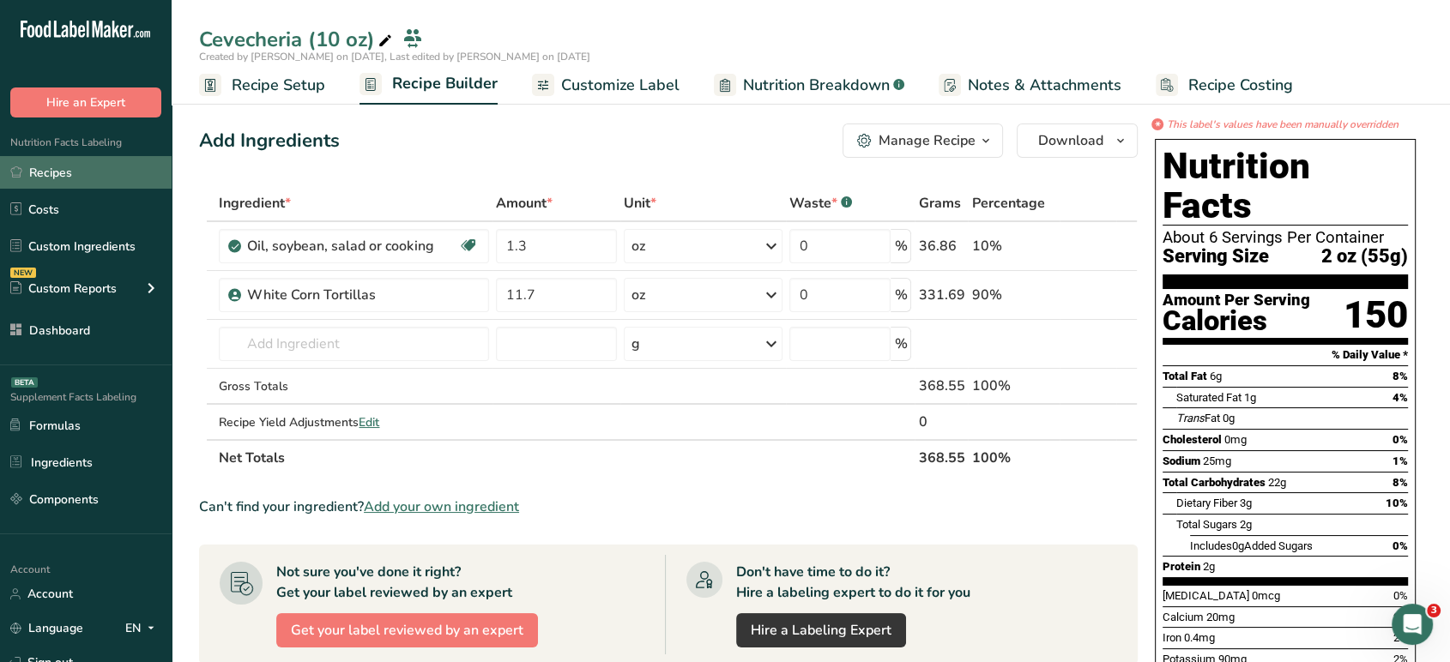
click at [112, 172] on link "Recipes" at bounding box center [86, 172] width 172 height 33
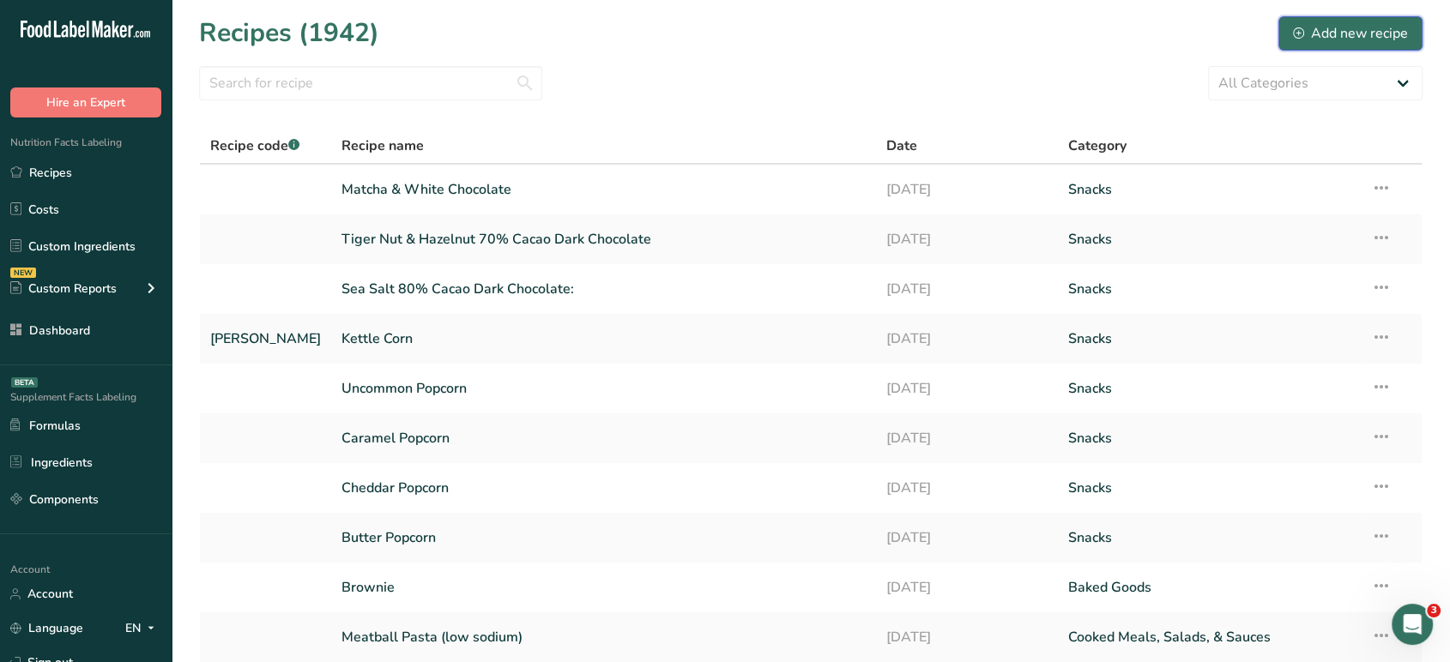
click at [1345, 48] on button "Add new recipe" at bounding box center [1350, 33] width 144 height 34
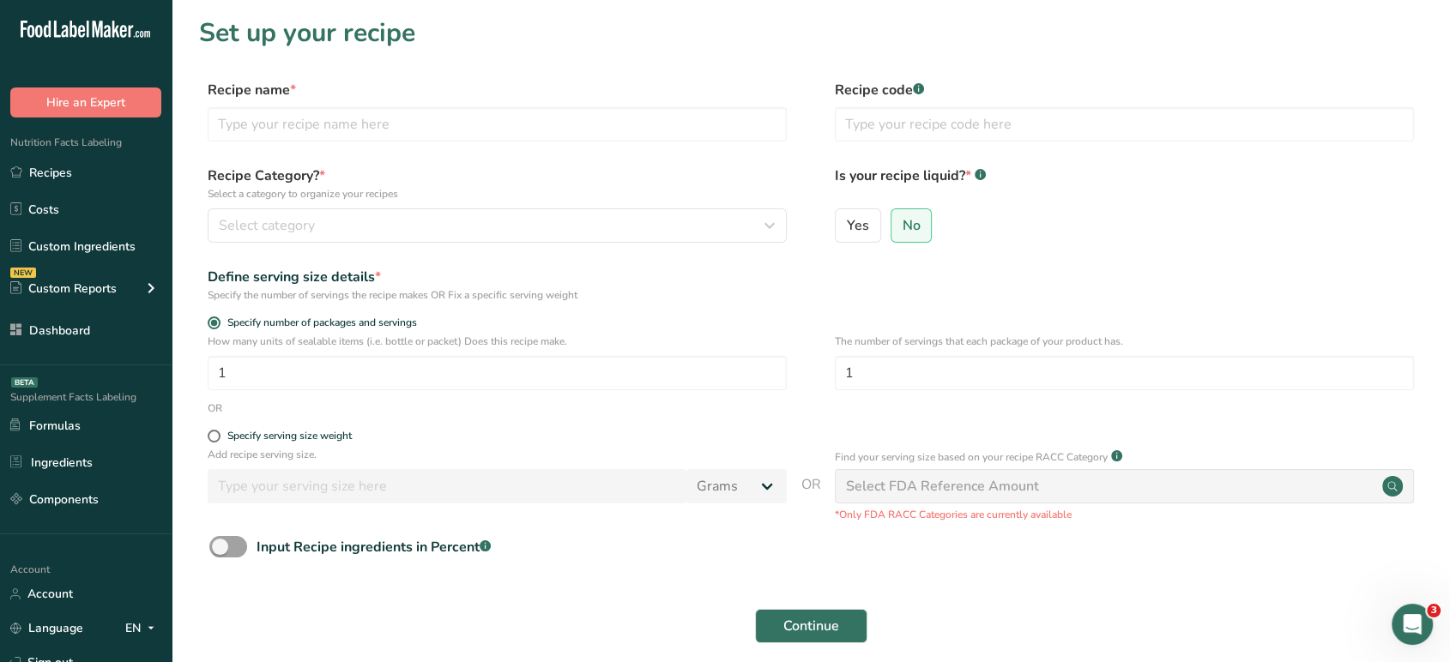
click at [487, 144] on div "Recipe name * Recipe code .a-a{fill:#347362;}.b-a{fill:#fff;}" at bounding box center [811, 116] width 1224 height 72
click at [463, 129] on input "text" at bounding box center [497, 124] width 579 height 34
paste input "Figura"
type input "Figura"
click at [360, 229] on div "Select category" at bounding box center [492, 225] width 547 height 21
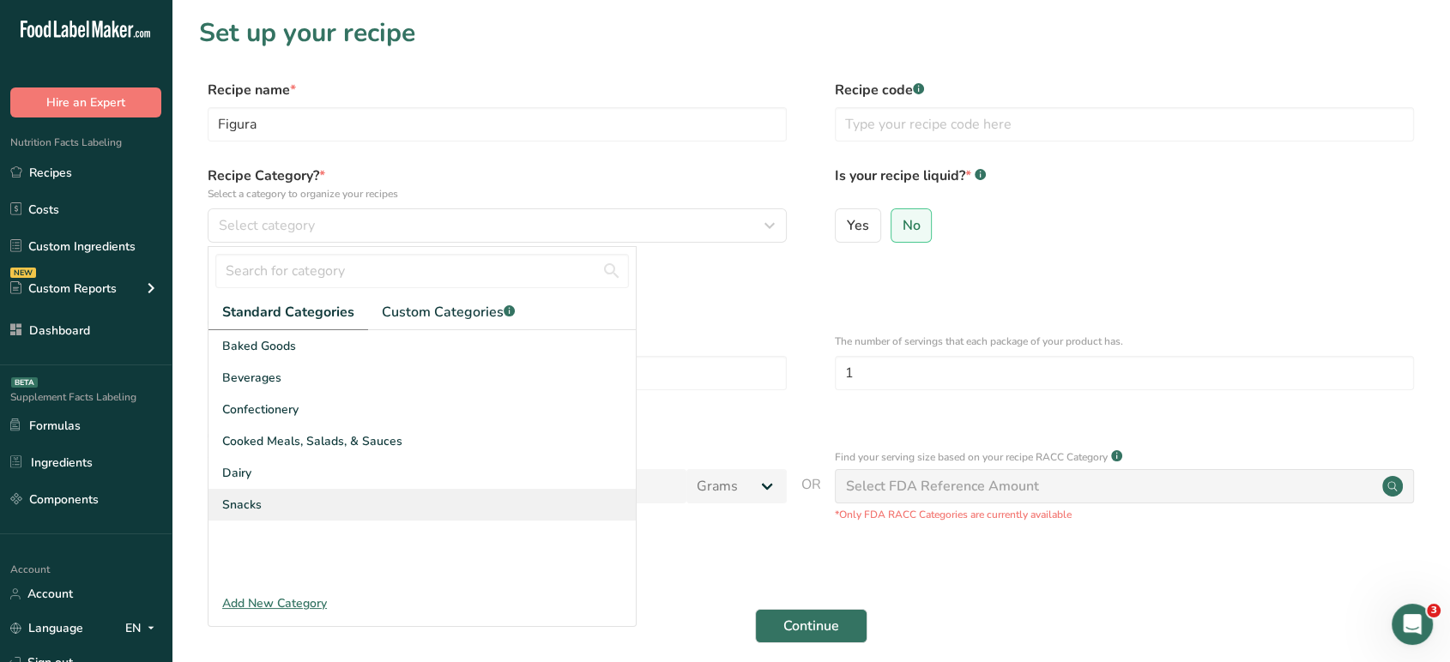
click at [305, 503] on div "Snacks" at bounding box center [421, 505] width 427 height 32
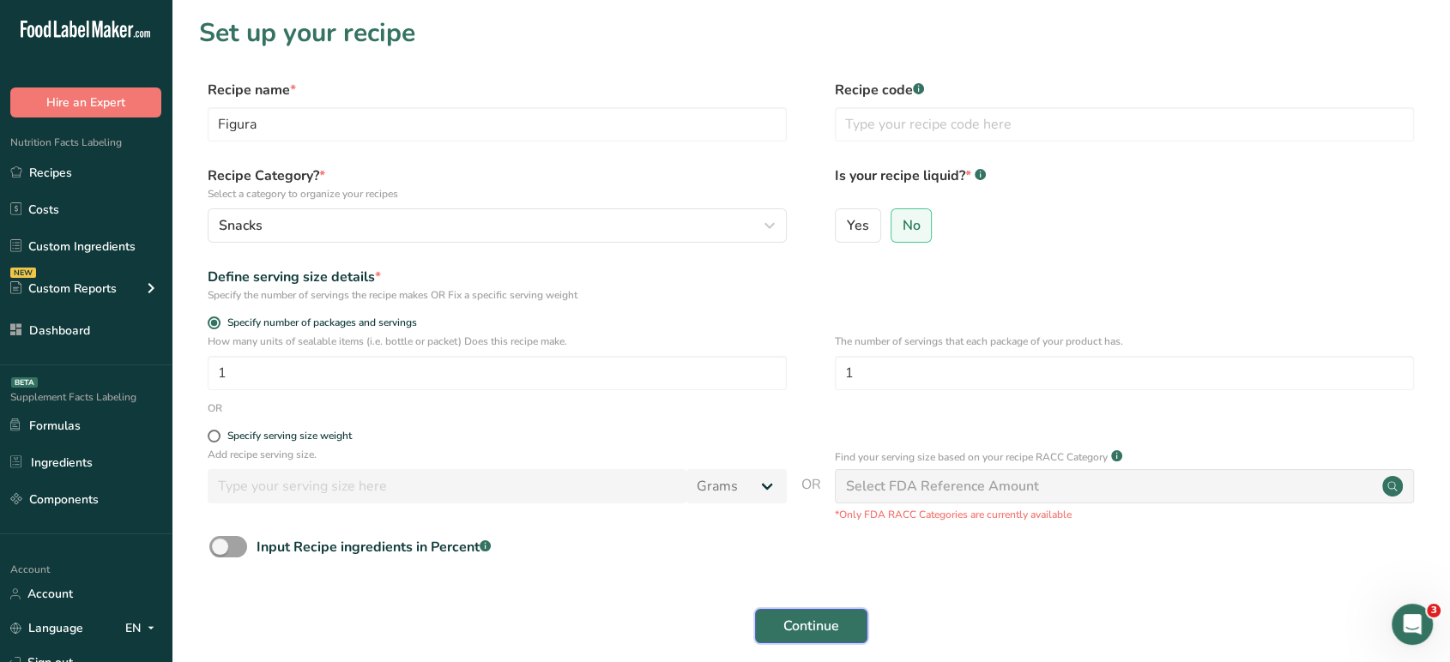
click at [818, 630] on span "Continue" at bounding box center [811, 626] width 56 height 21
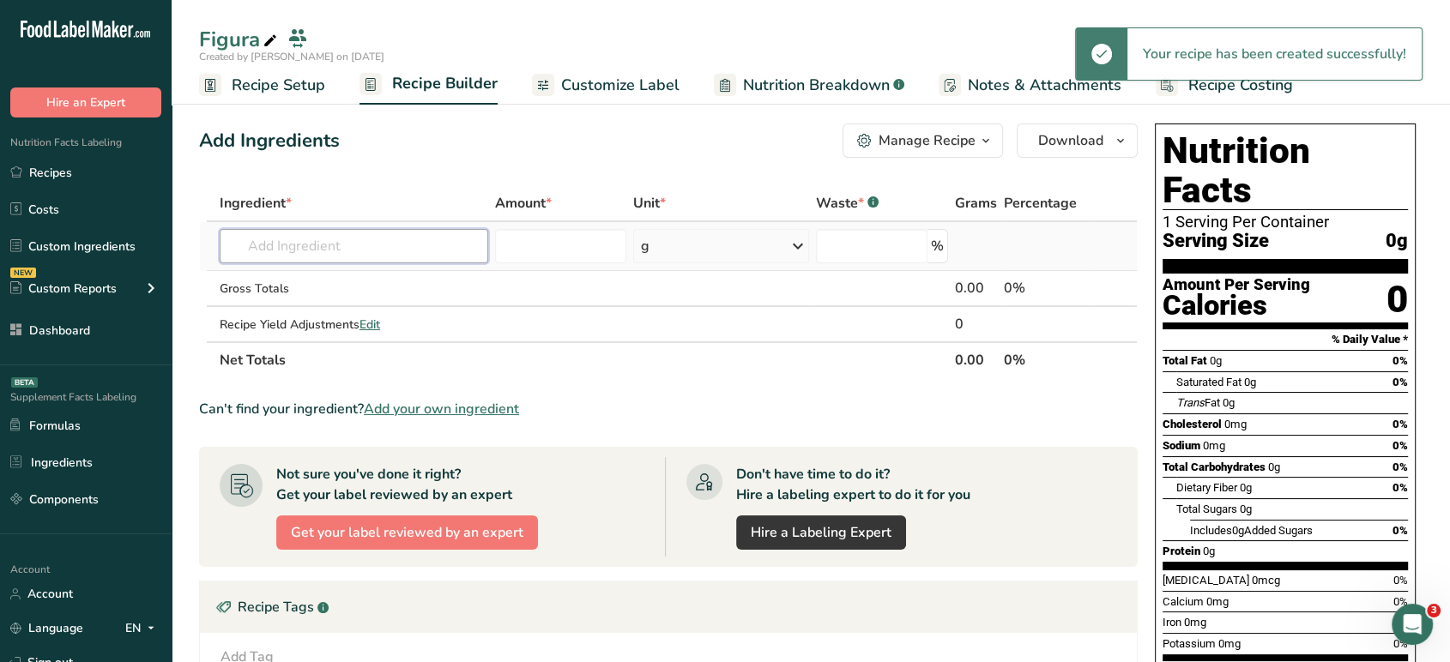
click at [440, 232] on input "text" at bounding box center [354, 246] width 269 height 34
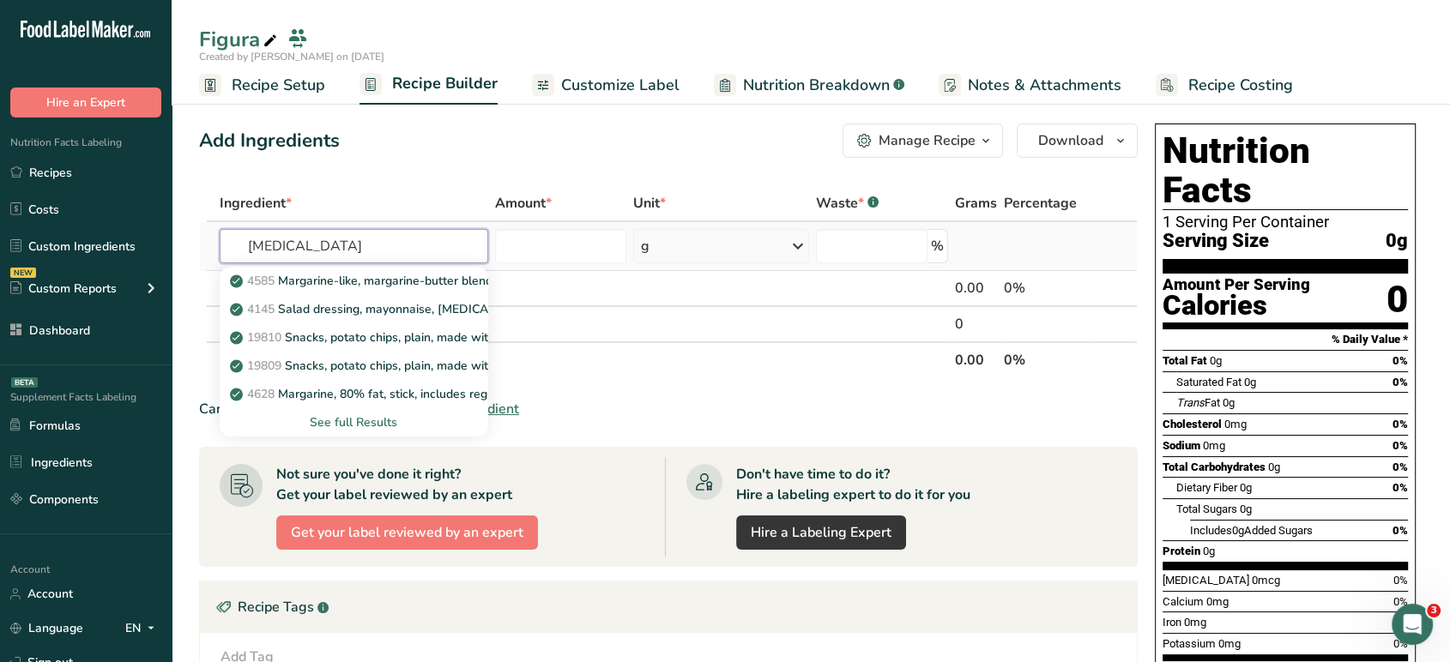
type input "[MEDICAL_DATA]"
click at [378, 417] on div "See full Results" at bounding box center [353, 423] width 241 height 18
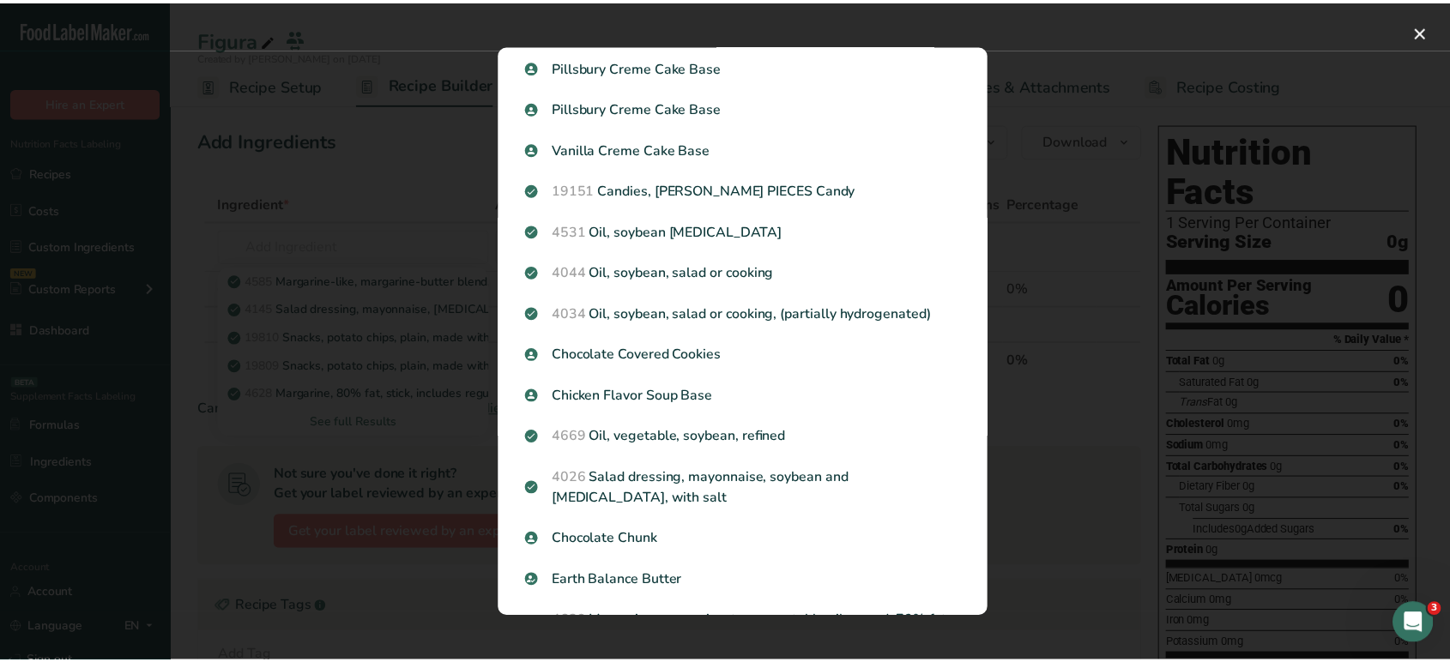
scroll to position [712, 0]
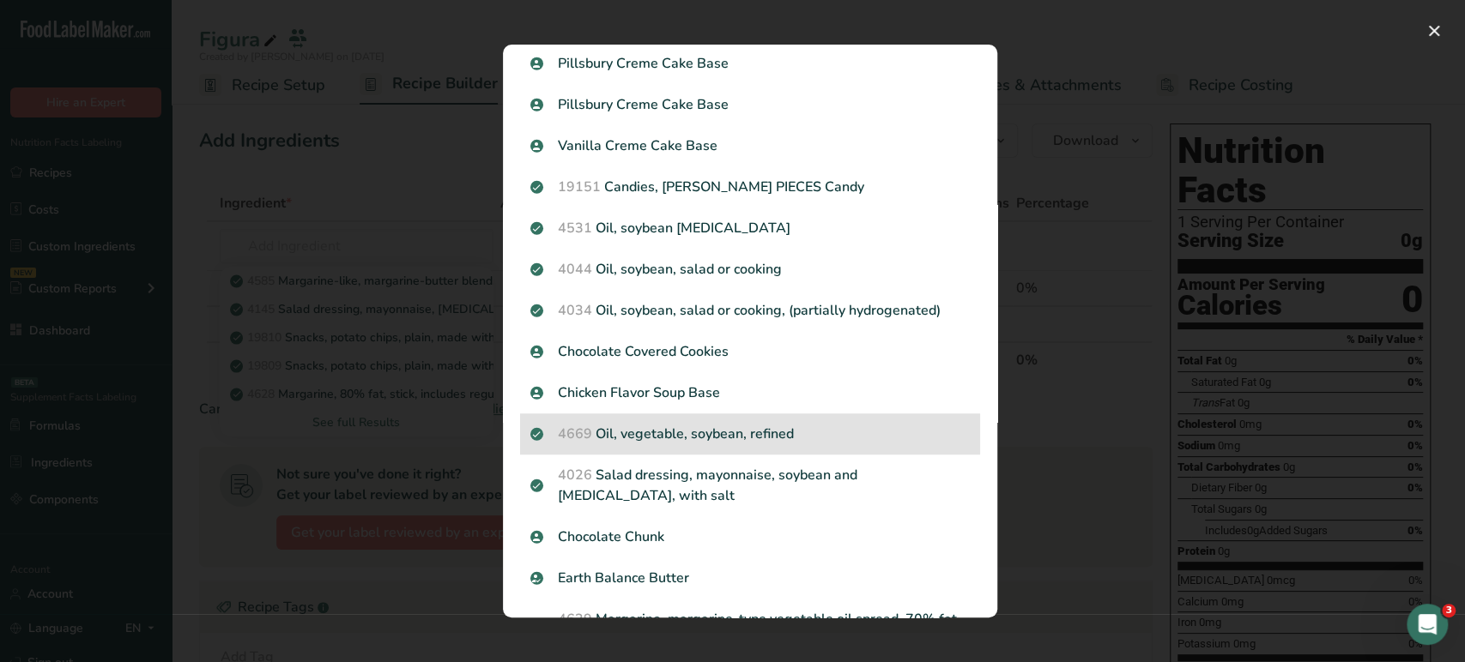
click at [853, 424] on p "4669 Oil, vegetable, soybean, refined" at bounding box center [749, 434] width 439 height 21
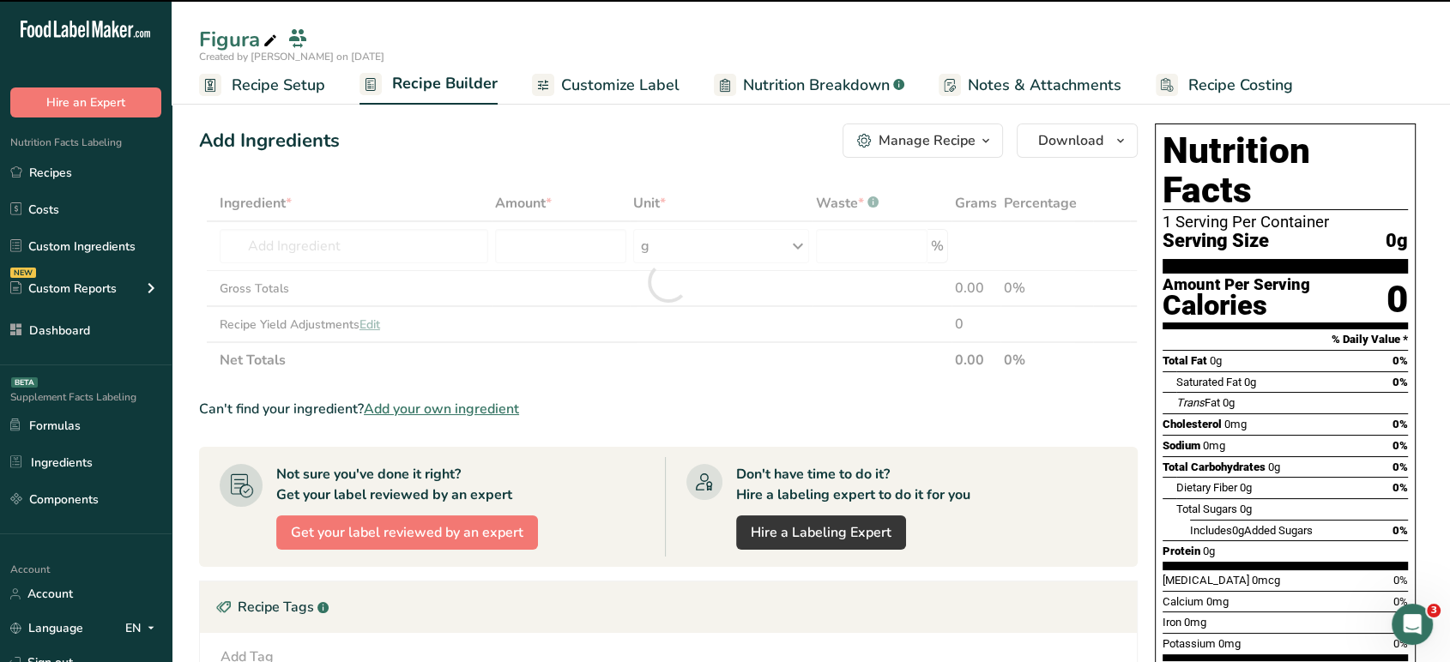
type input "0"
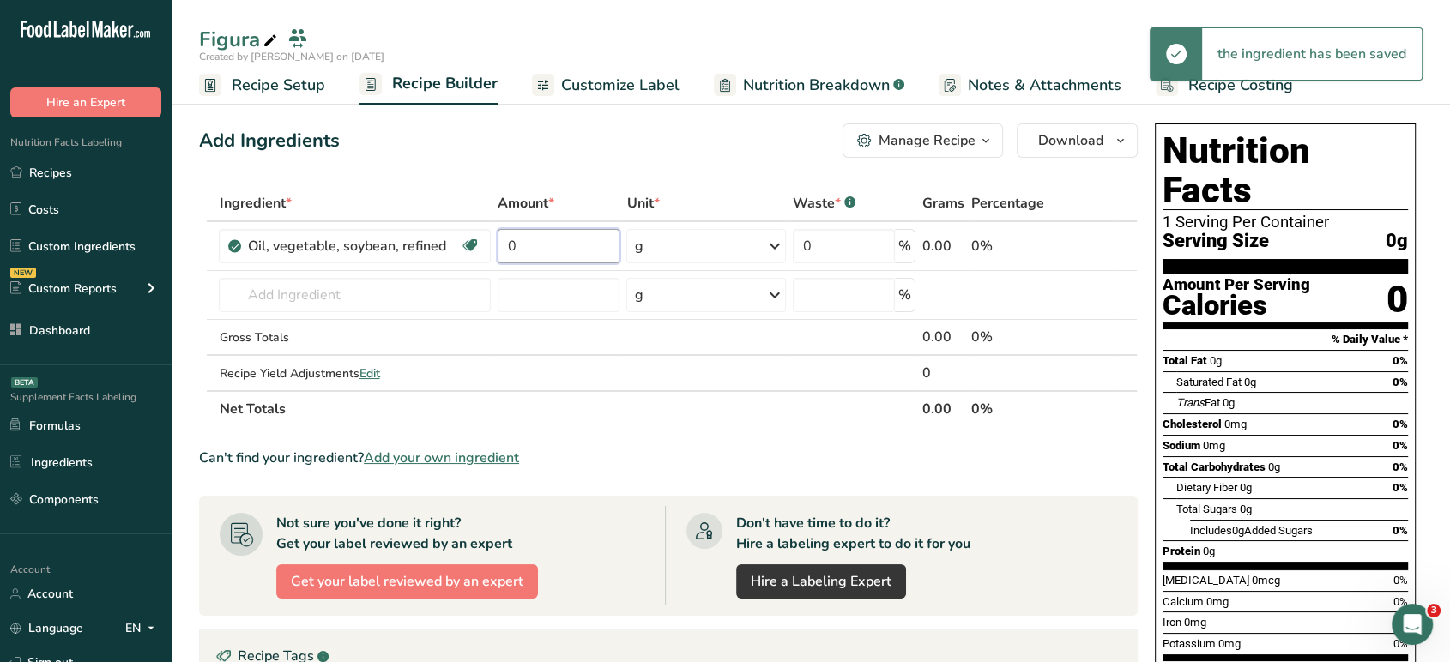
click at [545, 249] on input "0" at bounding box center [559, 246] width 122 height 34
type input "1.3"
click at [649, 245] on div "Ingredient * Amount * Unit * Waste * .a-a{fill:#347362;}.b-a{fill:#fff;} Grams …" at bounding box center [668, 306] width 939 height 242
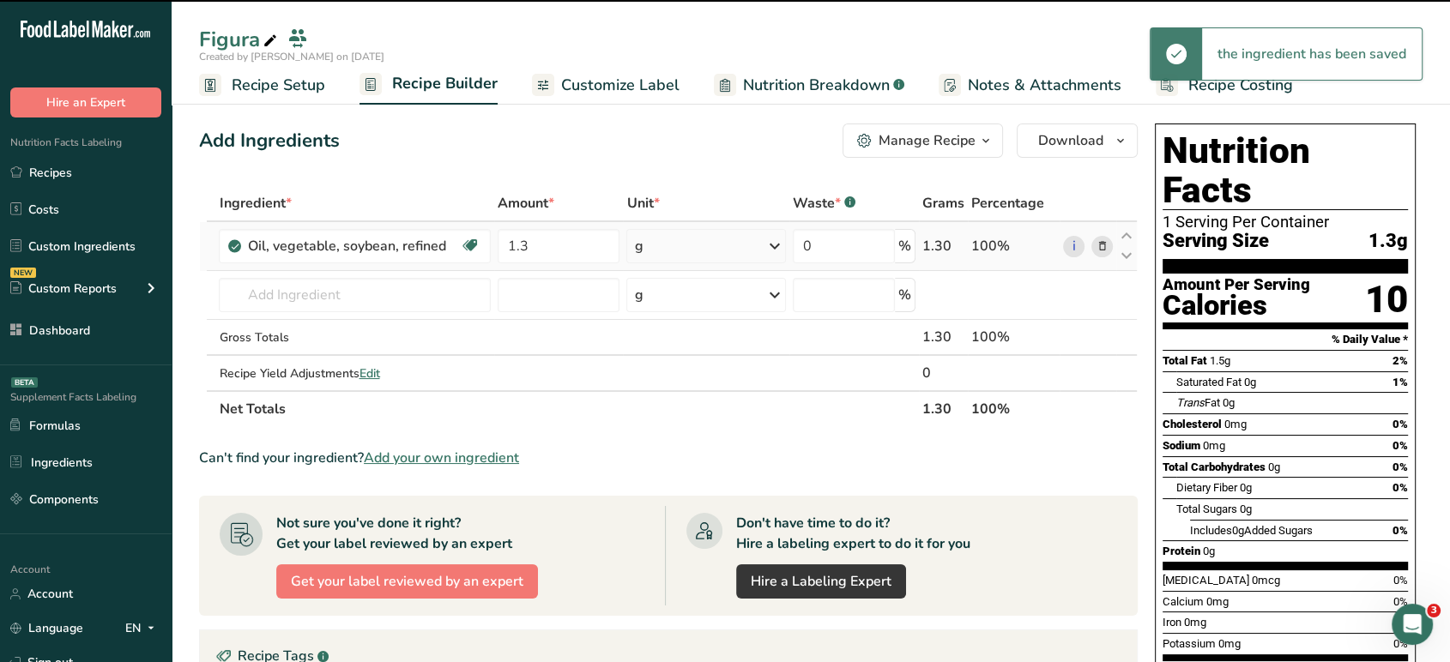
click at [649, 245] on div "g" at bounding box center [705, 246] width 159 height 34
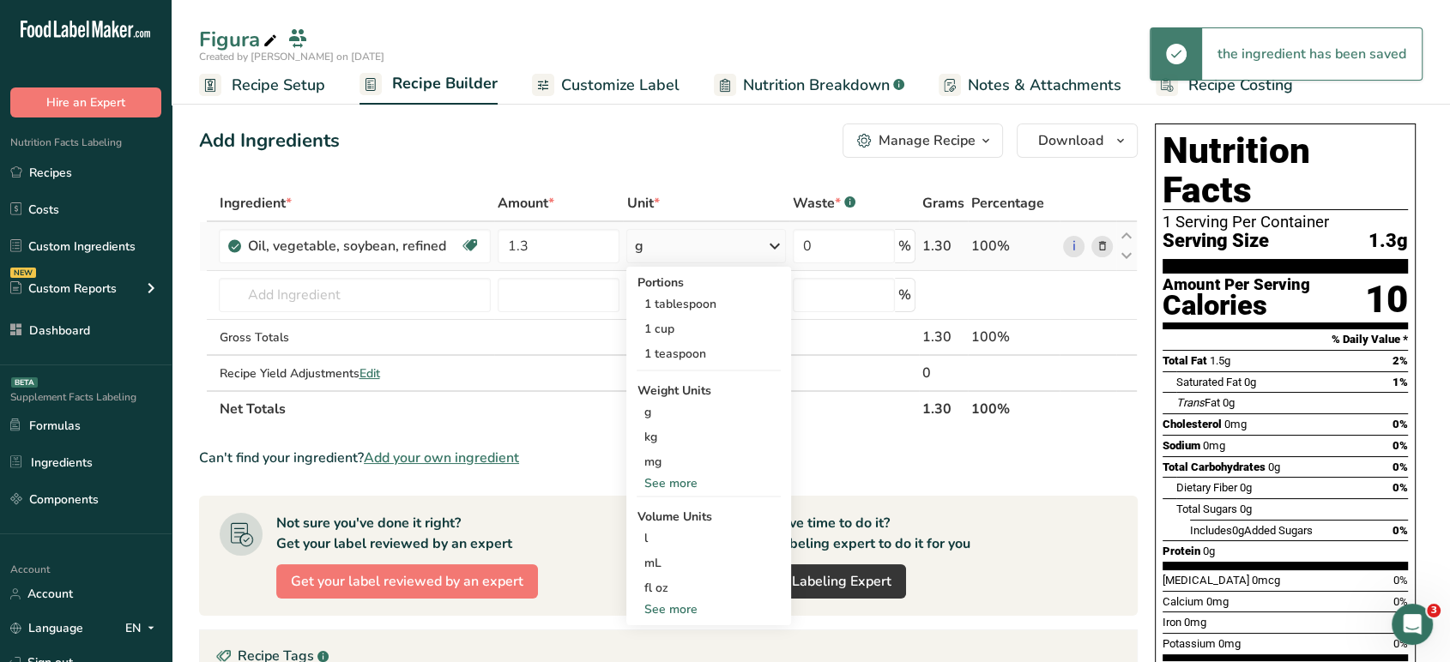
click at [670, 481] on div "See more" at bounding box center [709, 483] width 144 height 18
click at [652, 541] on div "oz" at bounding box center [709, 536] width 144 height 25
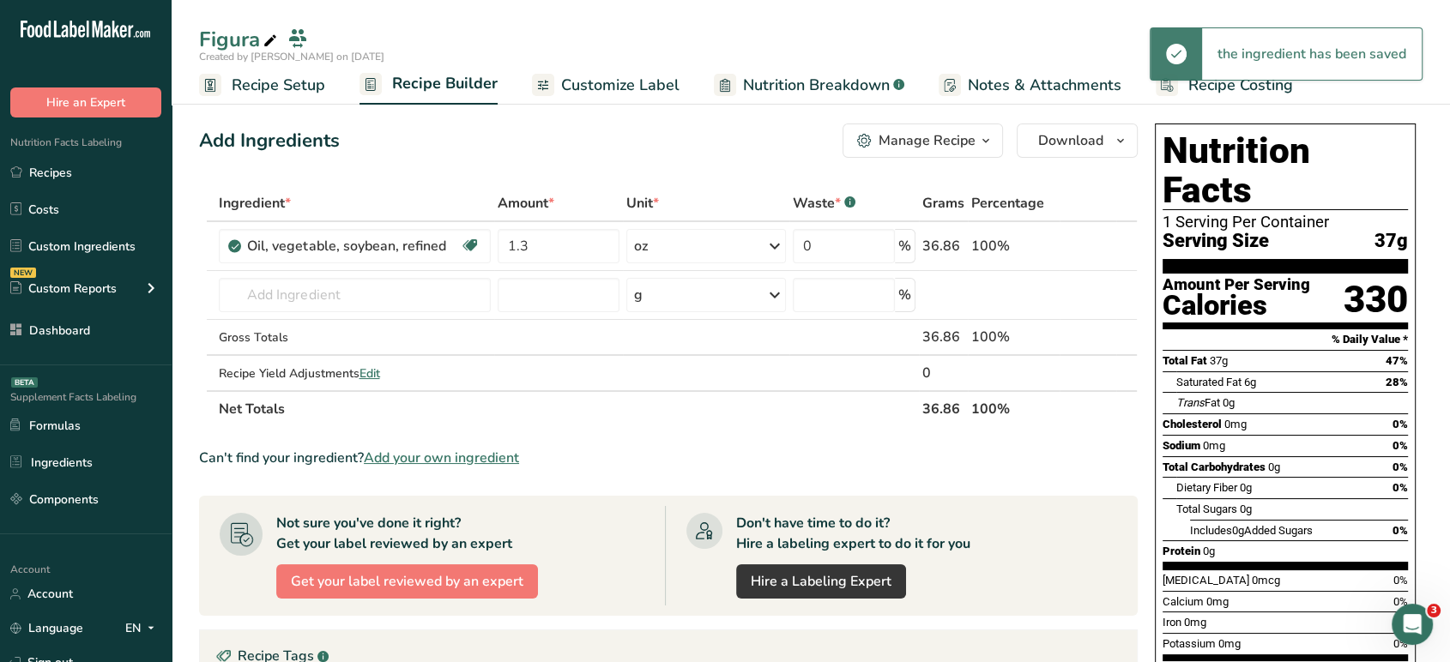
click at [261, 43] on span at bounding box center [270, 41] width 21 height 21
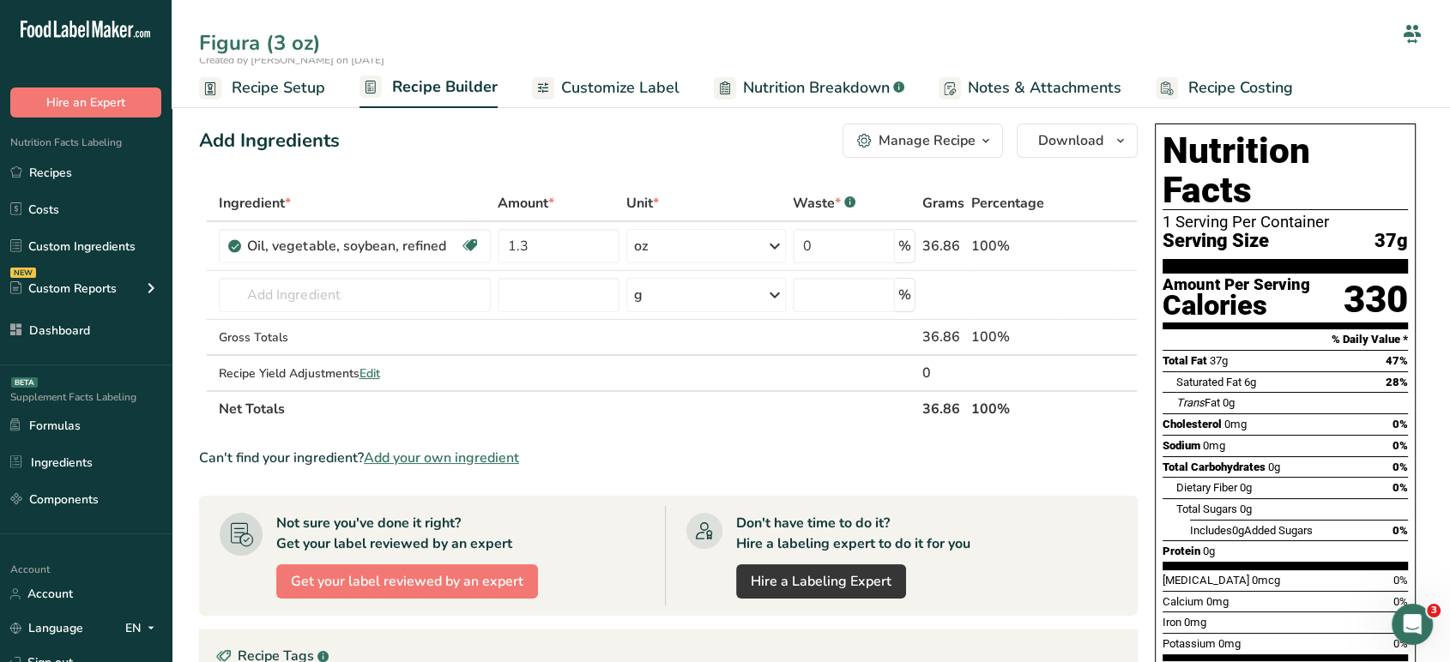
type input "Figura (3 oz)"
click at [372, 152] on div "Add Ingredients Manage Recipe Delete Recipe Duplicate Recipe Scale Recipe Save …" at bounding box center [668, 141] width 939 height 34
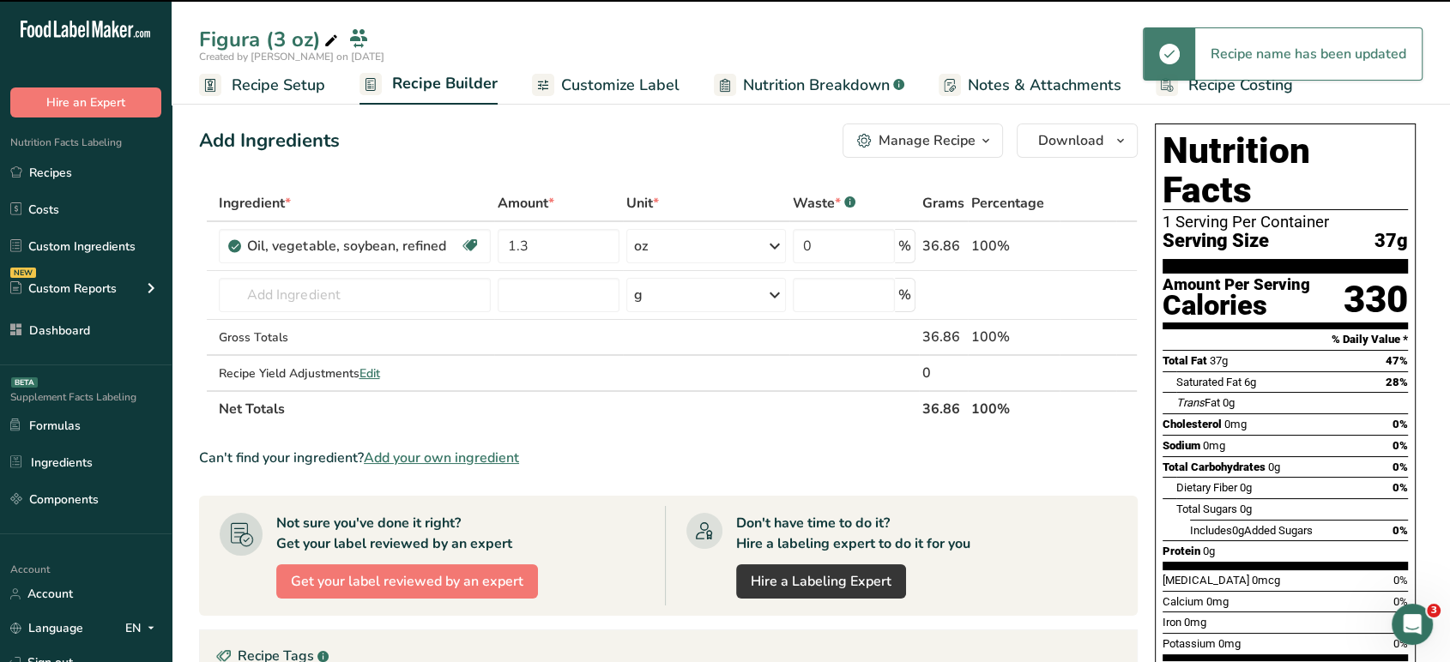
click at [458, 457] on span "Add your own ingredient" at bounding box center [441, 458] width 155 height 21
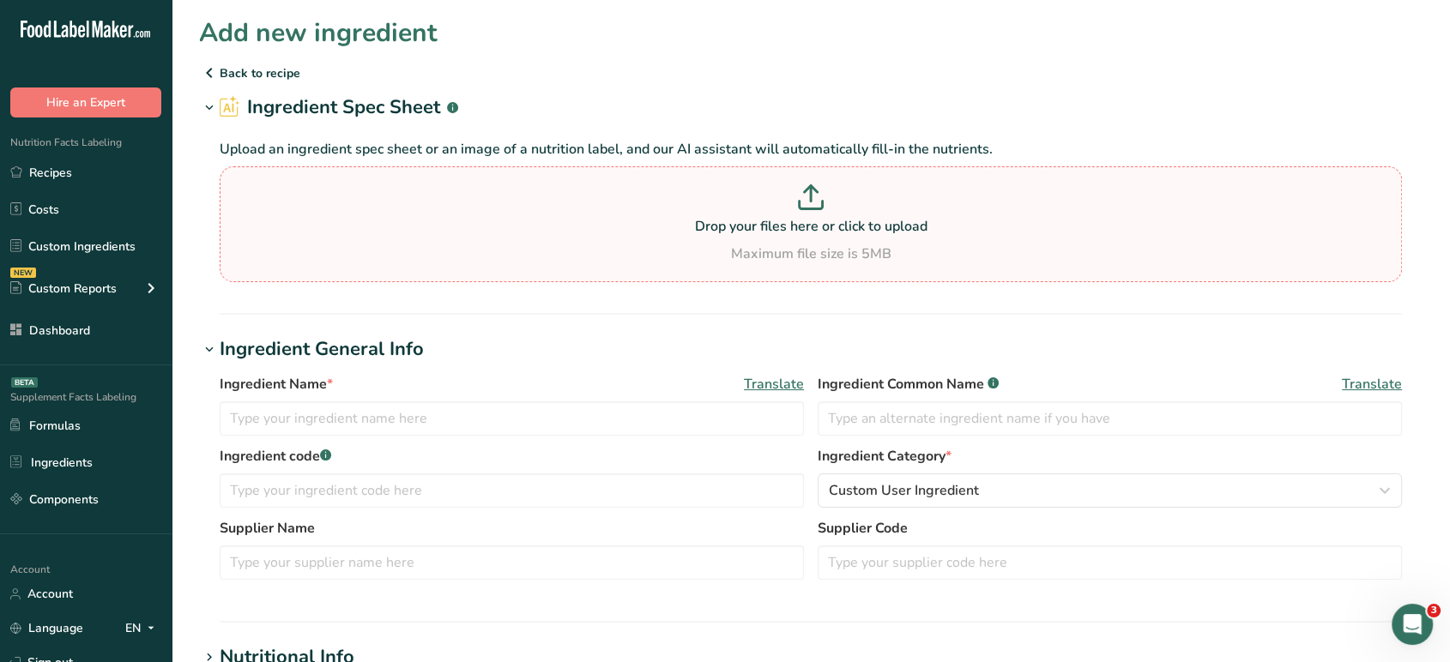
click at [700, 216] on p "Drop your files here or click to upload" at bounding box center [811, 226] width 1174 height 21
click at [700, 215] on input "Drop your files here or click to upload Maximum file size is 5MB" at bounding box center [811, 224] width 1182 height 116
type input "C:\fakepath\Figura - [EMAIL_ADDRESS][DOMAIN_NAME] - Food Label Maker Mail - Goo…"
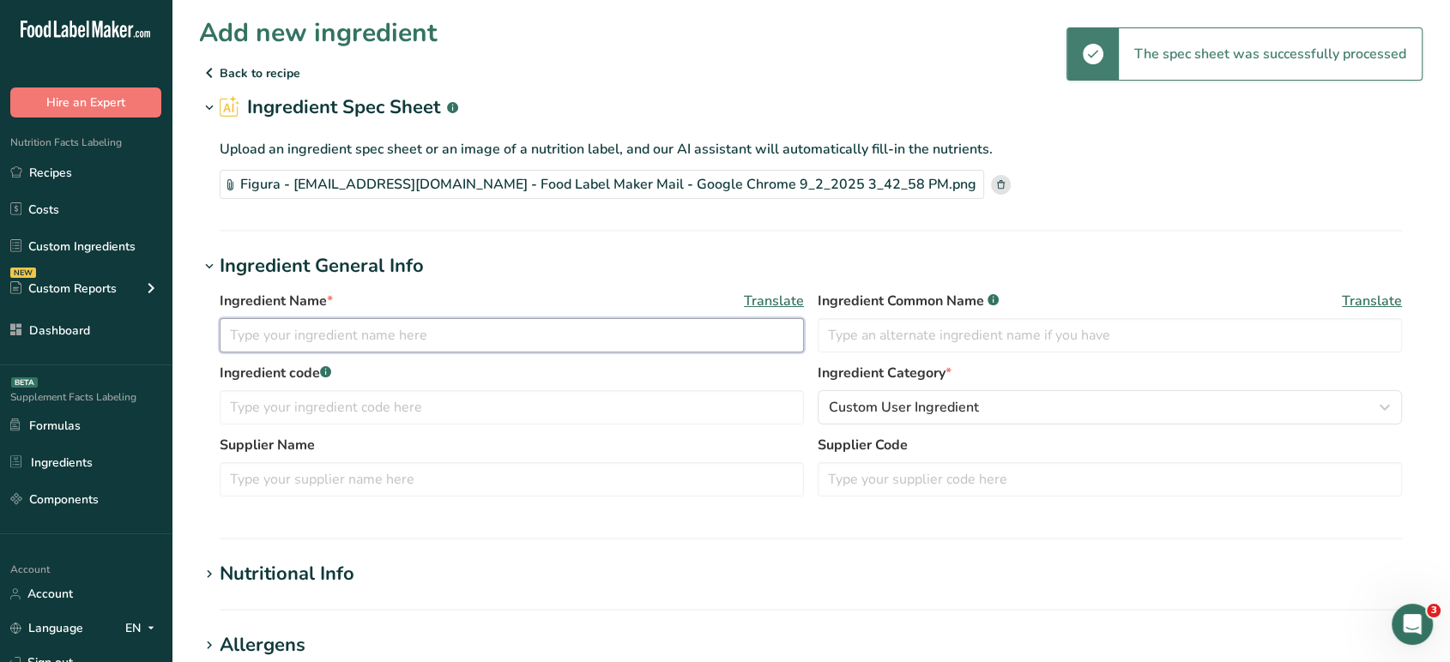
click at [462, 341] on input "text" at bounding box center [512, 335] width 584 height 34
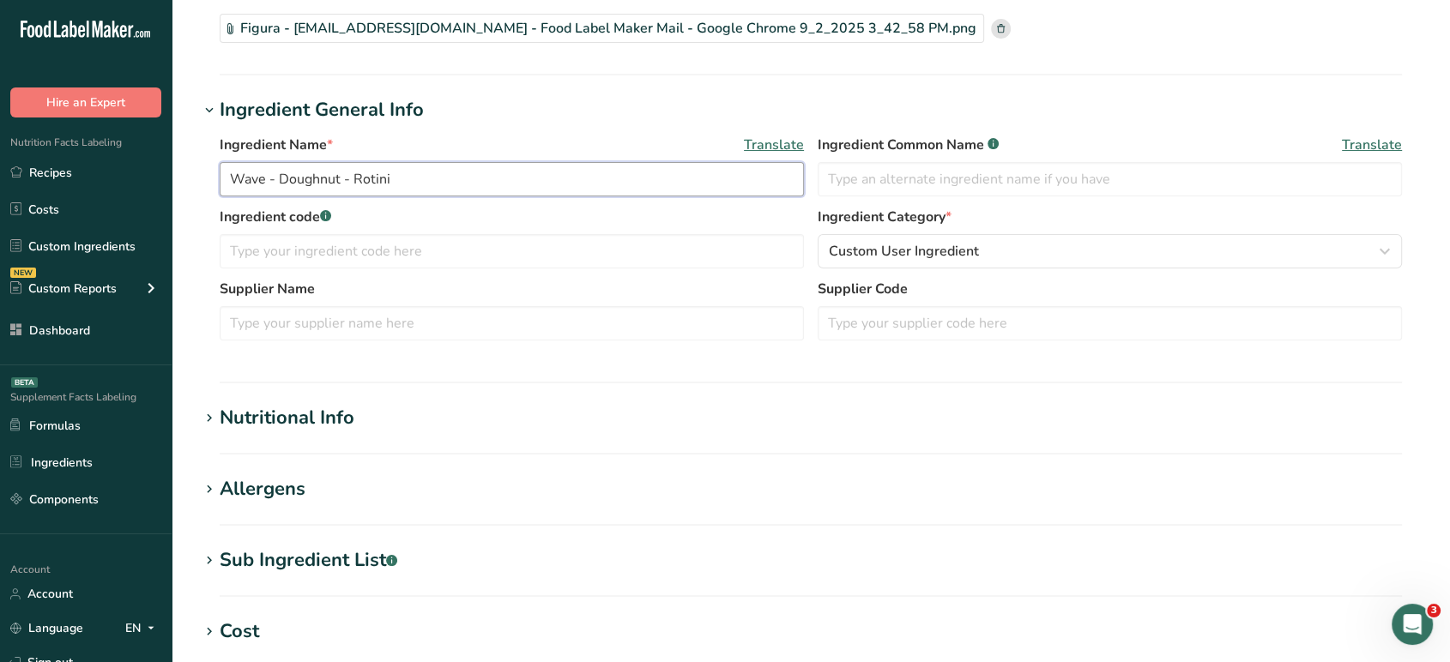
scroll to position [164, 0]
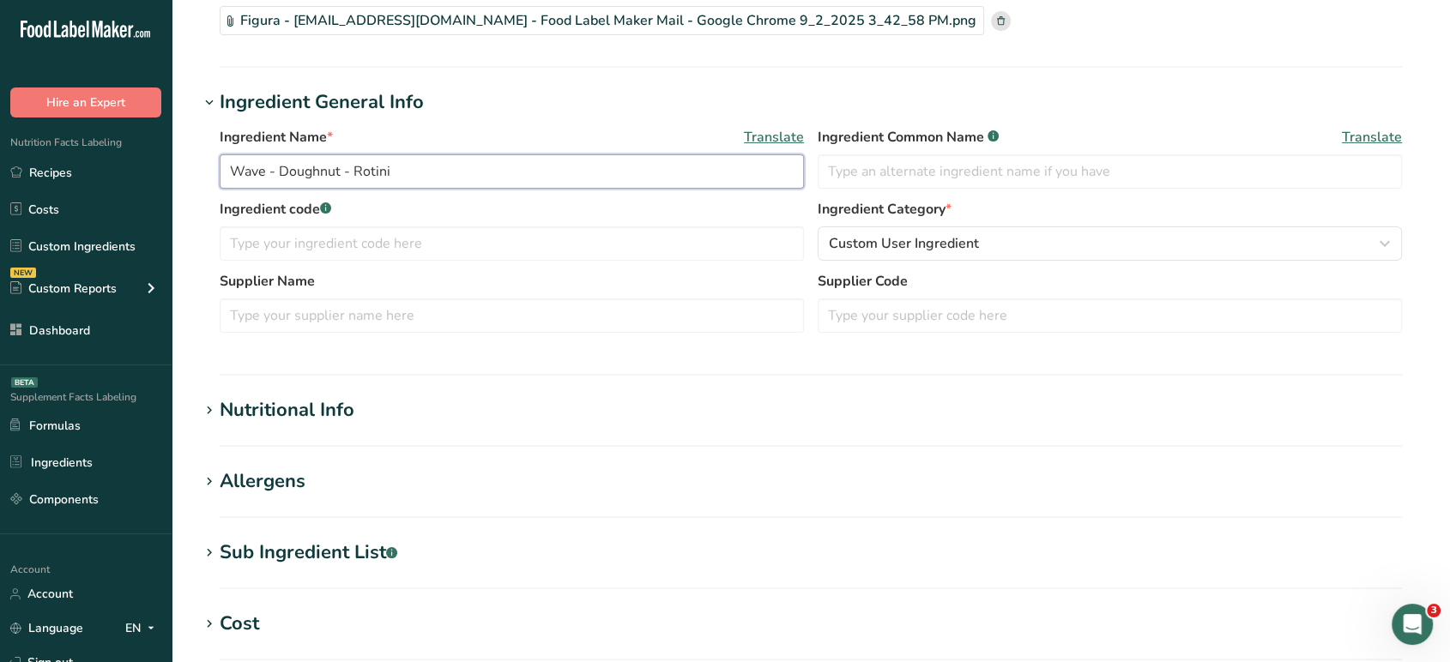
type input "Wave - Doughnut - Rotini"
click at [353, 383] on section "Add new ingredient Back to recipe Ingredient Spec Sheet .a-a{fill:#347362;}.b-a…" at bounding box center [811, 431] width 1278 height 1191
click at [353, 402] on h1 "Nutritional Info" at bounding box center [811, 410] width 1224 height 28
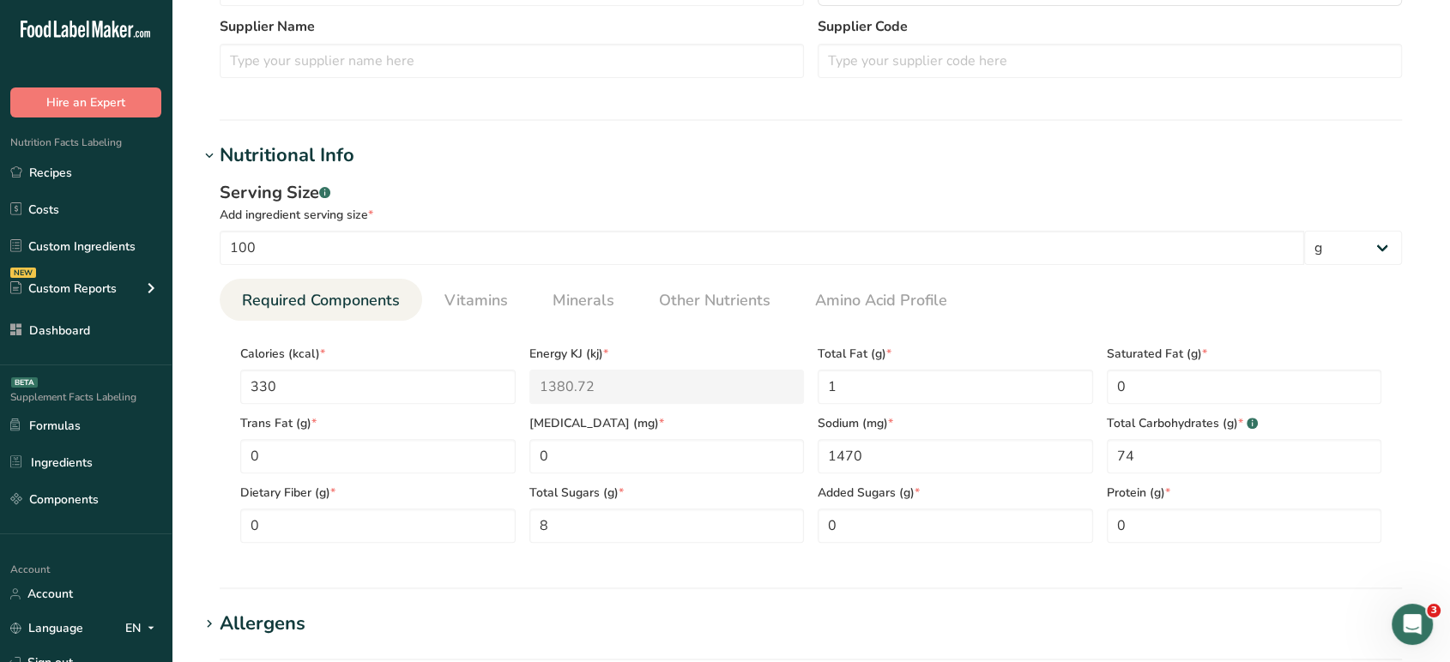
scroll to position [424, 0]
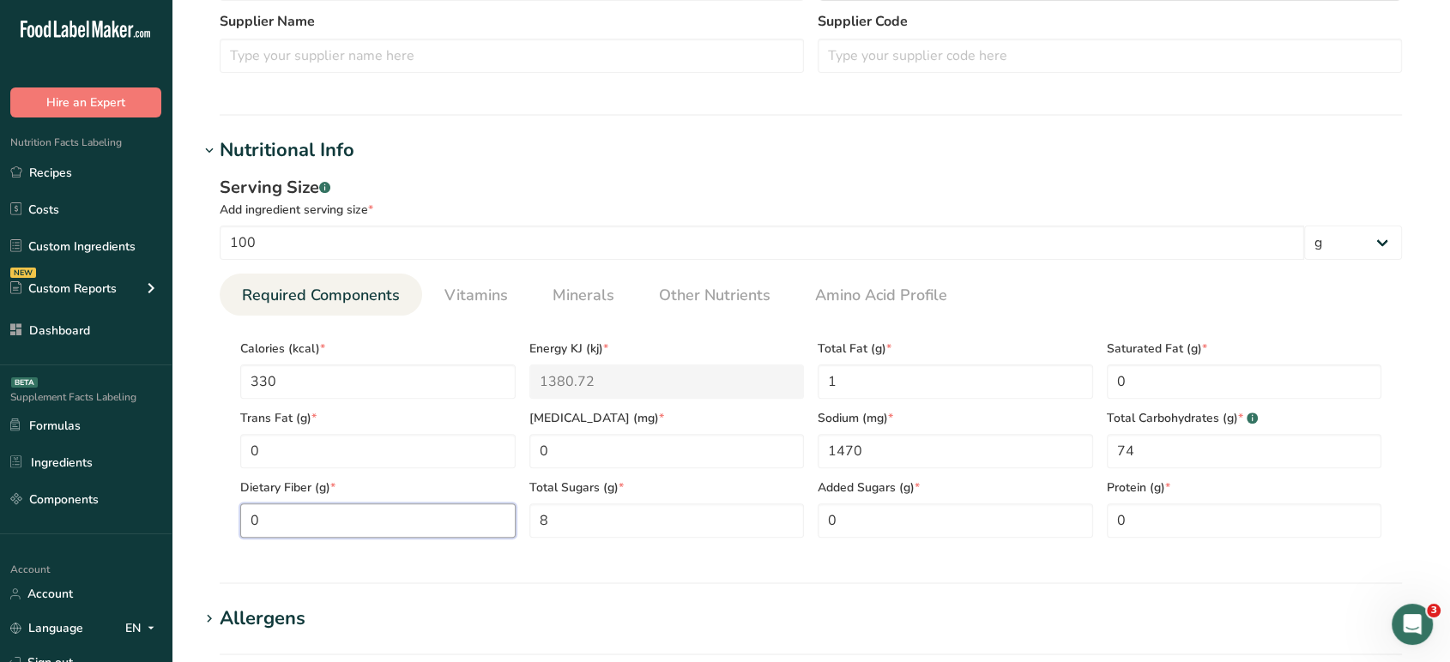
drag, startPoint x: 299, startPoint y: 531, endPoint x: 223, endPoint y: 527, distance: 76.5
click at [223, 527] on section "Calories (kcal) * 330 Energy KJ (kj) * 1380.72 Total Fat (g) * 1 Saturated Fat …" at bounding box center [811, 434] width 1182 height 236
type Fiber "2"
drag, startPoint x: 577, startPoint y: 536, endPoint x: 528, endPoint y: 531, distance: 50.0
click at [528, 531] on div "Total Sugars (g) * 8" at bounding box center [667, 502] width 289 height 69
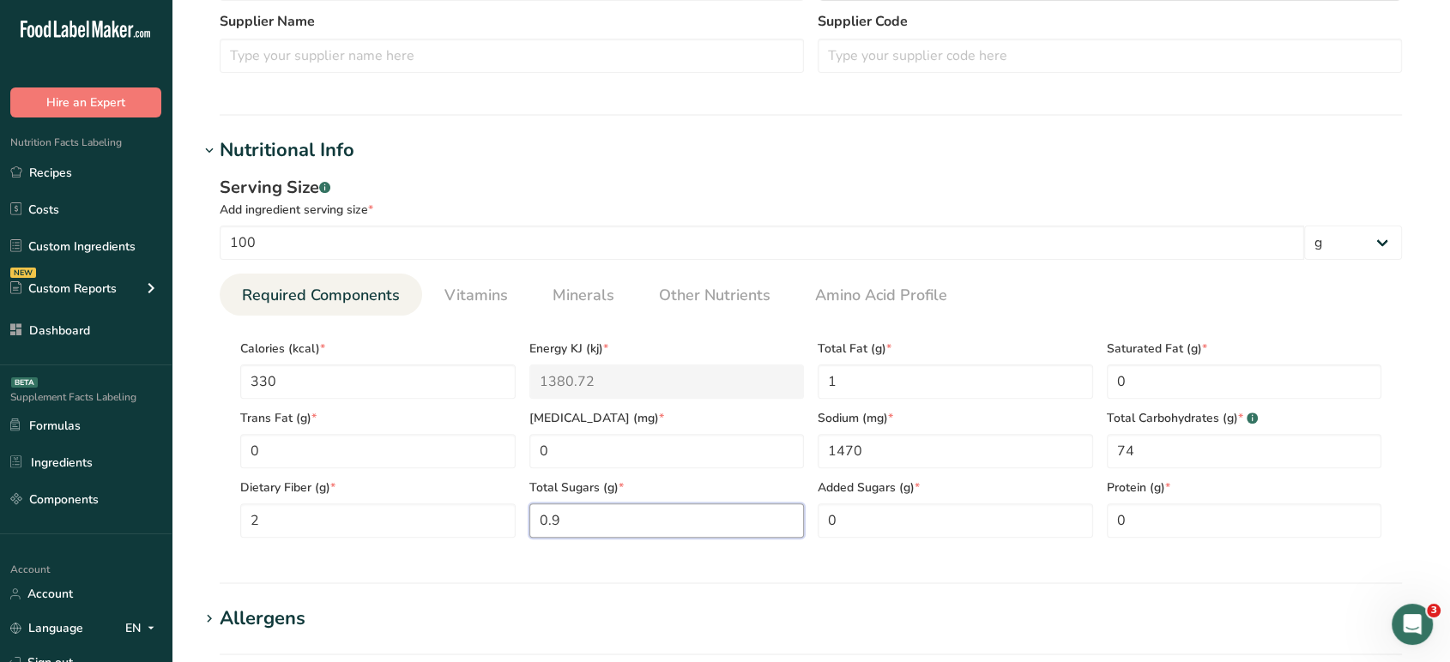
type Sugars "0.9"
drag, startPoint x: 1141, startPoint y: 515, endPoint x: 1074, endPoint y: 516, distance: 66.9
click at [1074, 516] on div "Calories (kcal) * 330 Energy KJ (kj) * 1380.72 Total Fat (g) * 1 Saturated Fat …" at bounding box center [810, 433] width 1155 height 208
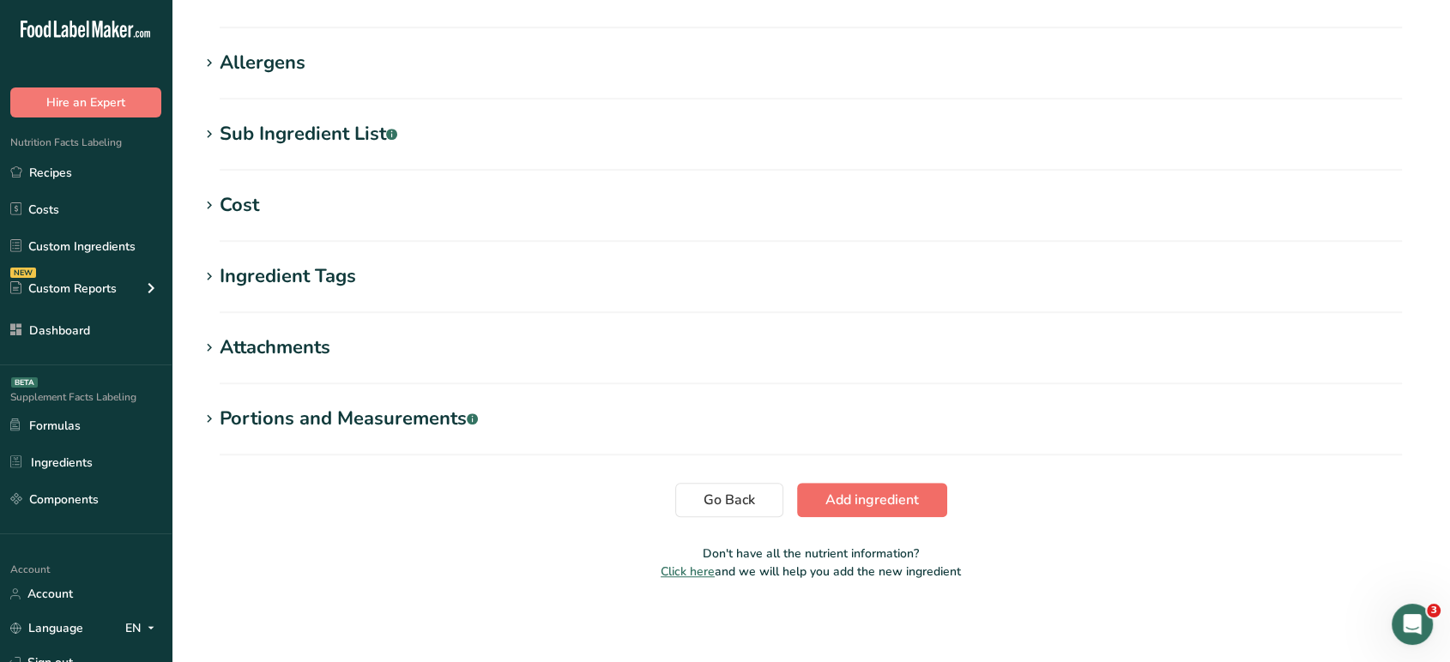
type input "8"
click at [901, 503] on span "Add ingredient" at bounding box center [872, 500] width 94 height 21
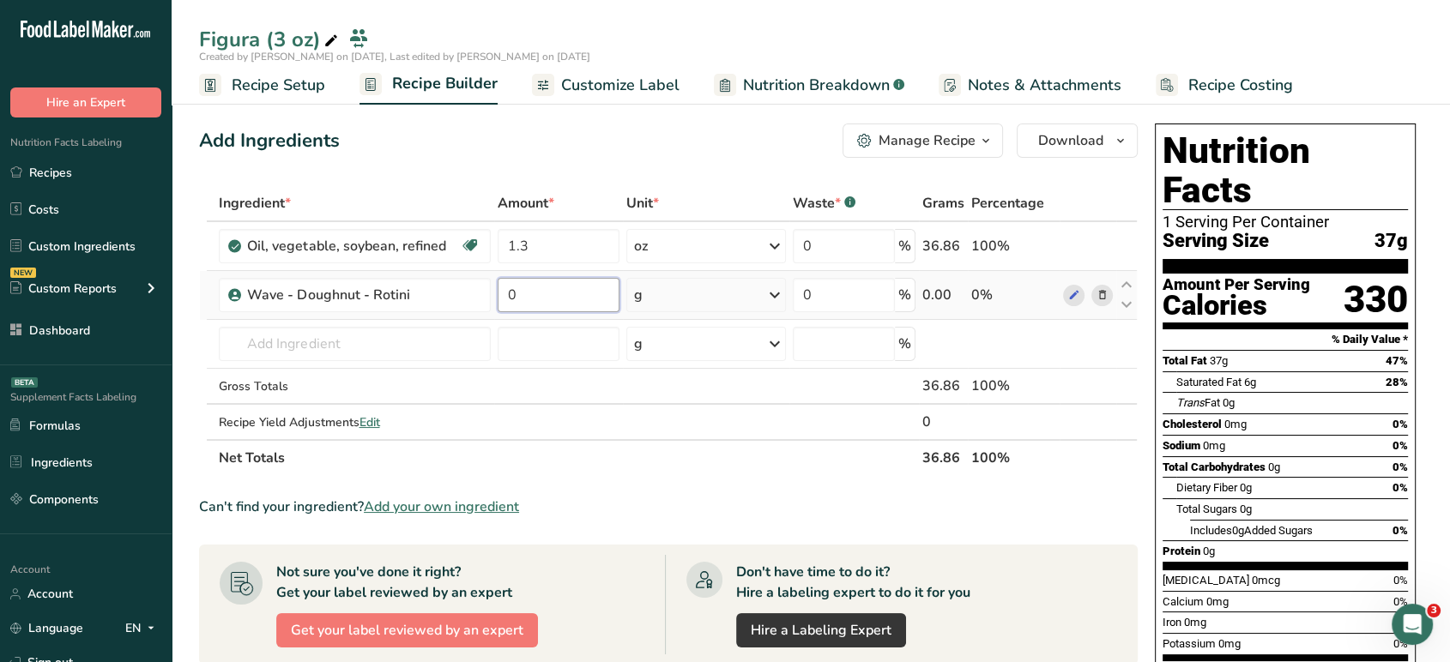
click at [558, 301] on input "0" at bounding box center [559, 295] width 122 height 34
type input "11.7"
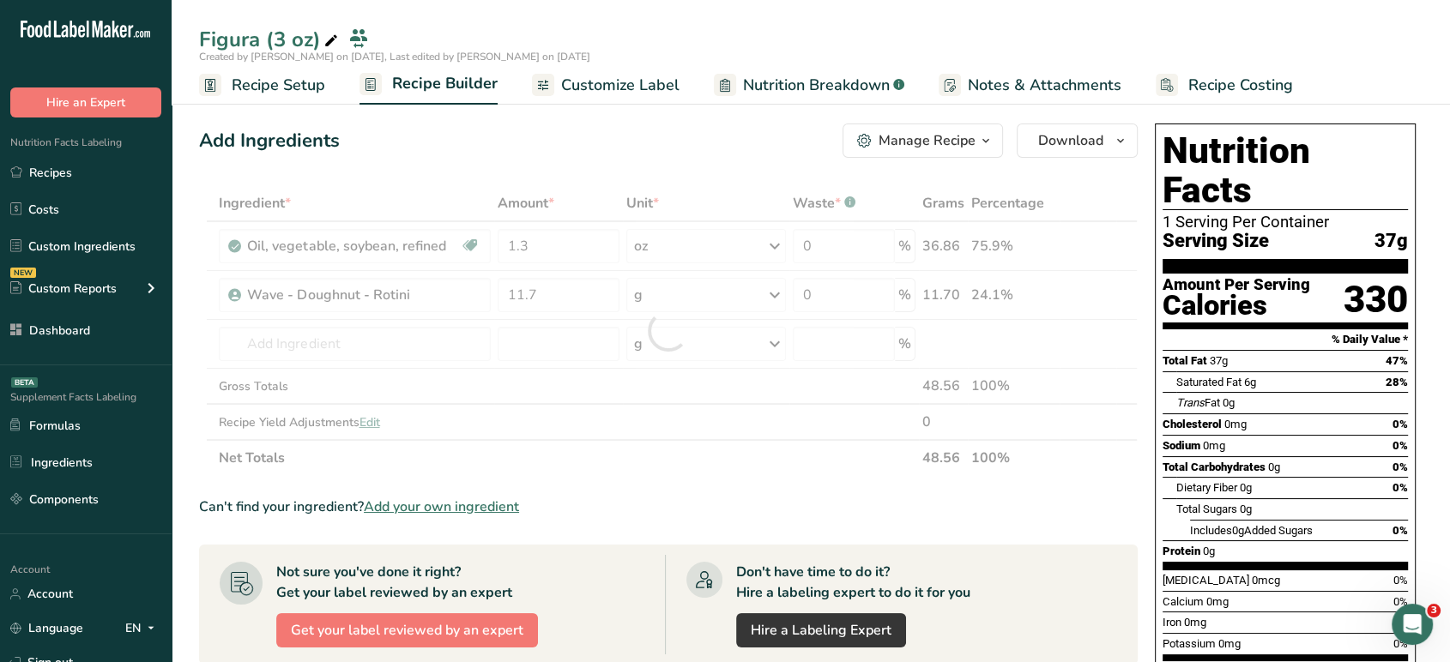
click at [601, 157] on div "Add Ingredients Manage Recipe Delete Recipe Duplicate Recipe Scale Recipe Save …" at bounding box center [668, 141] width 939 height 34
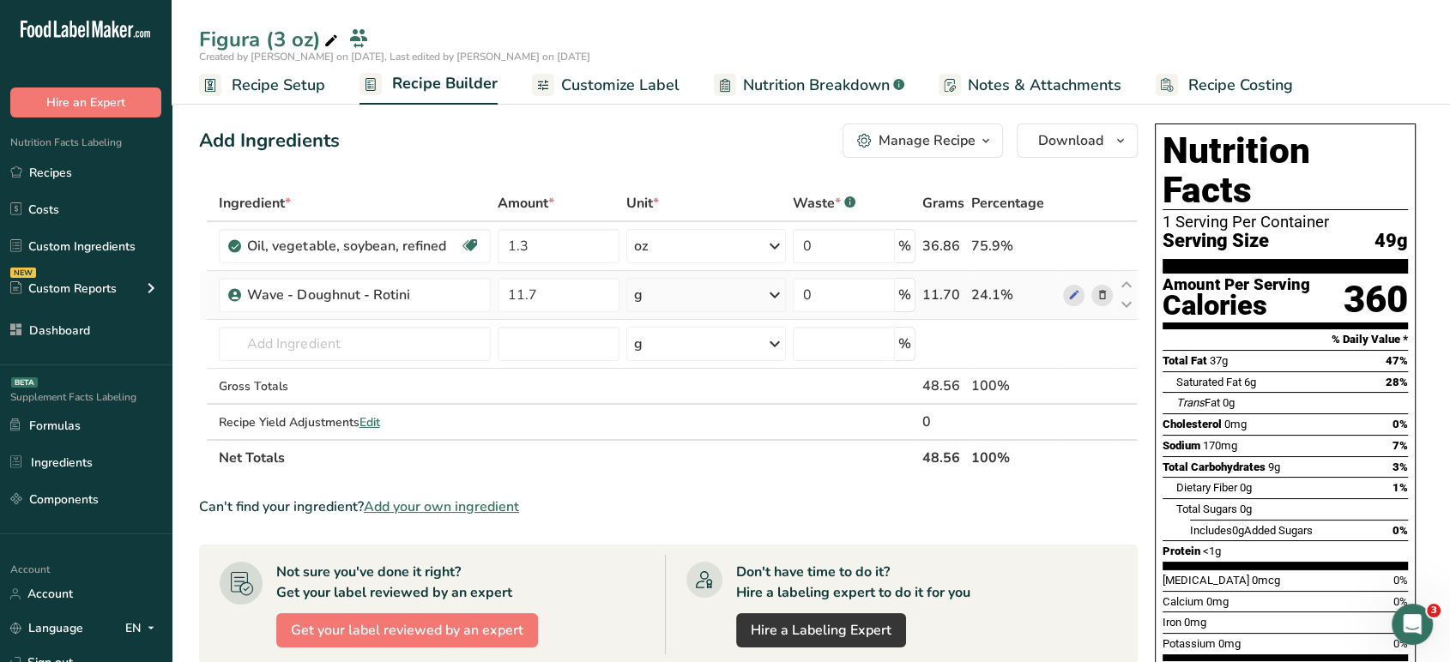
click at [722, 306] on div "g" at bounding box center [706, 295] width 160 height 34
click at [674, 433] on div "See more" at bounding box center [709, 431] width 144 height 18
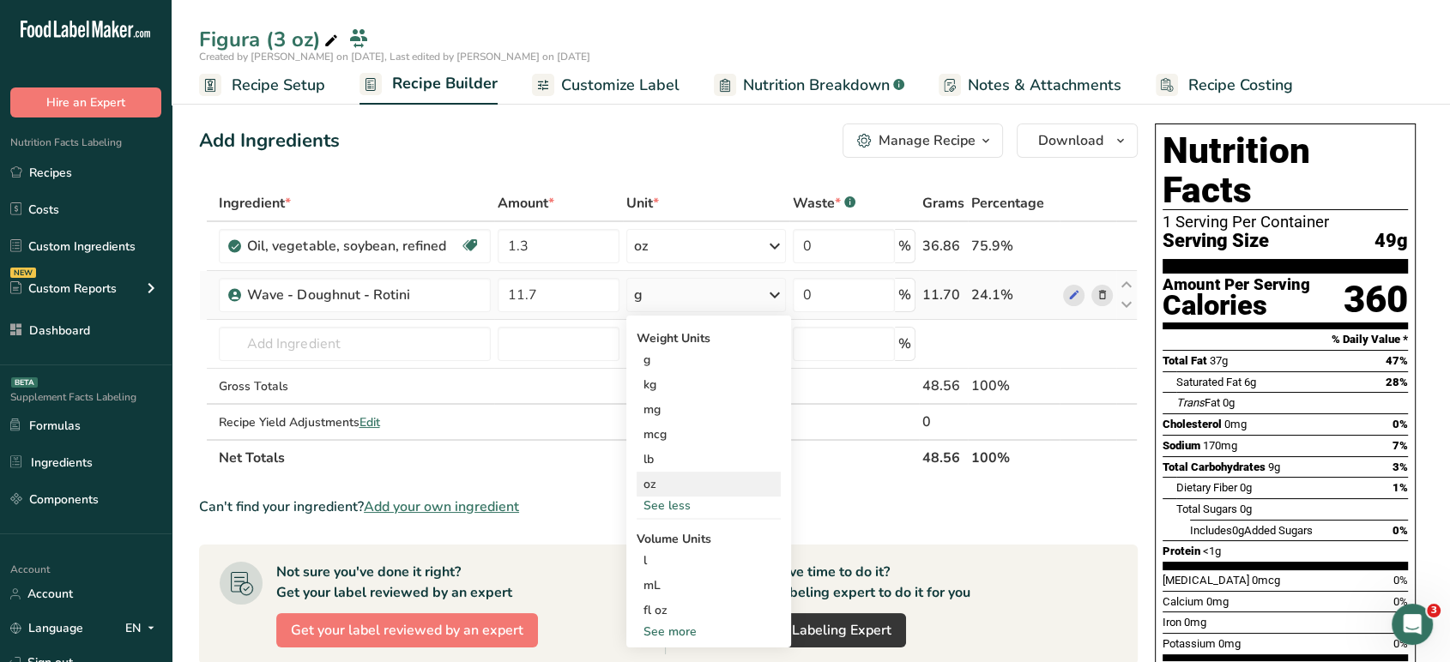
click at [664, 480] on div "oz" at bounding box center [709, 484] width 144 height 25
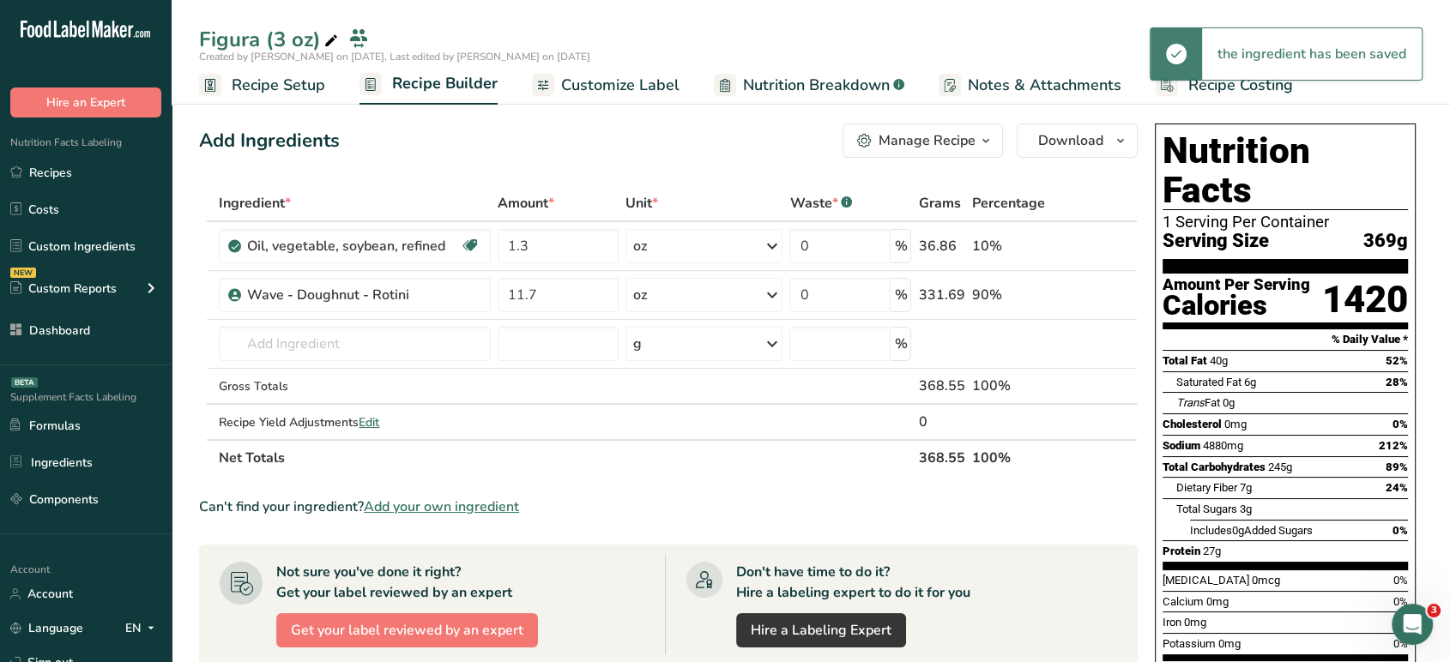
click at [307, 94] on span "Recipe Setup" at bounding box center [279, 85] width 94 height 23
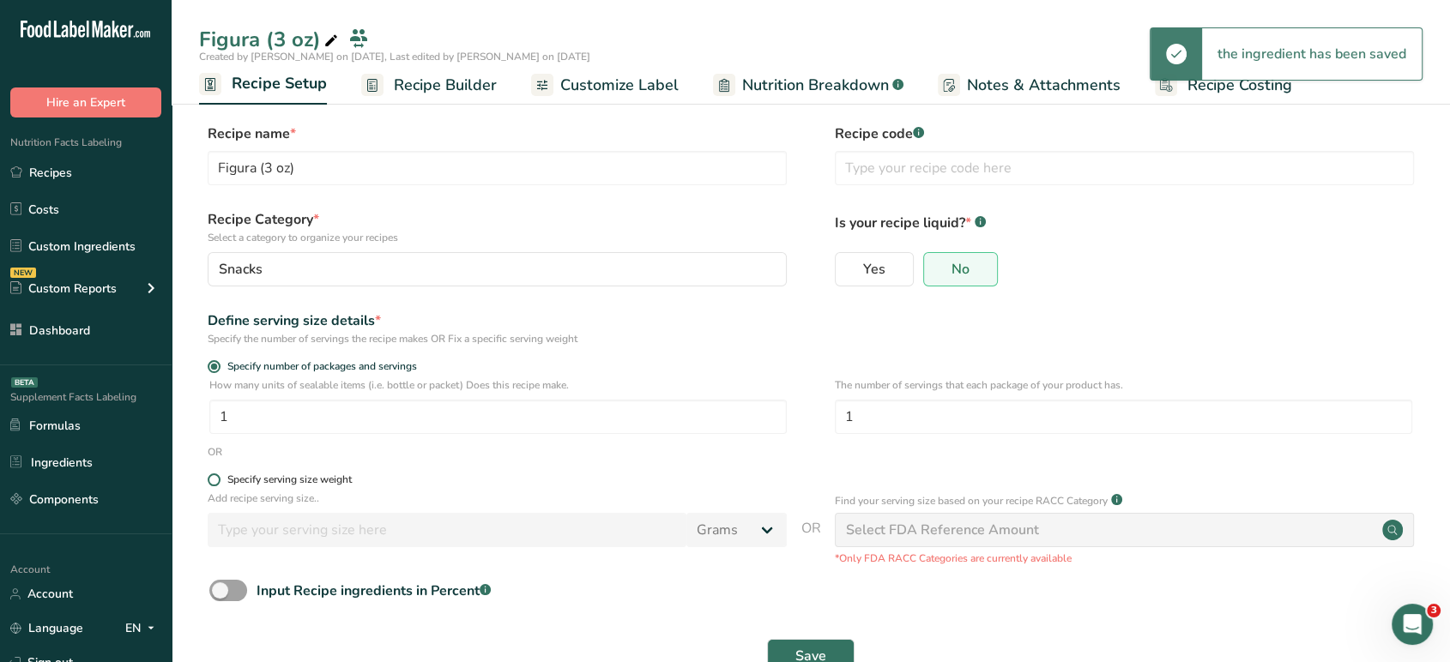
click at [213, 479] on span at bounding box center [214, 480] width 13 height 13
click at [213, 479] on input "Specify serving size weight" at bounding box center [213, 479] width 11 height 11
radio input "true"
radio input "false"
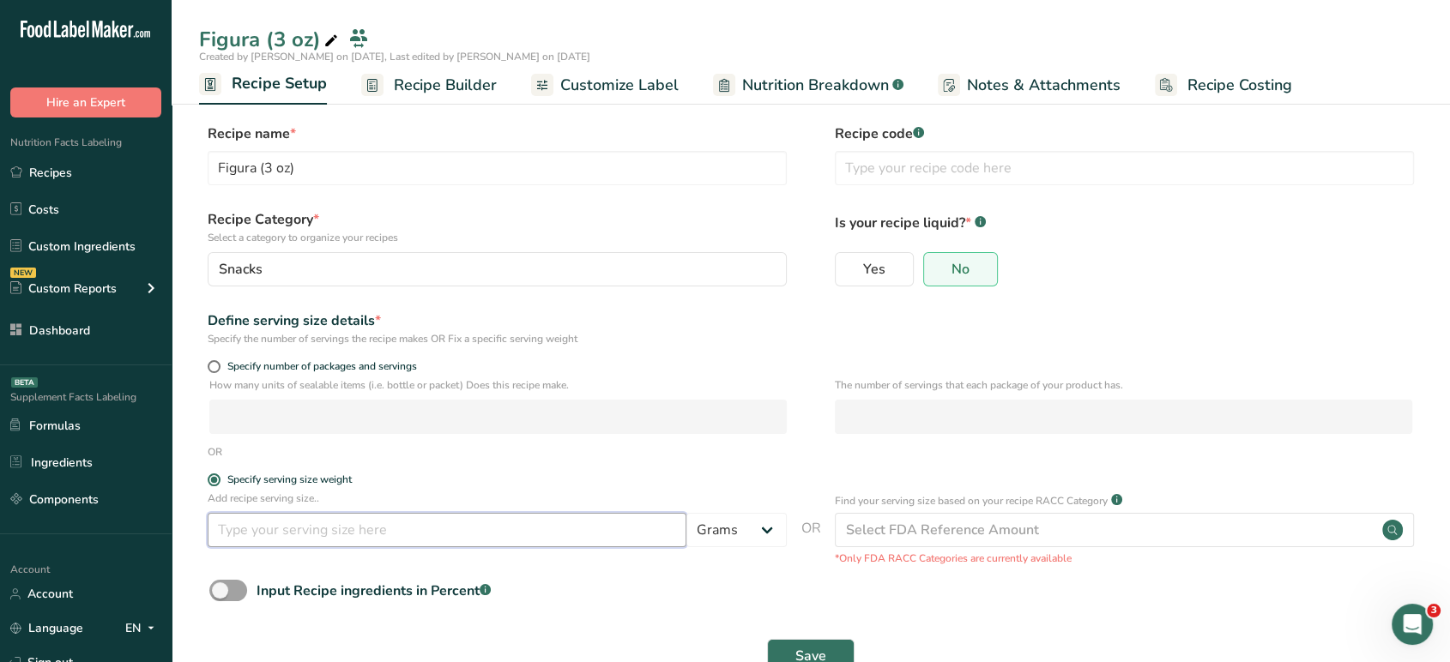
click at [301, 541] on input "number" at bounding box center [447, 530] width 479 height 34
type input "6"
type input "50"
click at [814, 648] on span "Save" at bounding box center [810, 656] width 31 height 21
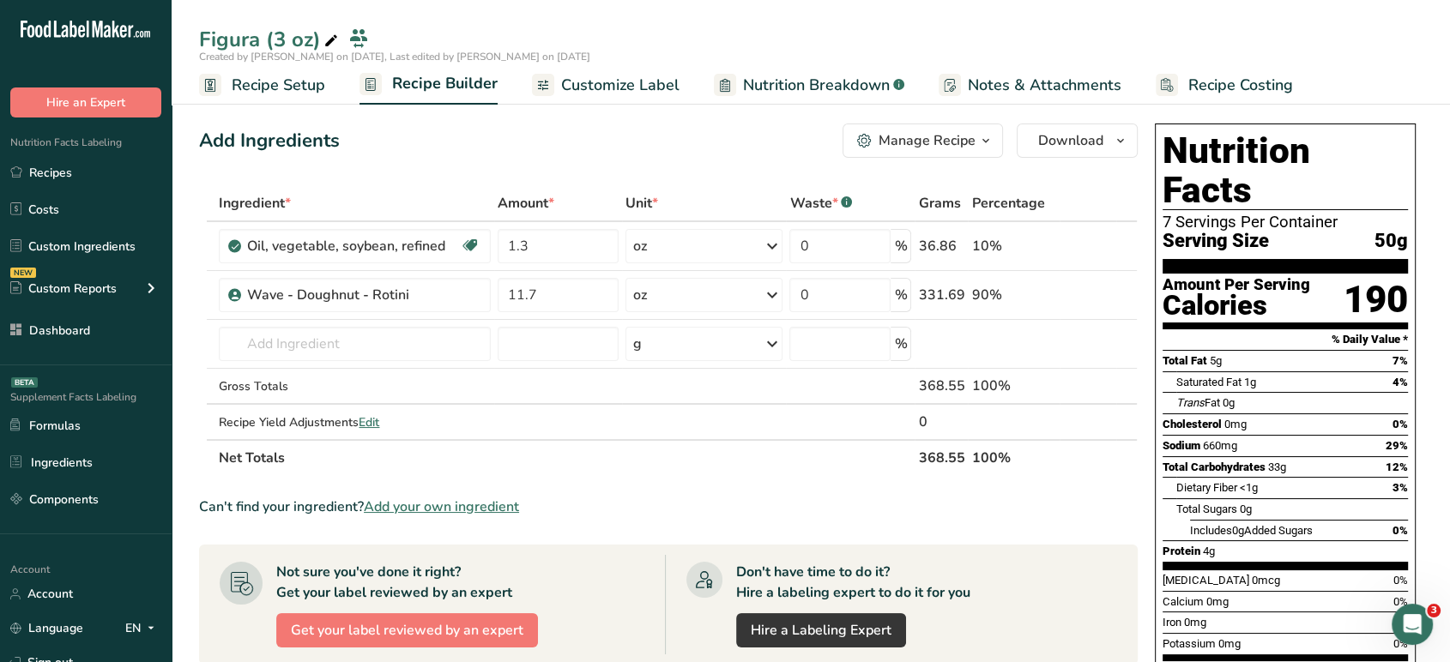
click at [609, 82] on span "Customize Label" at bounding box center [620, 85] width 118 height 23
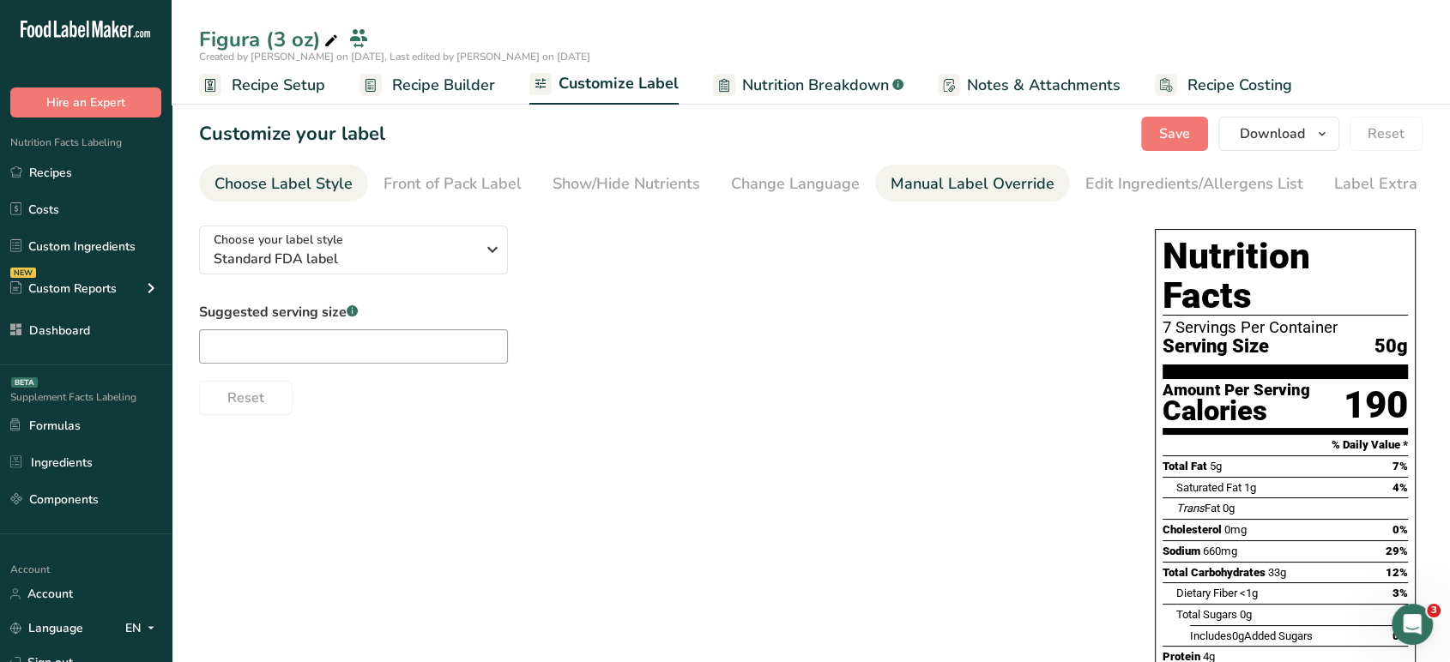
click at [927, 176] on div "Manual Label Override" at bounding box center [973, 183] width 164 height 23
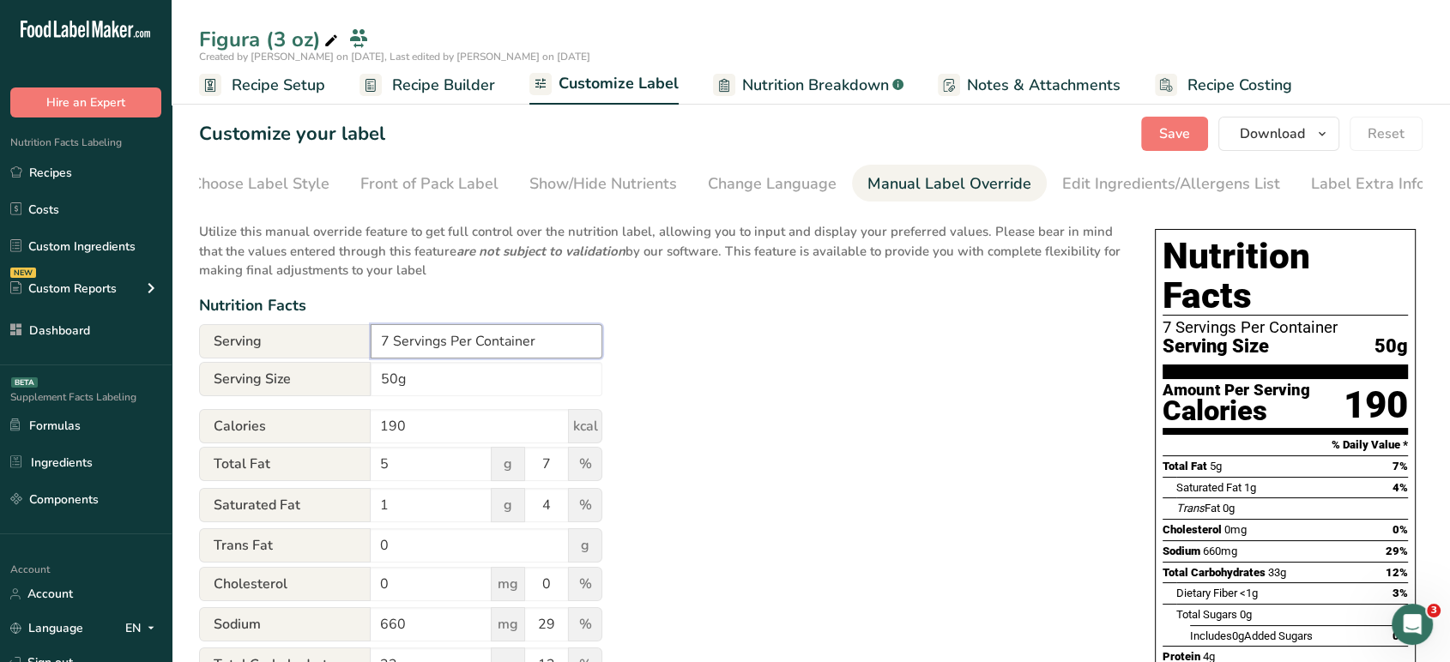
drag, startPoint x: 385, startPoint y: 346, endPoint x: 370, endPoint y: 346, distance: 15.4
click at [370, 346] on div "Serving 7 Servings Per Container" at bounding box center [400, 341] width 403 height 34
type input "About 2 Servings Per Container"
click at [1187, 118] on button "Save" at bounding box center [1174, 134] width 67 height 34
click at [97, 164] on link "Recipes" at bounding box center [86, 172] width 172 height 33
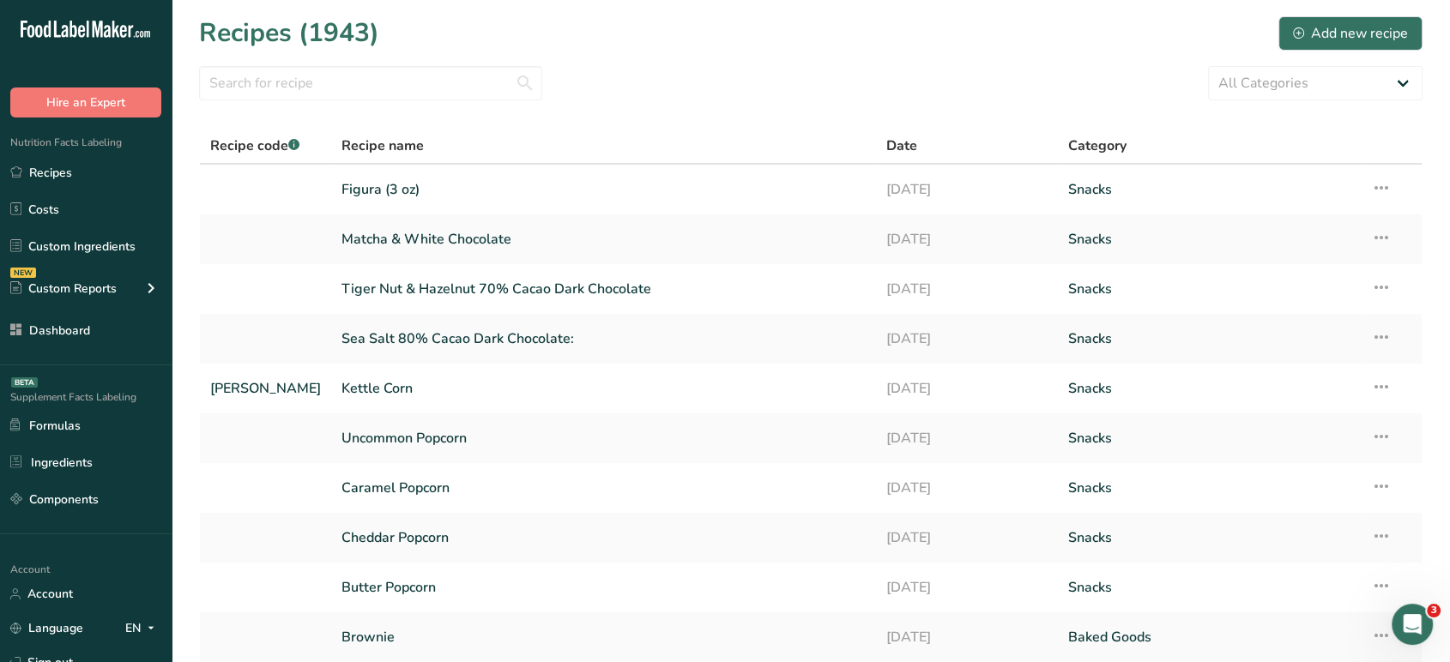
scroll to position [137, 0]
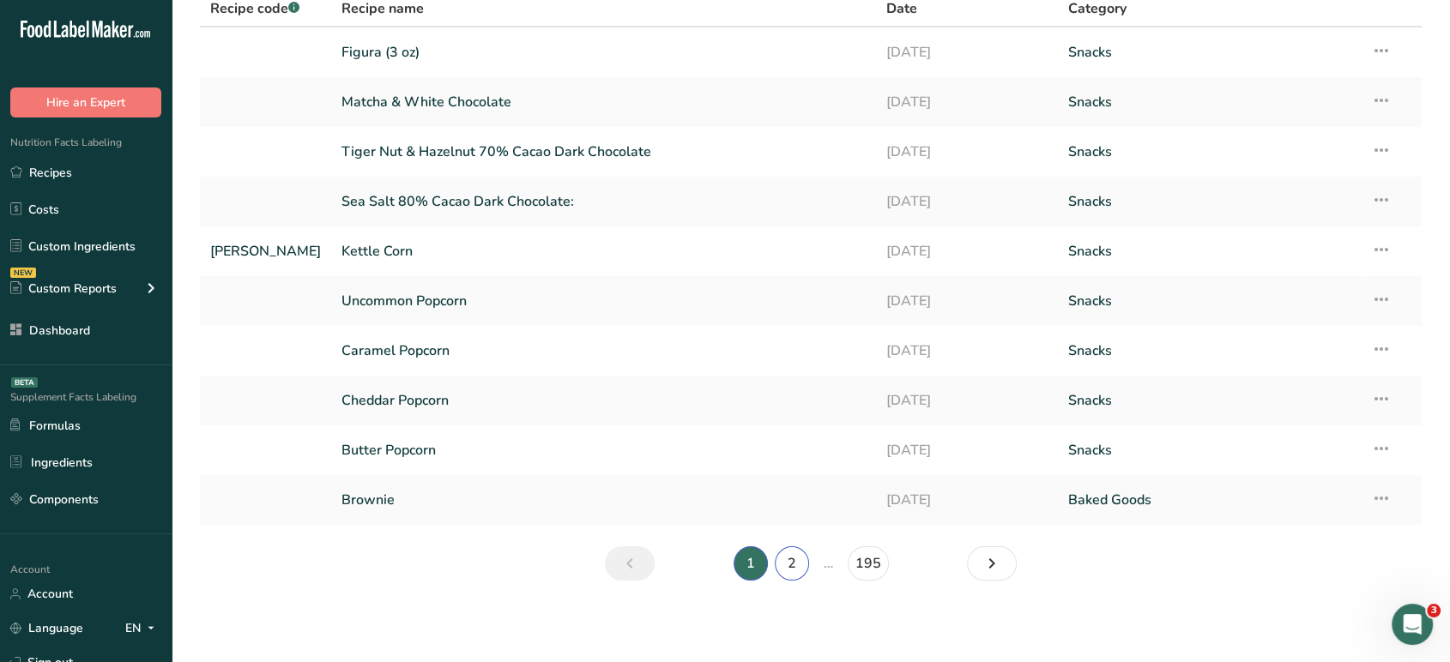
click at [793, 563] on link "2" at bounding box center [792, 564] width 34 height 34
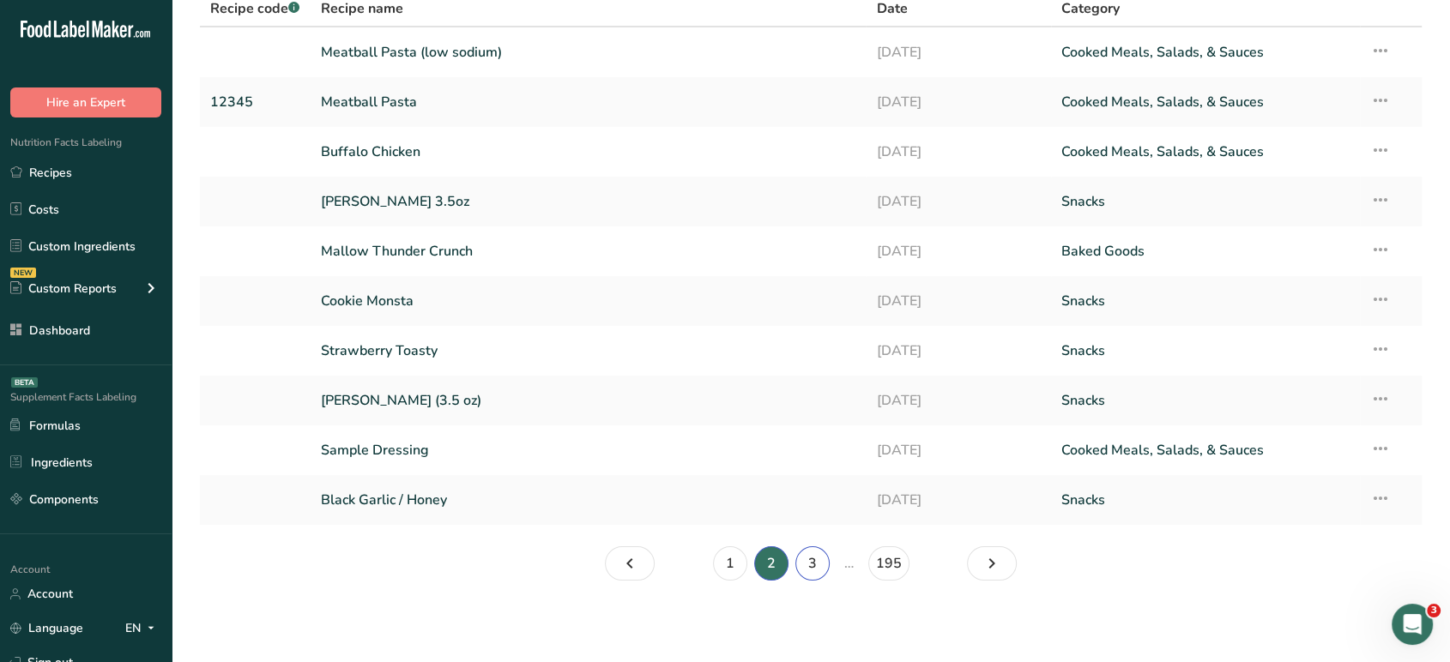
click at [805, 566] on link "3" at bounding box center [812, 564] width 34 height 34
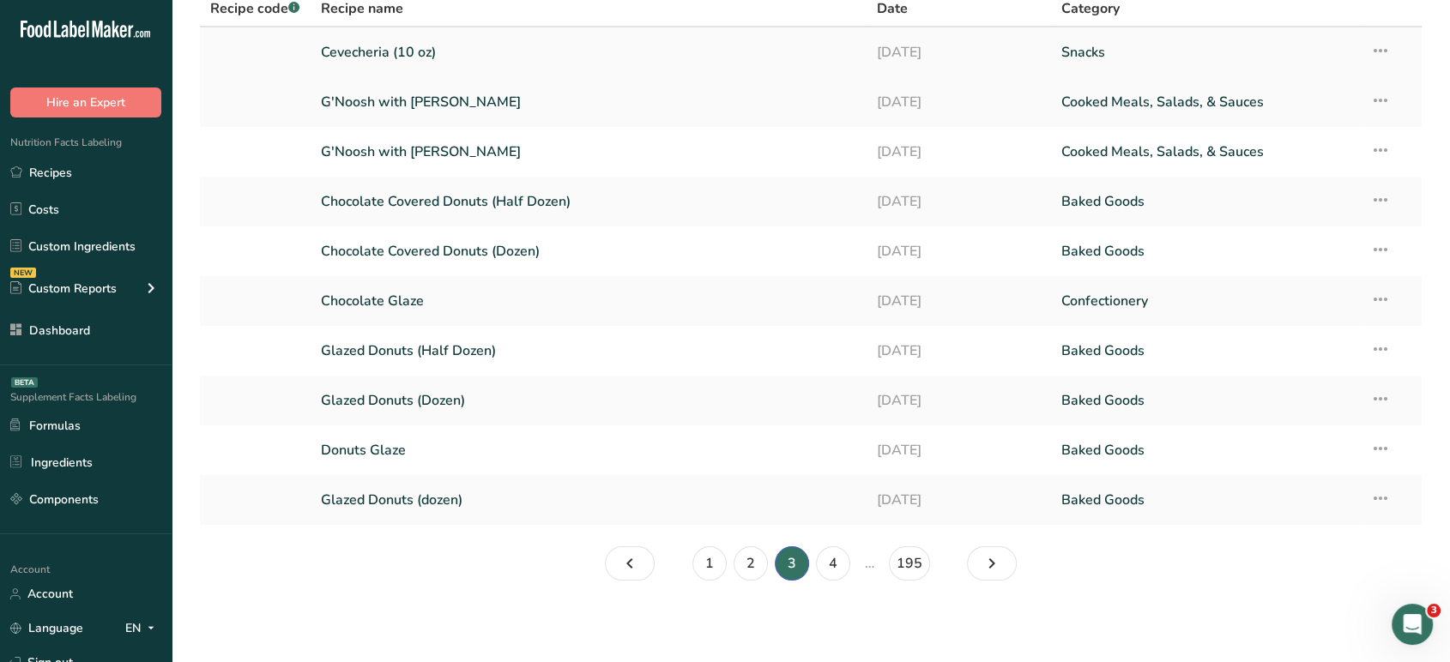
click at [419, 59] on link "Cevecheria (10 oz)" at bounding box center [588, 52] width 535 height 36
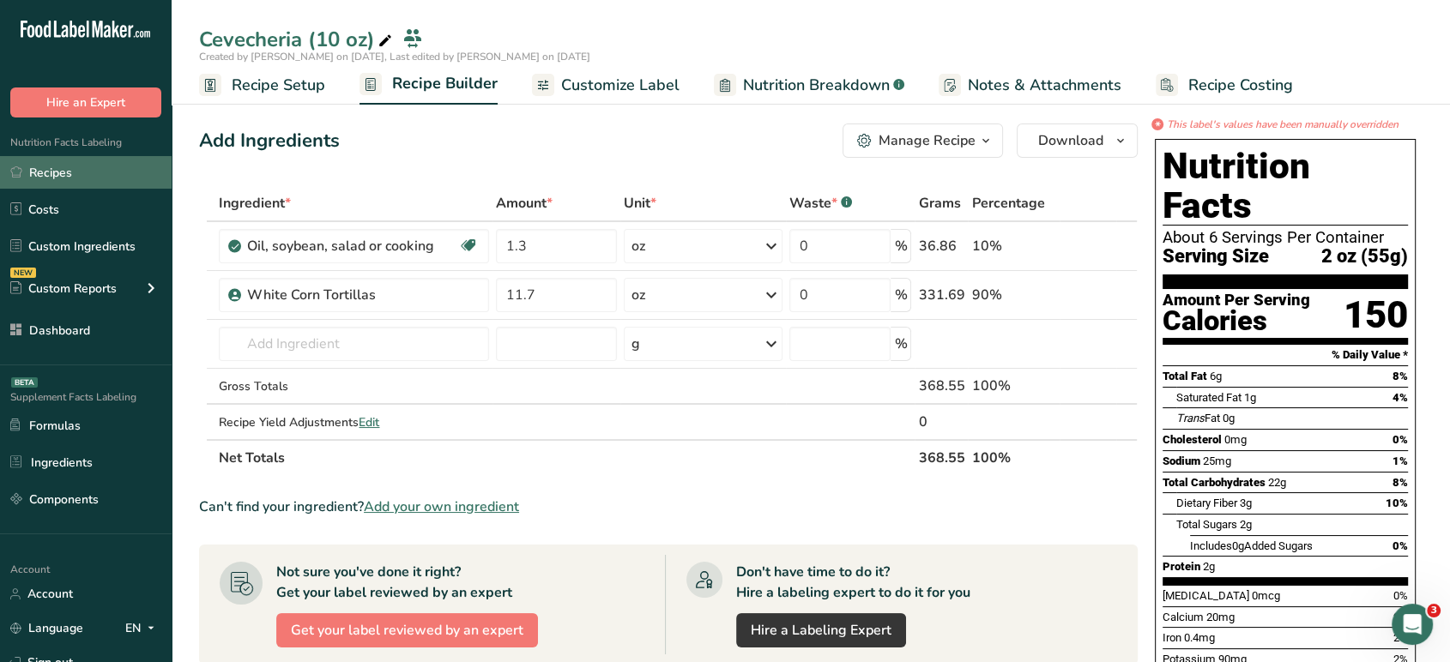
click at [80, 175] on link "Recipes" at bounding box center [86, 172] width 172 height 33
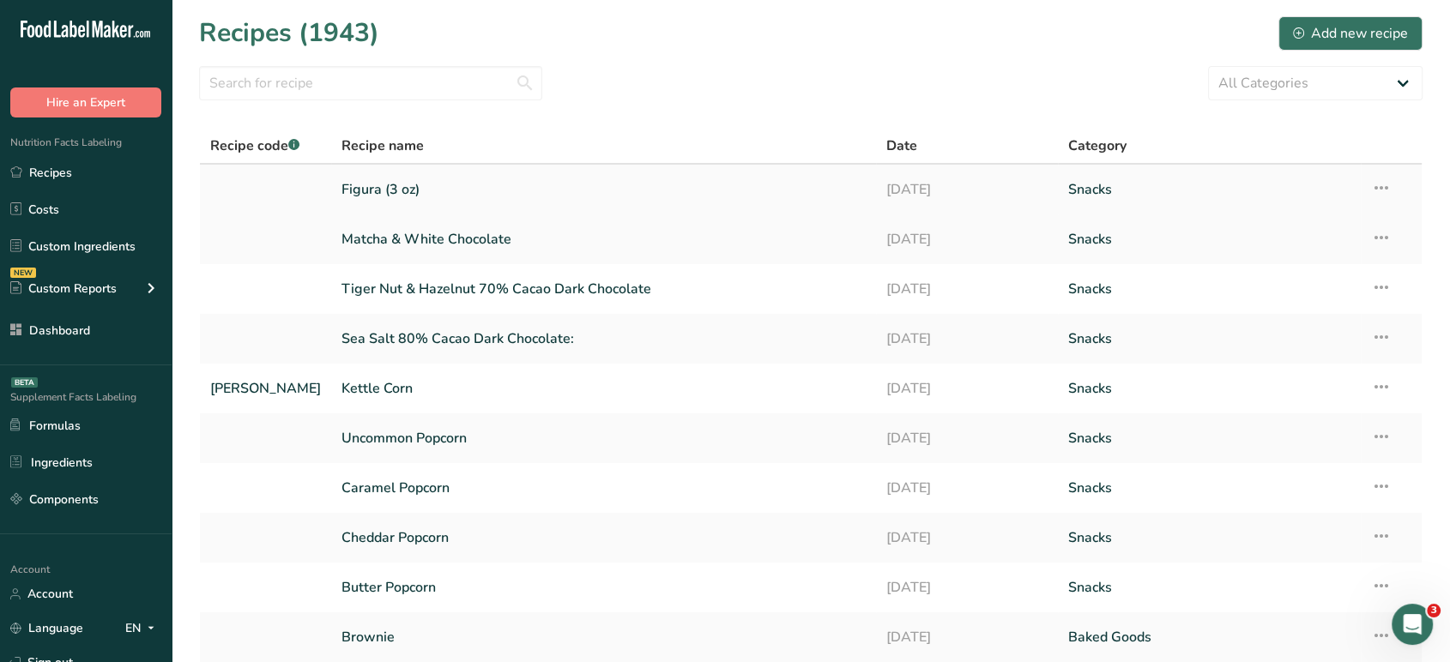
click at [384, 190] on link "Figura (3 oz)" at bounding box center [603, 190] width 524 height 36
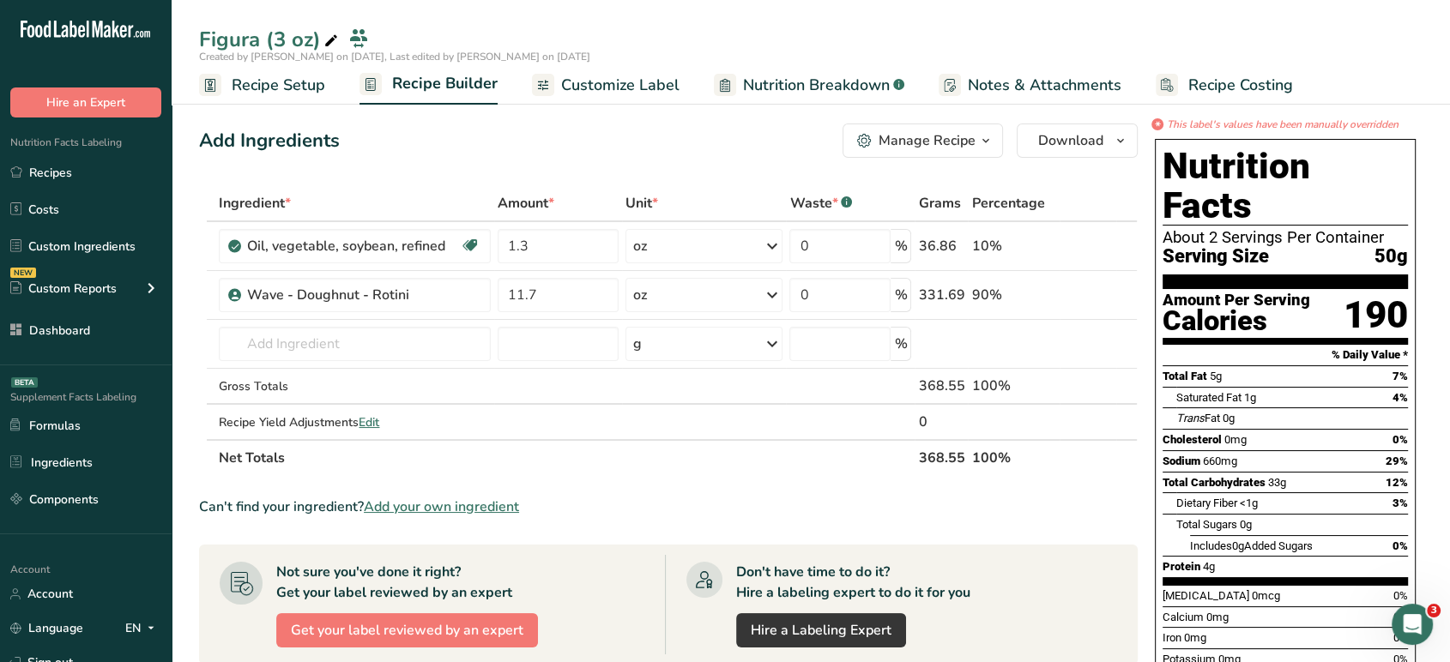
click at [652, 94] on span "Customize Label" at bounding box center [620, 85] width 118 height 23
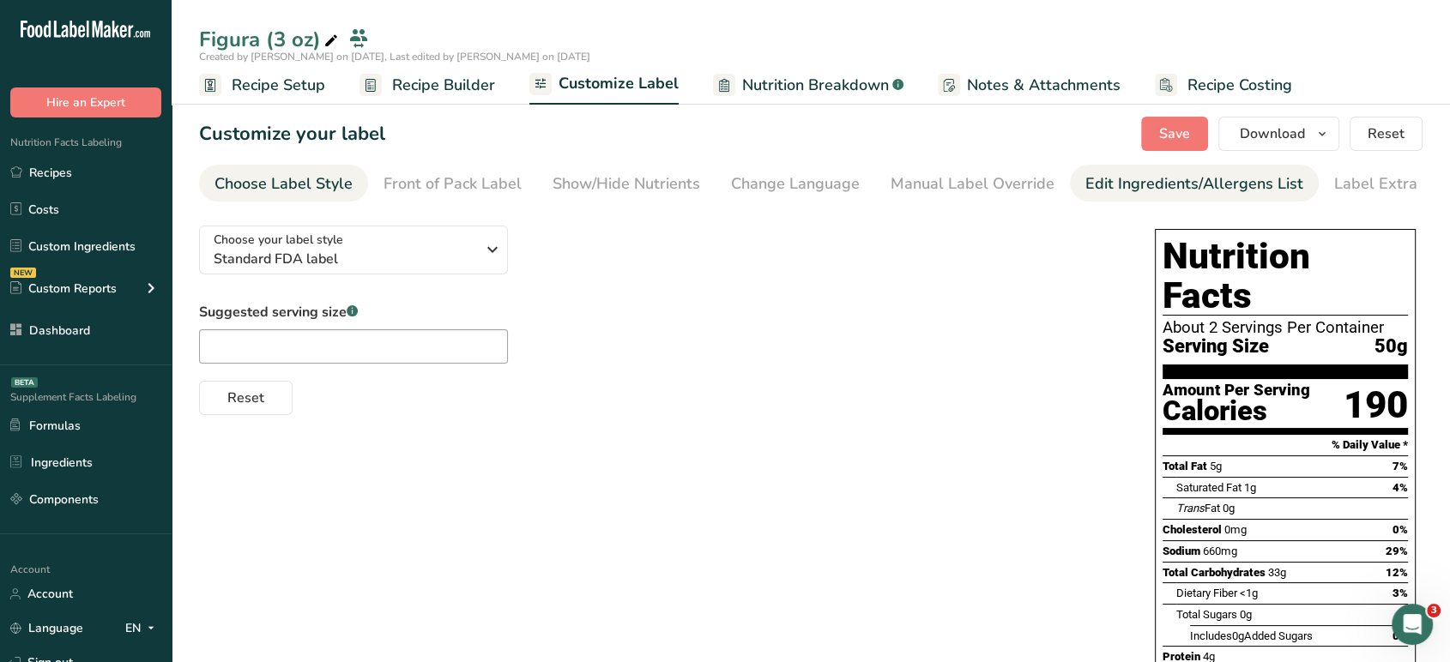
click at [1181, 186] on div "Edit Ingredients/Allergens List" at bounding box center [1194, 183] width 218 height 23
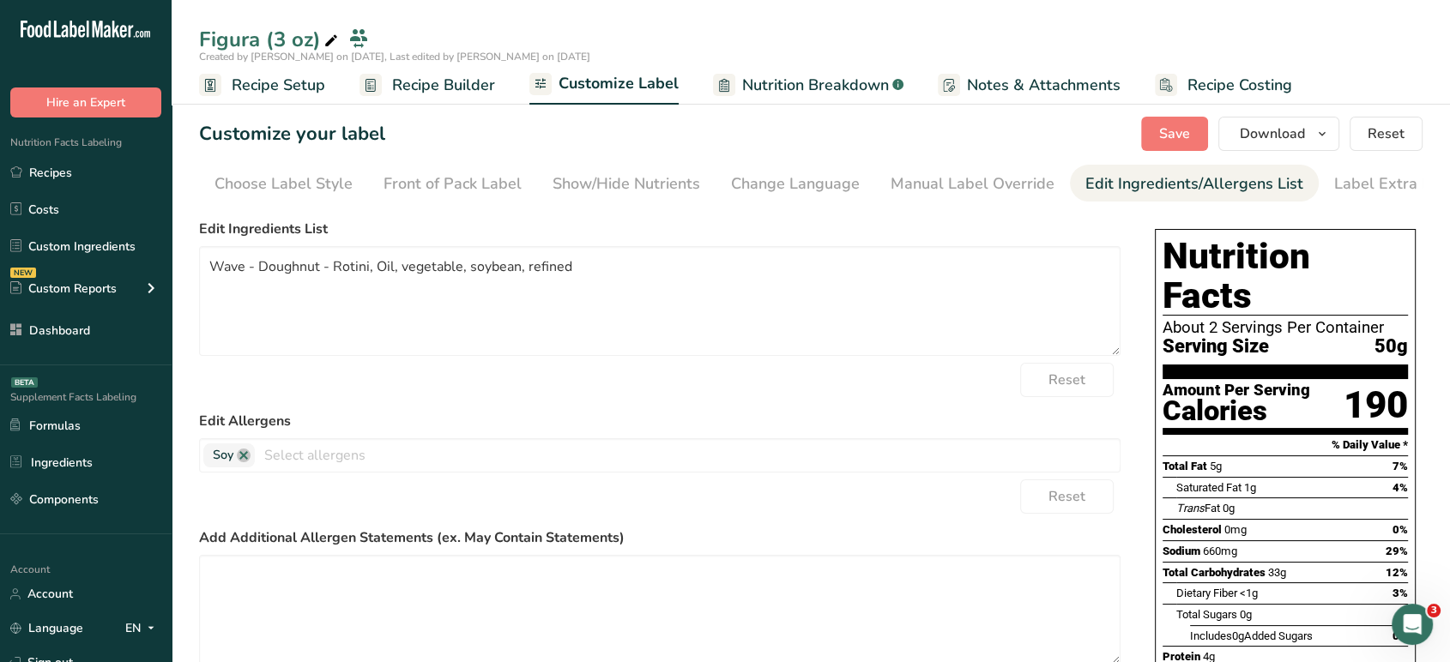
scroll to position [0, 23]
drag, startPoint x: 628, startPoint y: 267, endPoint x: 374, endPoint y: 276, distance: 254.1
click at [374, 276] on textarea "Wave - Doughnut - Rotini, Oil, vegetable, soybean, refined" at bounding box center [659, 301] width 921 height 110
type textarea "Wave - Doughnut - Rotini, [MEDICAL_DATA], Salt."
click at [1205, 118] on button "Save" at bounding box center [1174, 134] width 67 height 34
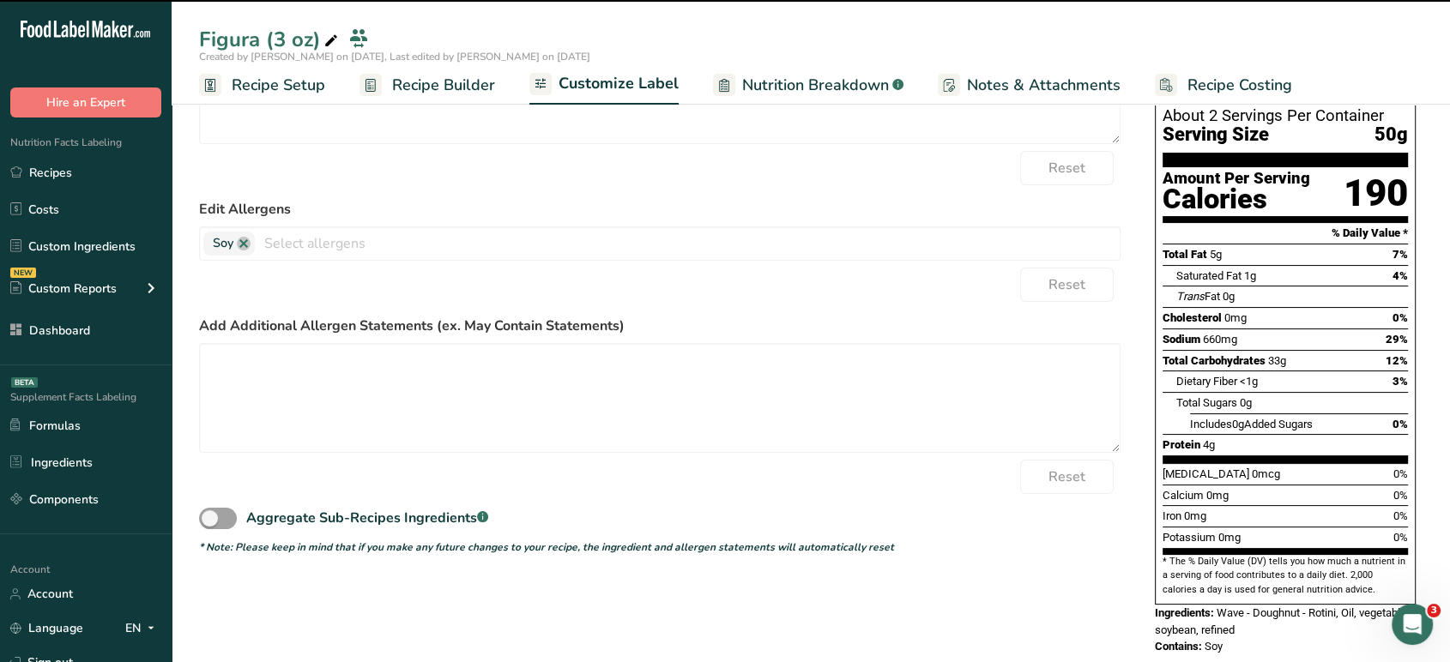
scroll to position [0, 0]
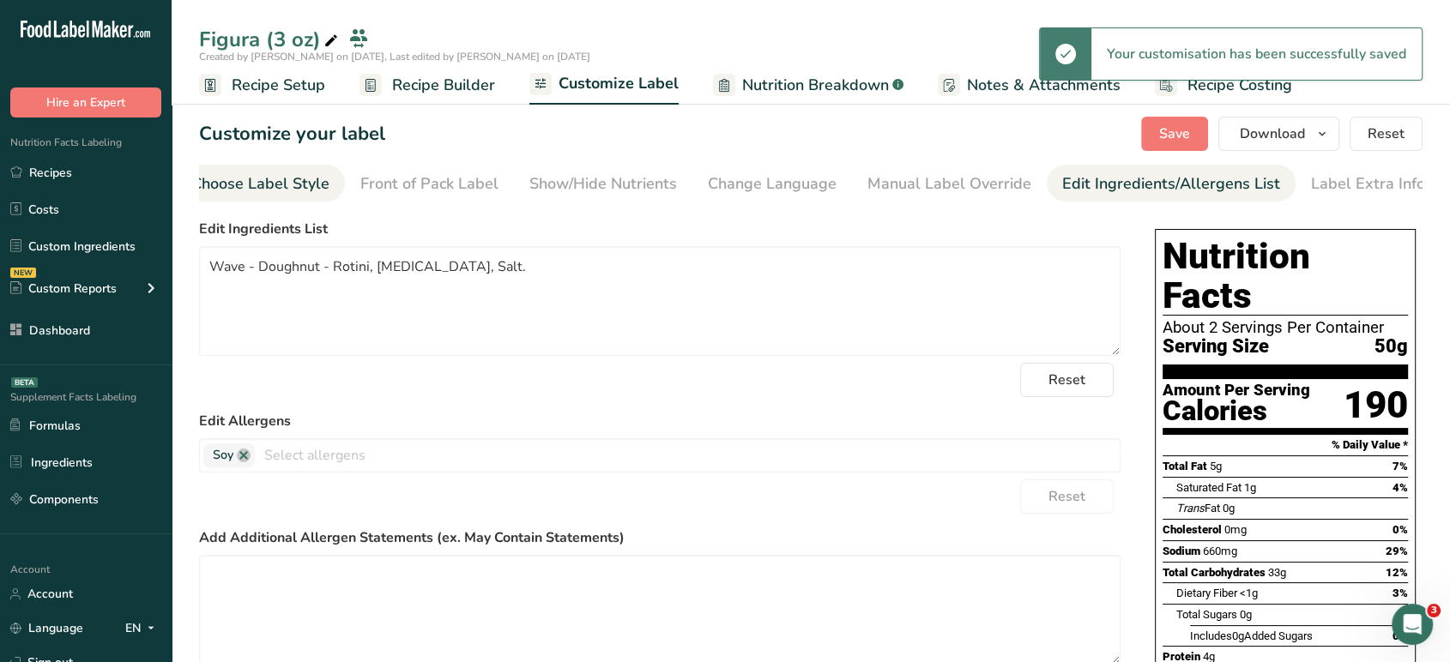
click at [265, 191] on div "Choose Label Style" at bounding box center [260, 183] width 138 height 23
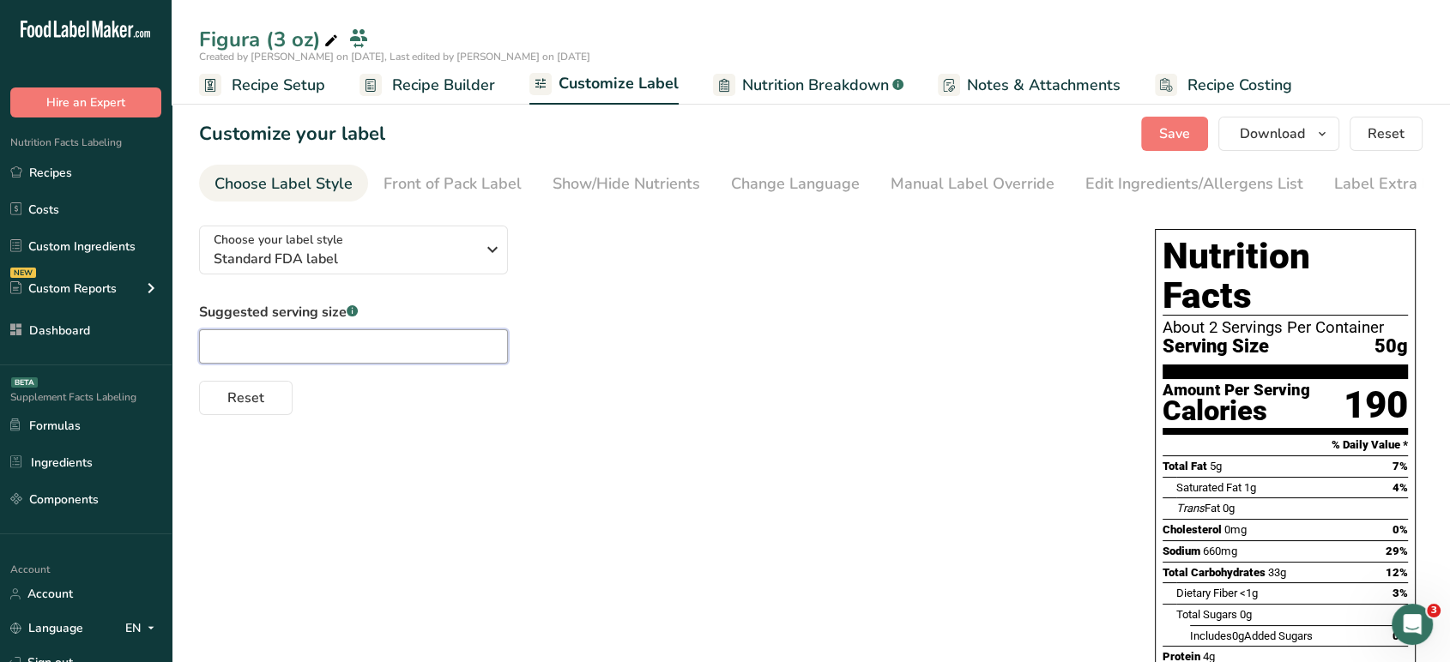
click at [281, 341] on input "text" at bounding box center [353, 346] width 309 height 34
type input "2 oz"
click at [1177, 122] on button "Save" at bounding box center [1174, 134] width 67 height 34
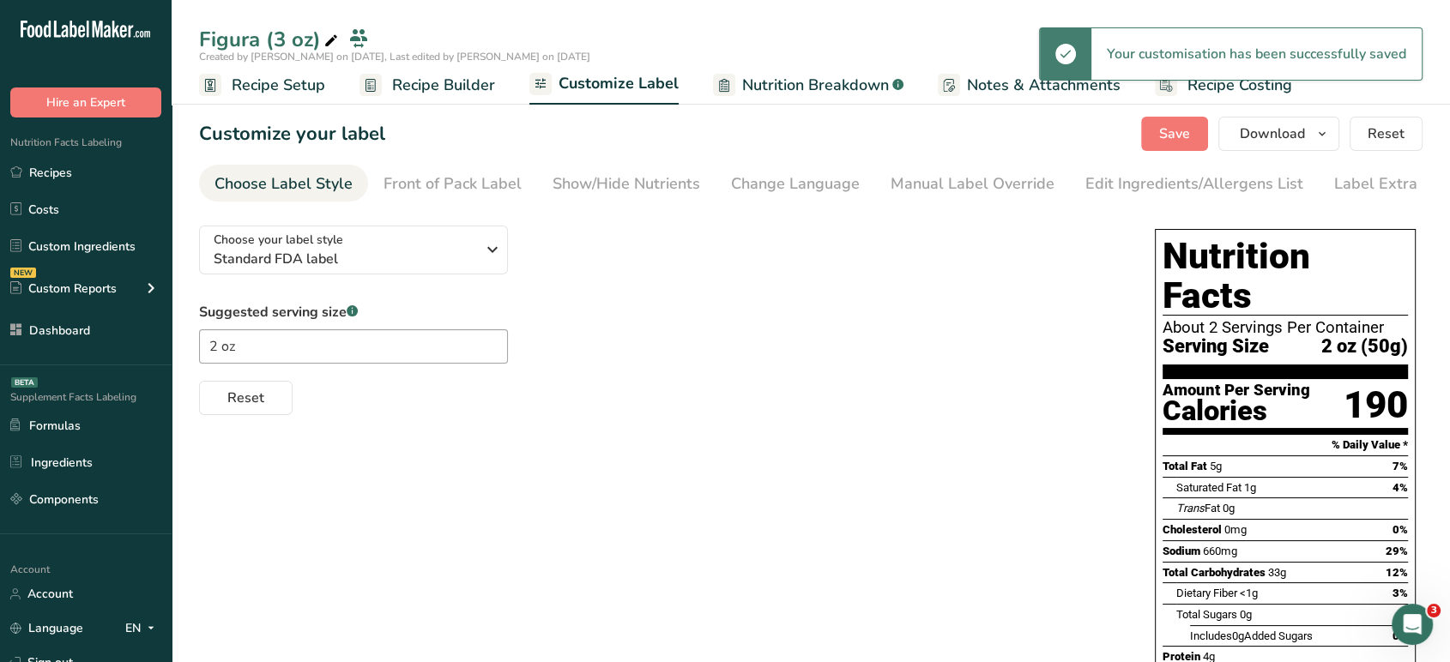
click at [415, 94] on span "Recipe Builder" at bounding box center [443, 85] width 103 height 23
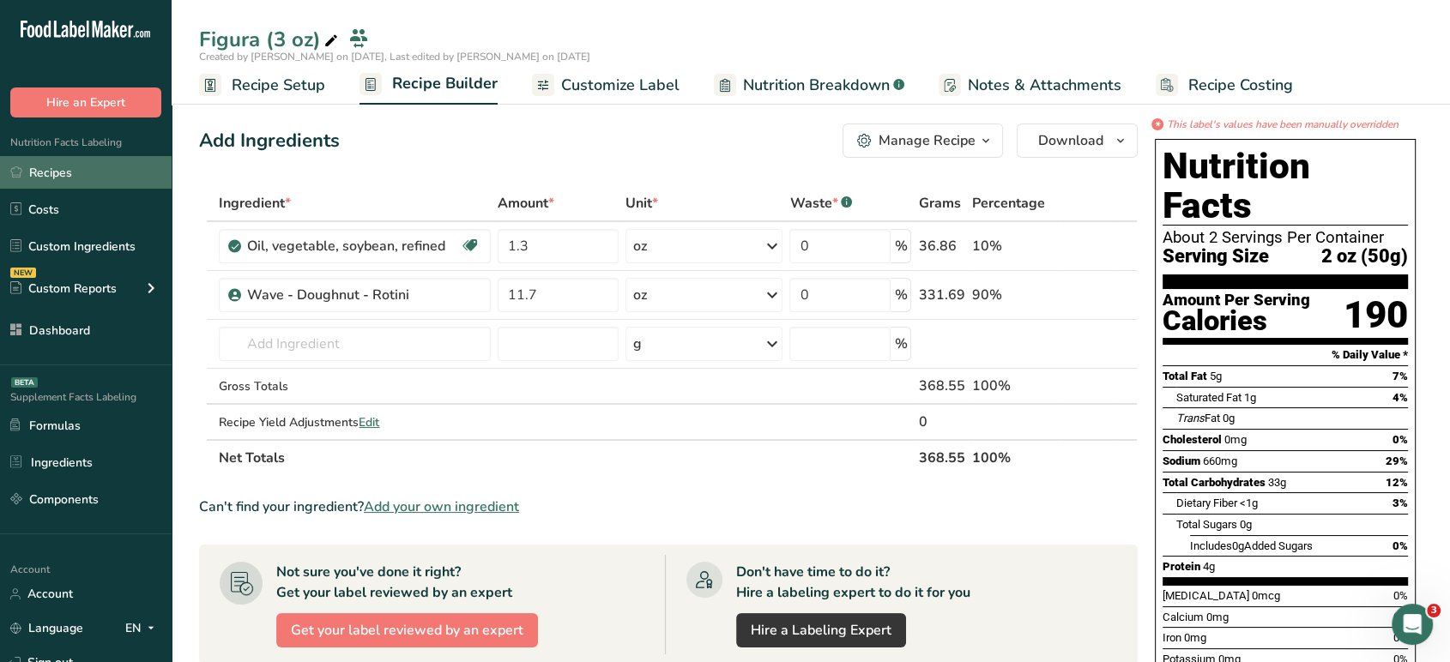
click at [117, 179] on link "Recipes" at bounding box center [86, 172] width 172 height 33
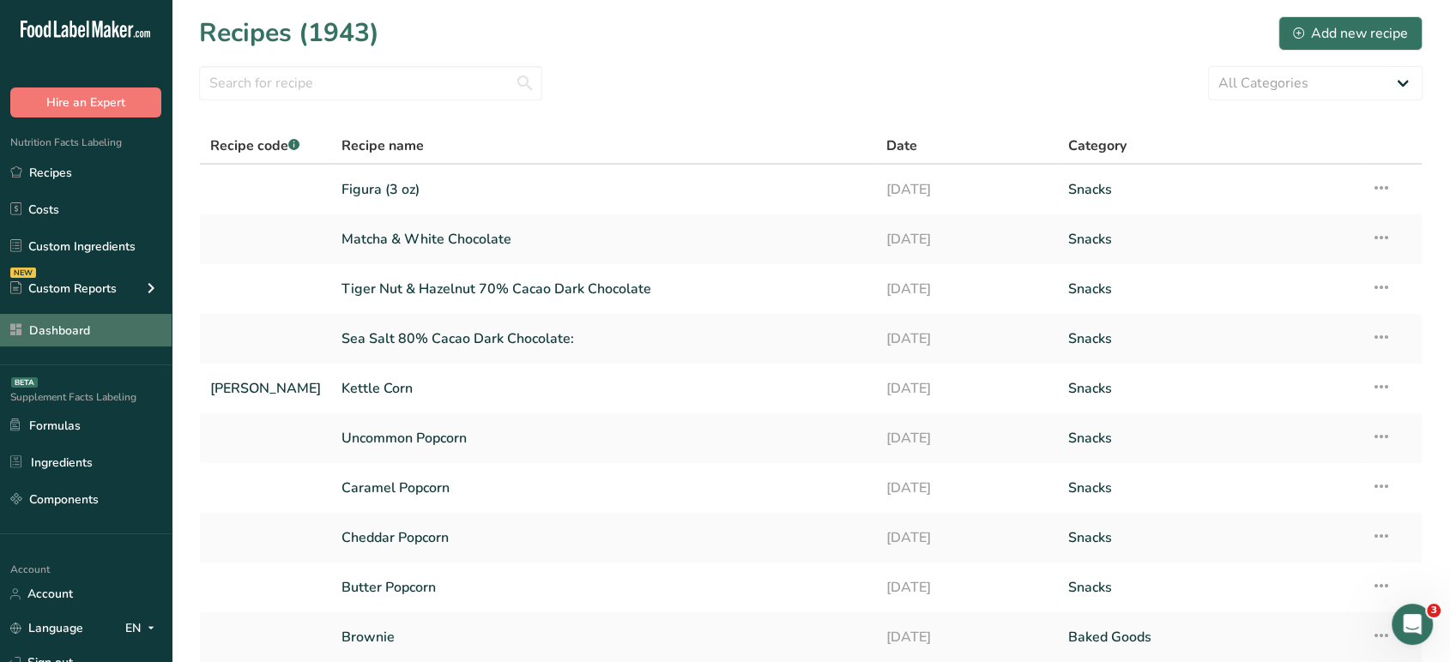
click at [100, 328] on link "Dashboard" at bounding box center [86, 330] width 172 height 33
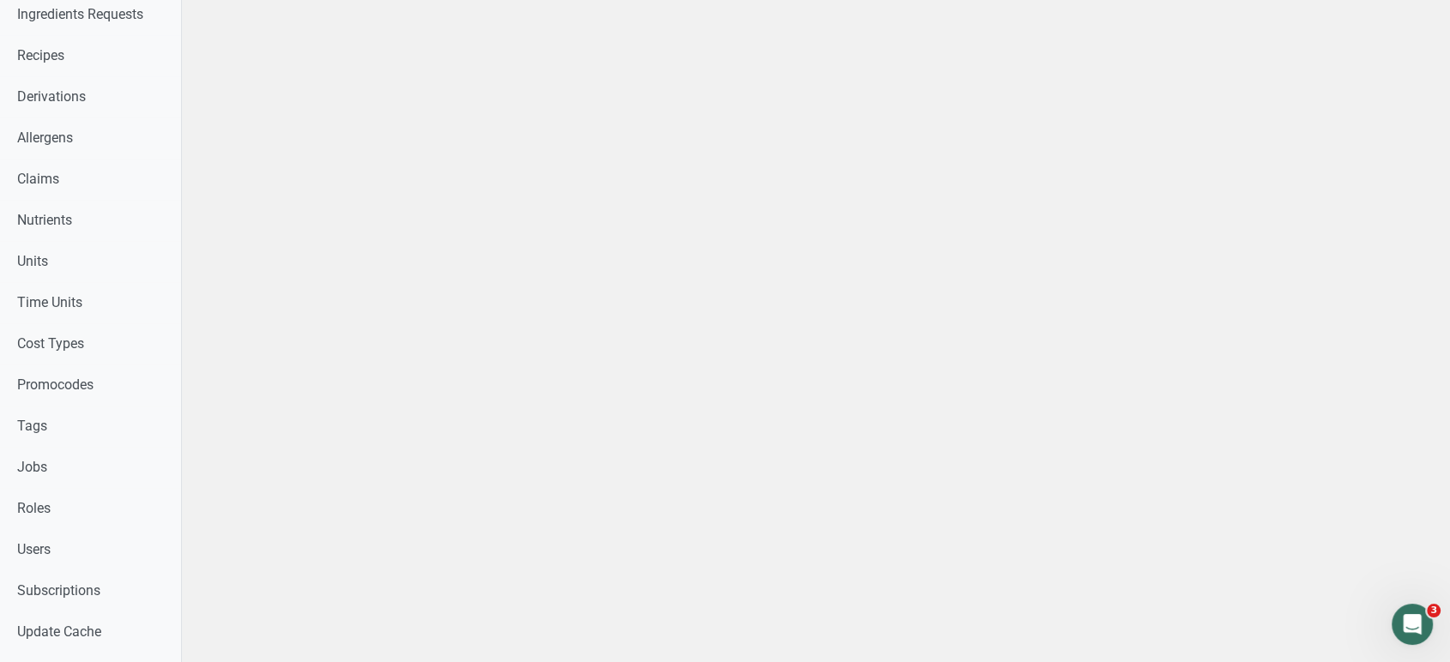
scroll to position [673, 0]
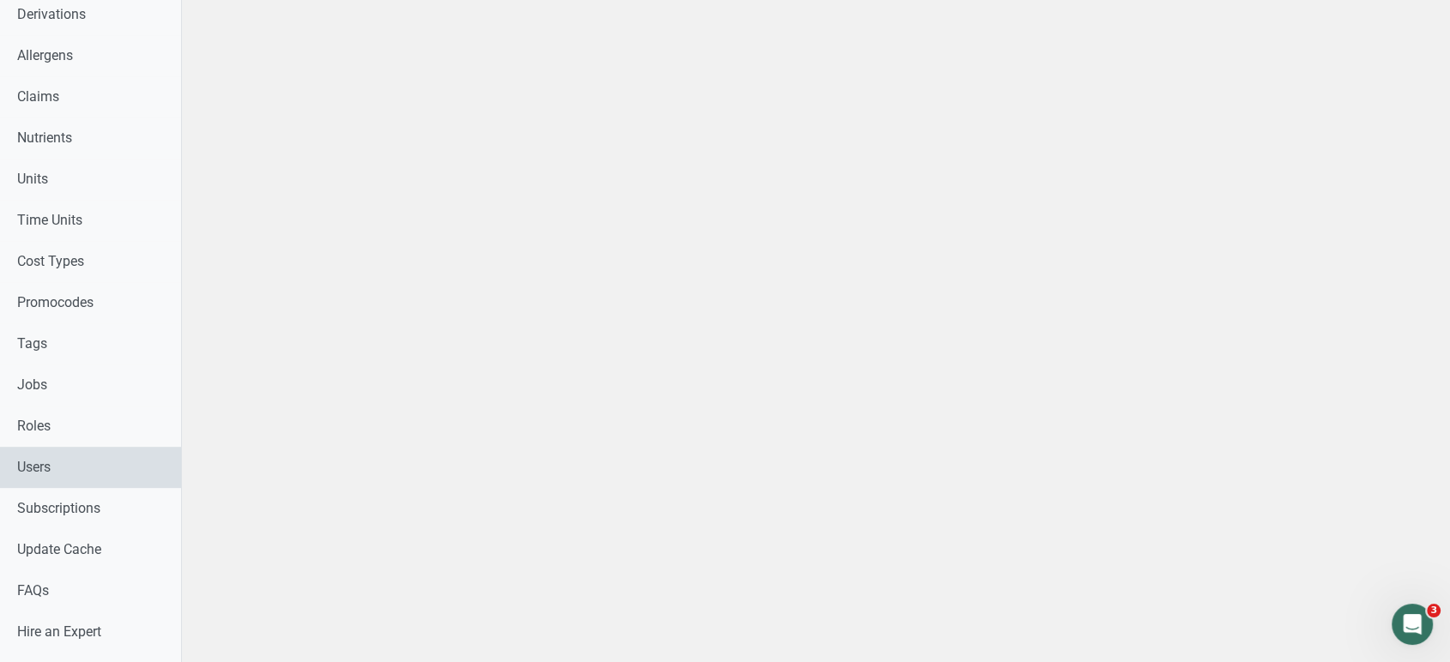
click at [69, 466] on link "Users" at bounding box center [90, 467] width 181 height 41
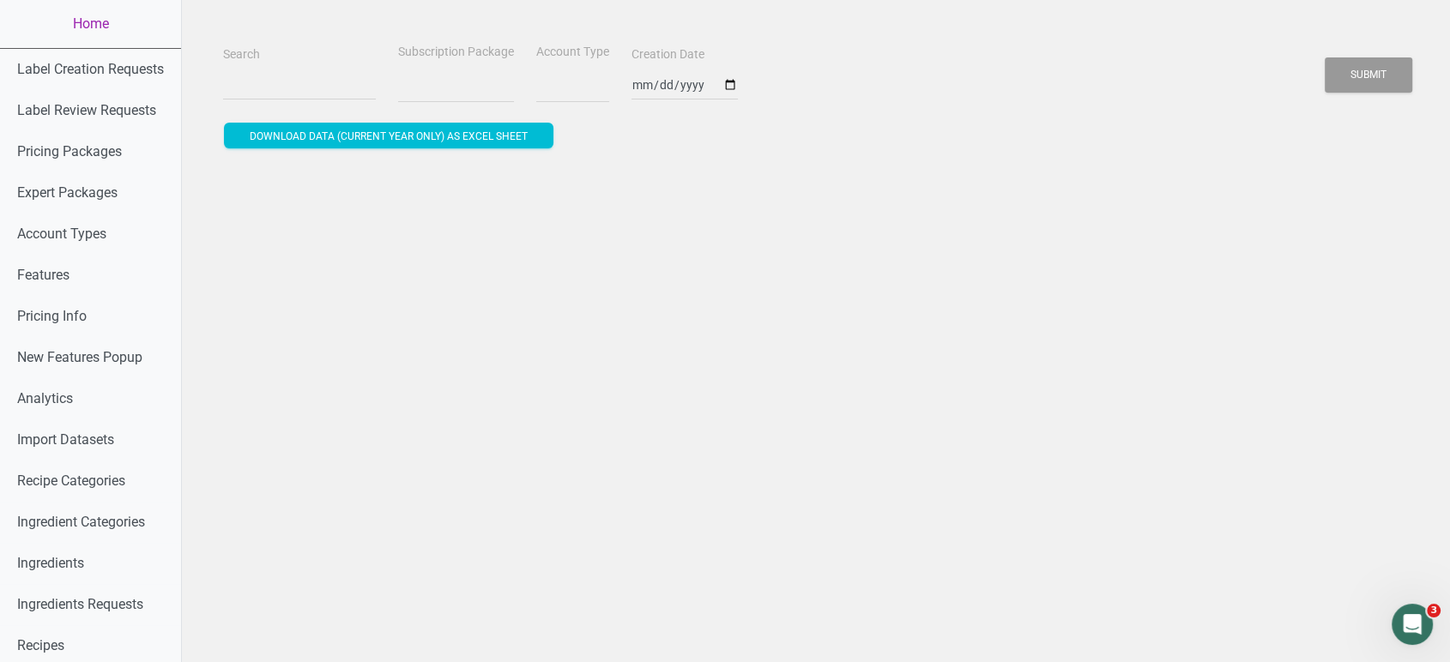
select select
click at [275, 88] on input "Search" at bounding box center [299, 84] width 153 height 31
paste input "[EMAIL_ADDRESS][DOMAIN_NAME]"
type input "[EMAIL_ADDRESS][DOMAIN_NAME]"
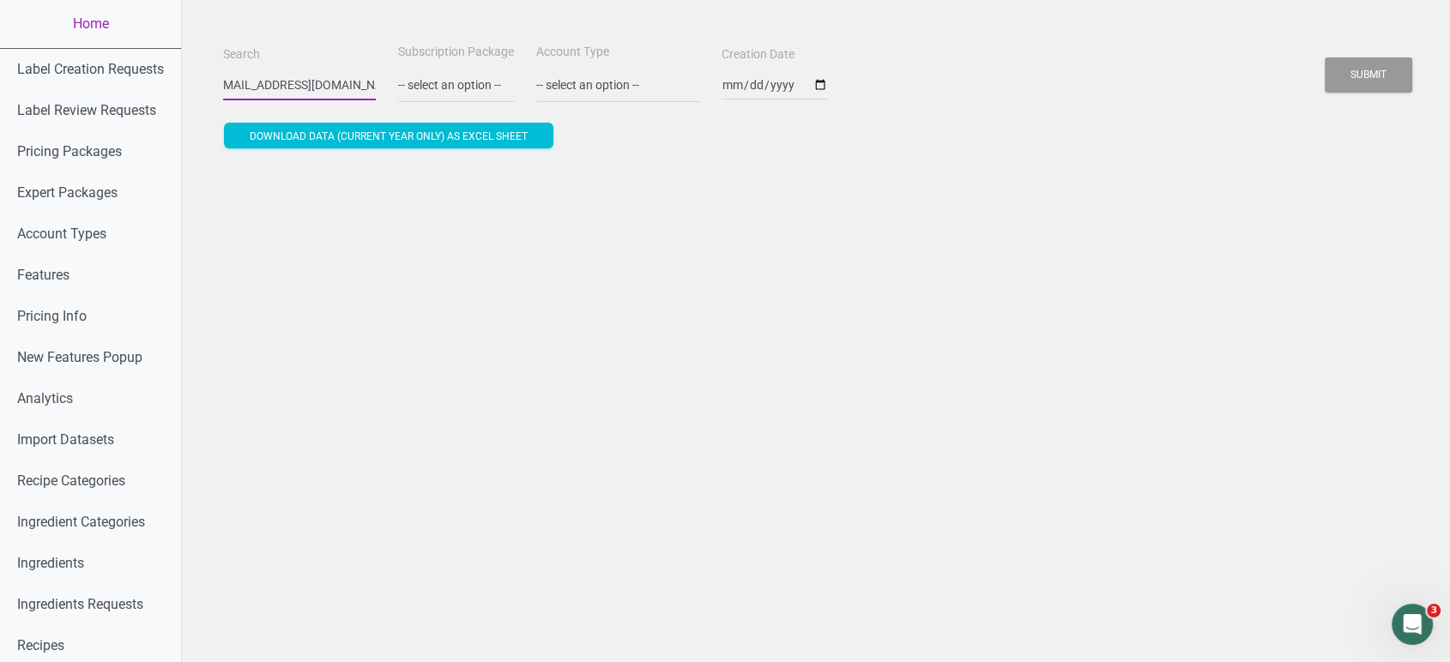
click at [1325, 57] on button "Submit" at bounding box center [1369, 74] width 88 height 35
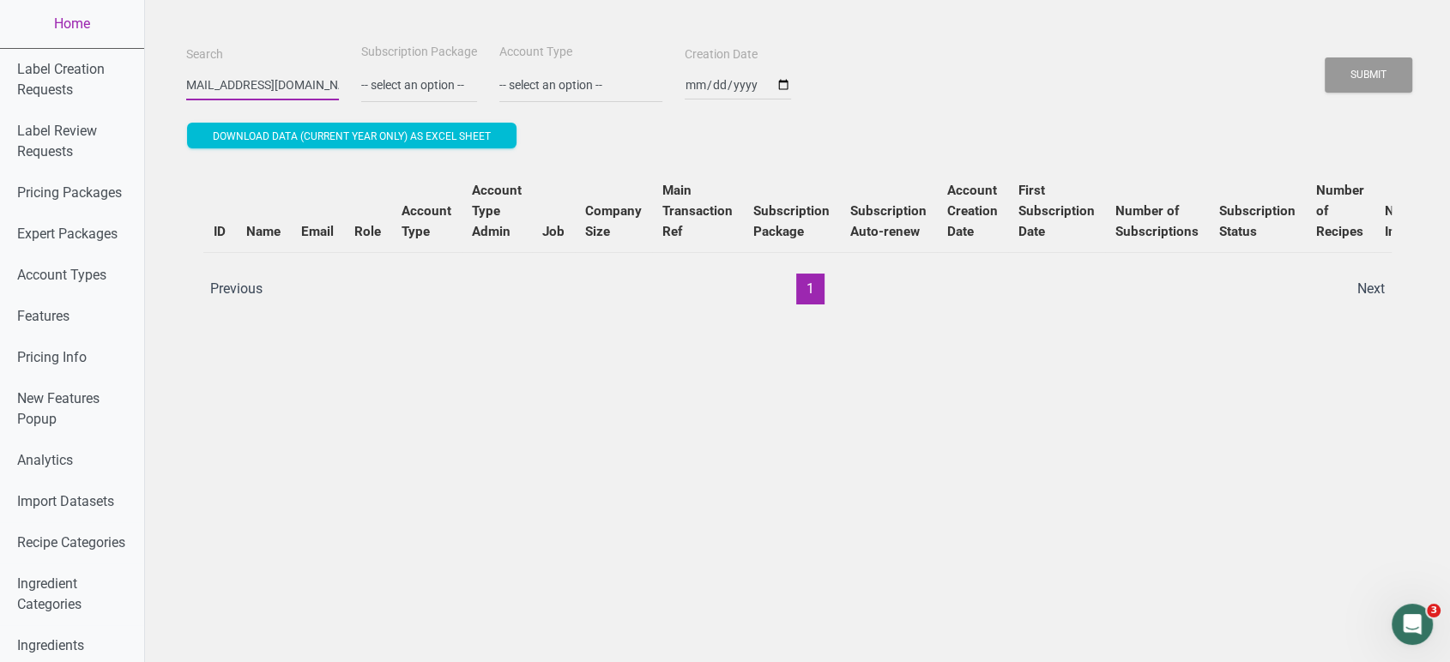
click at [1325, 57] on button "Submit" at bounding box center [1369, 74] width 88 height 35
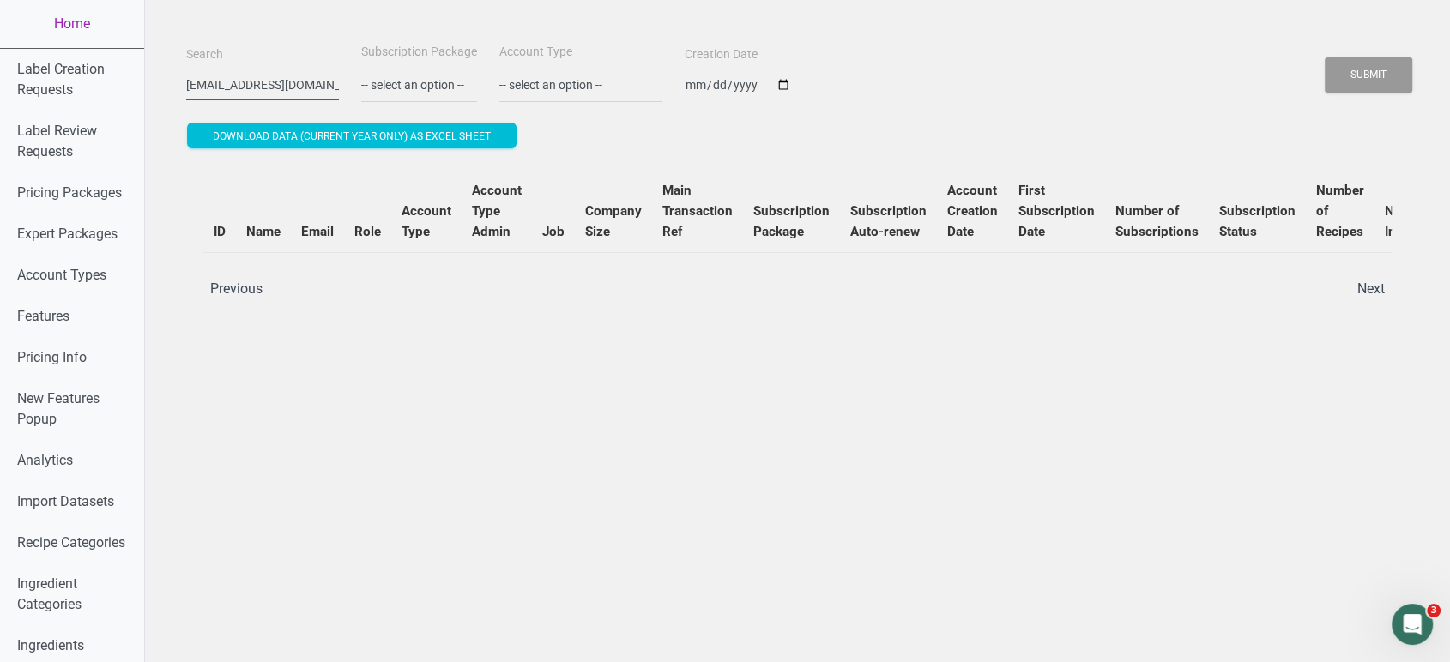
click at [1325, 57] on button "Submit" at bounding box center [1369, 74] width 88 height 35
drag, startPoint x: 174, startPoint y: 88, endPoint x: 581, endPoint y: 78, distance: 406.8
click at [581, 78] on div "Search [EMAIL_ADDRESS][DOMAIN_NAME] Subscription Package -- select an option --…" at bounding box center [797, 72] width 1231 height 62
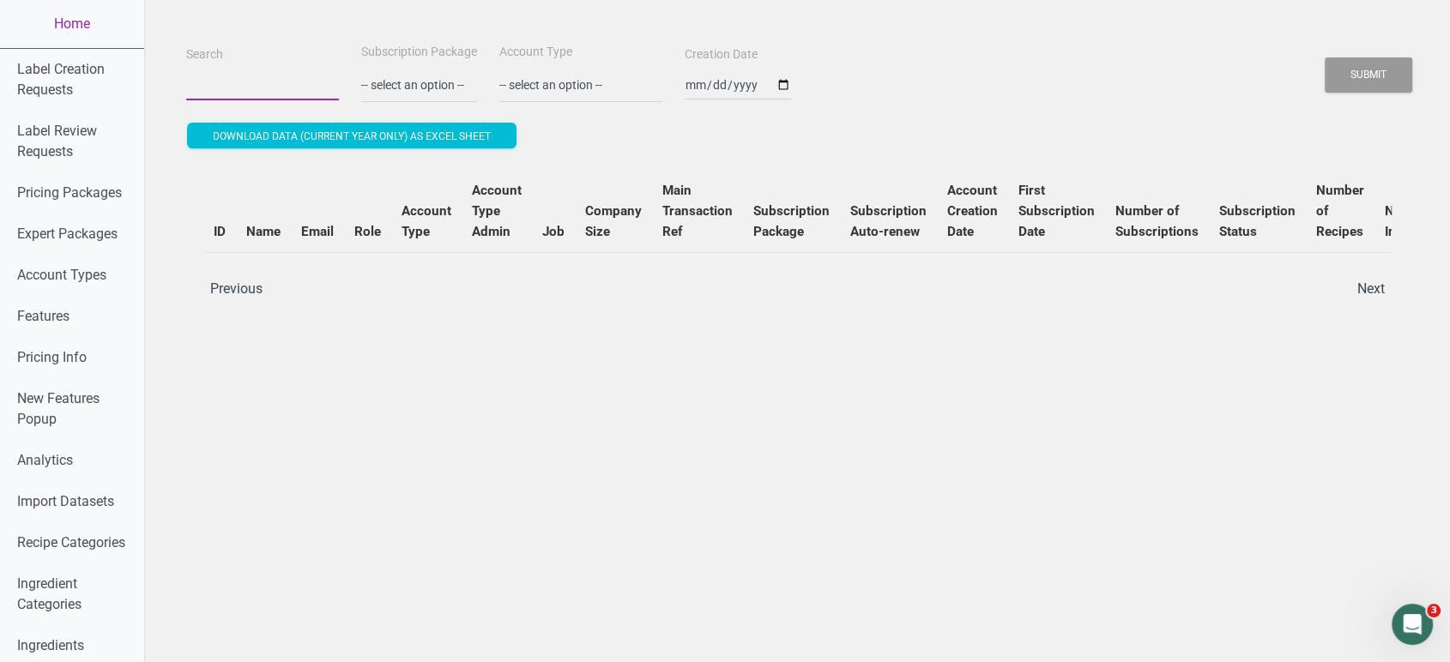
paste input "[PERSON_NAME][EMAIL_ADDRESS][DOMAIN_NAME]"
click at [1325, 57] on button "Submit" at bounding box center [1369, 74] width 88 height 35
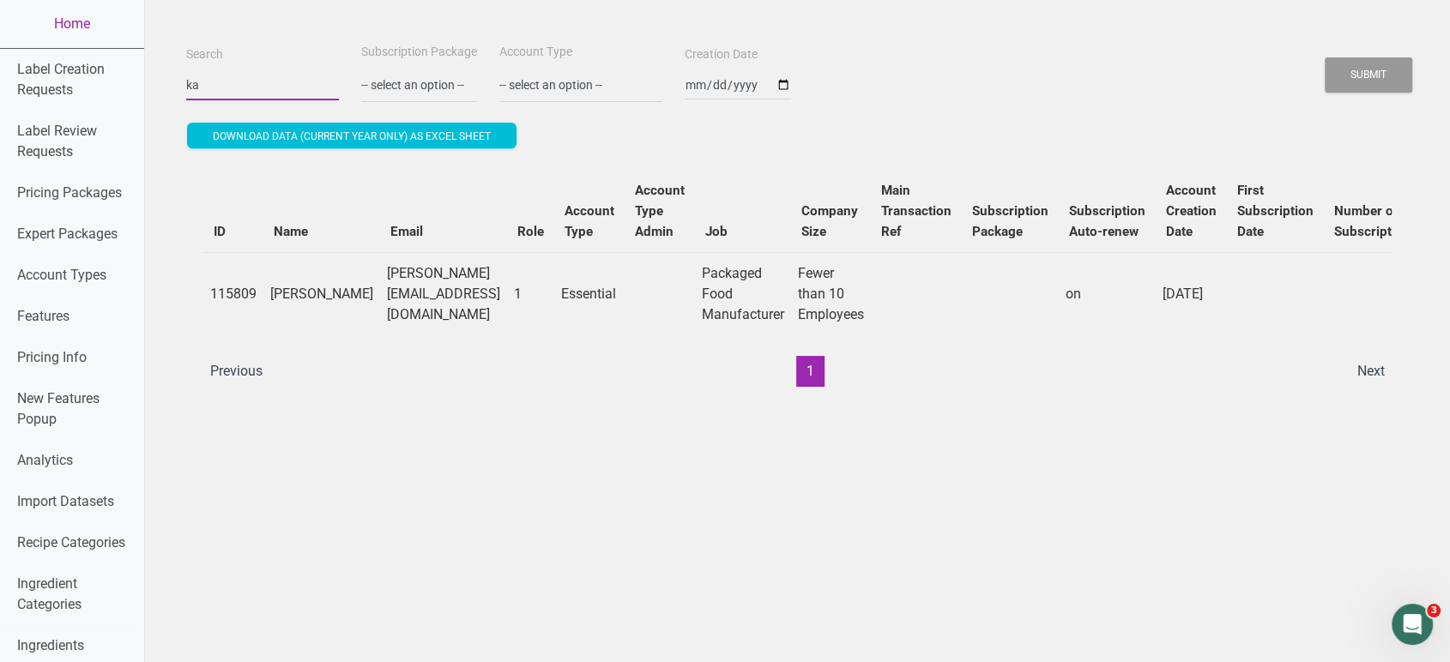
type input "k"
paste input "[PERSON_NAME][EMAIL_ADDRESS][DOMAIN_NAME]"
type input "[PERSON_NAME][EMAIL_ADDRESS][DOMAIN_NAME]"
click at [1325, 57] on button "Submit" at bounding box center [1369, 74] width 88 height 35
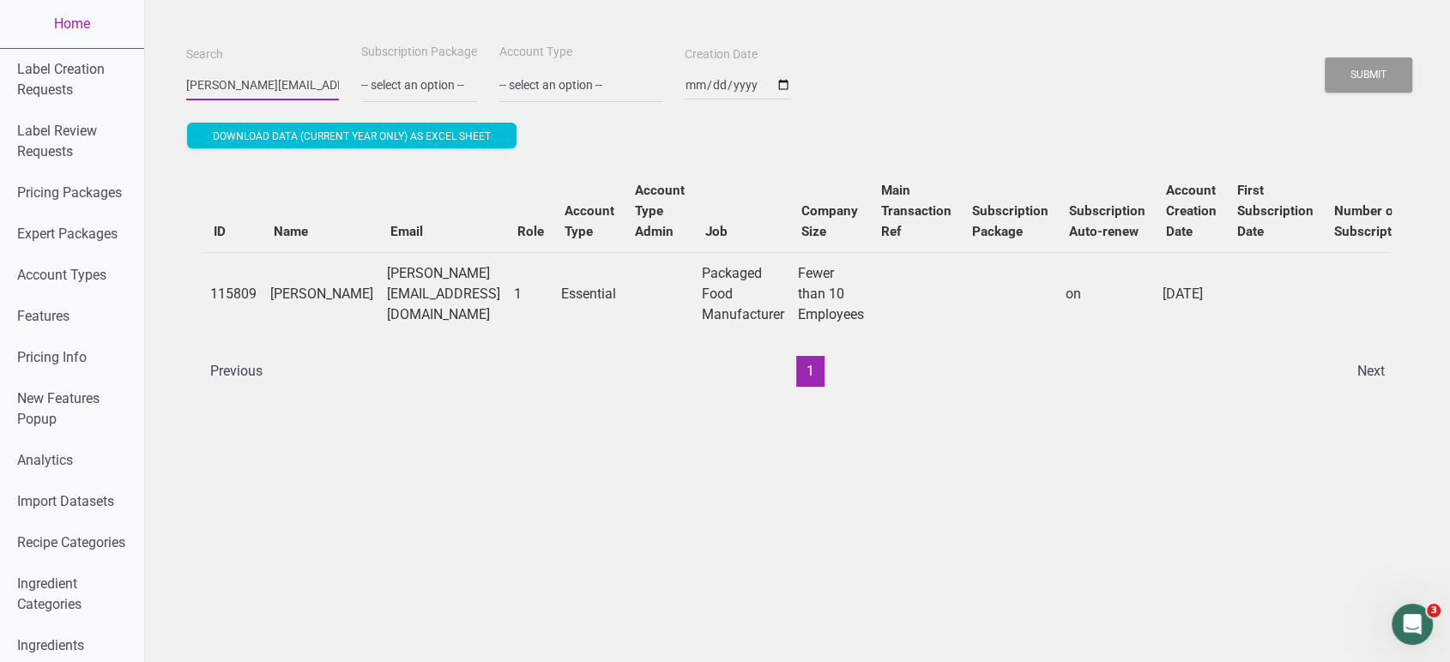
click at [1325, 57] on button "Submit" at bounding box center [1369, 74] width 88 height 35
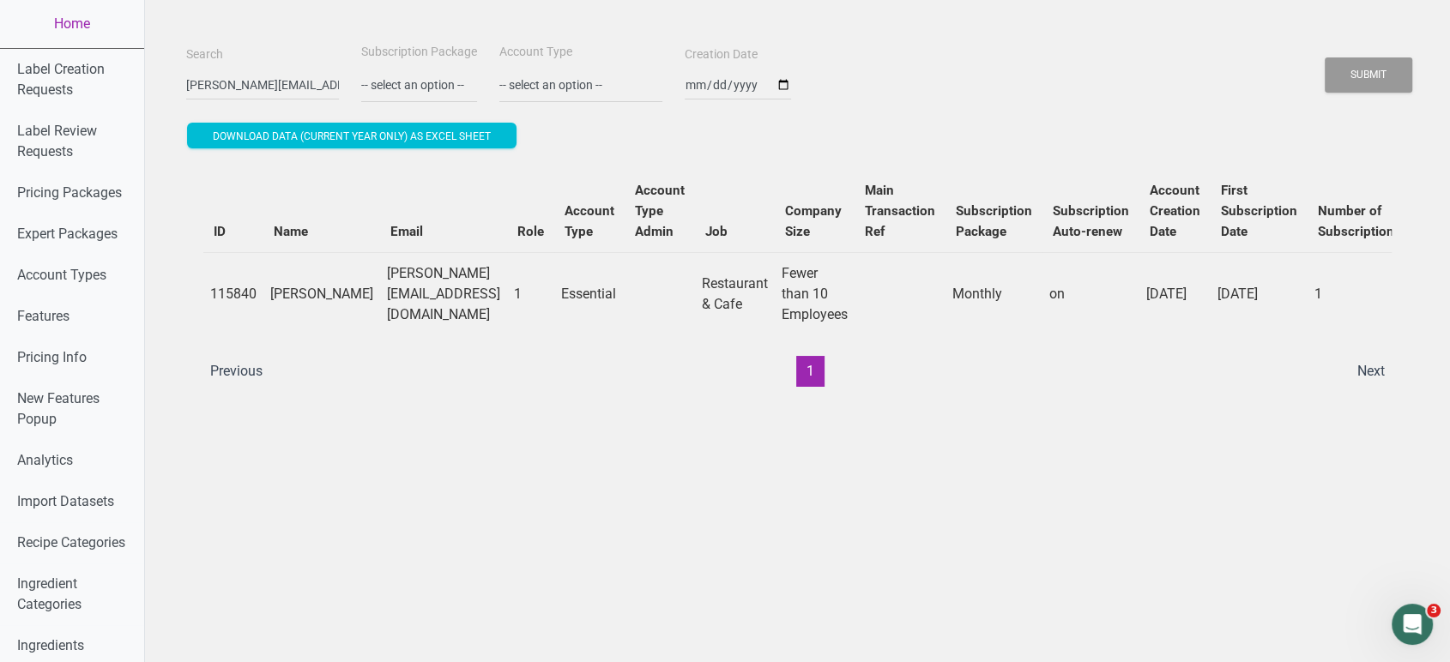
drag, startPoint x: 744, startPoint y: 384, endPoint x: 1072, endPoint y: 366, distance: 328.3
click at [1072, 366] on ul "Previous 1 Next" at bounding box center [797, 371] width 1195 height 31
drag, startPoint x: 281, startPoint y: 88, endPoint x: 33, endPoint y: 76, distance: 249.2
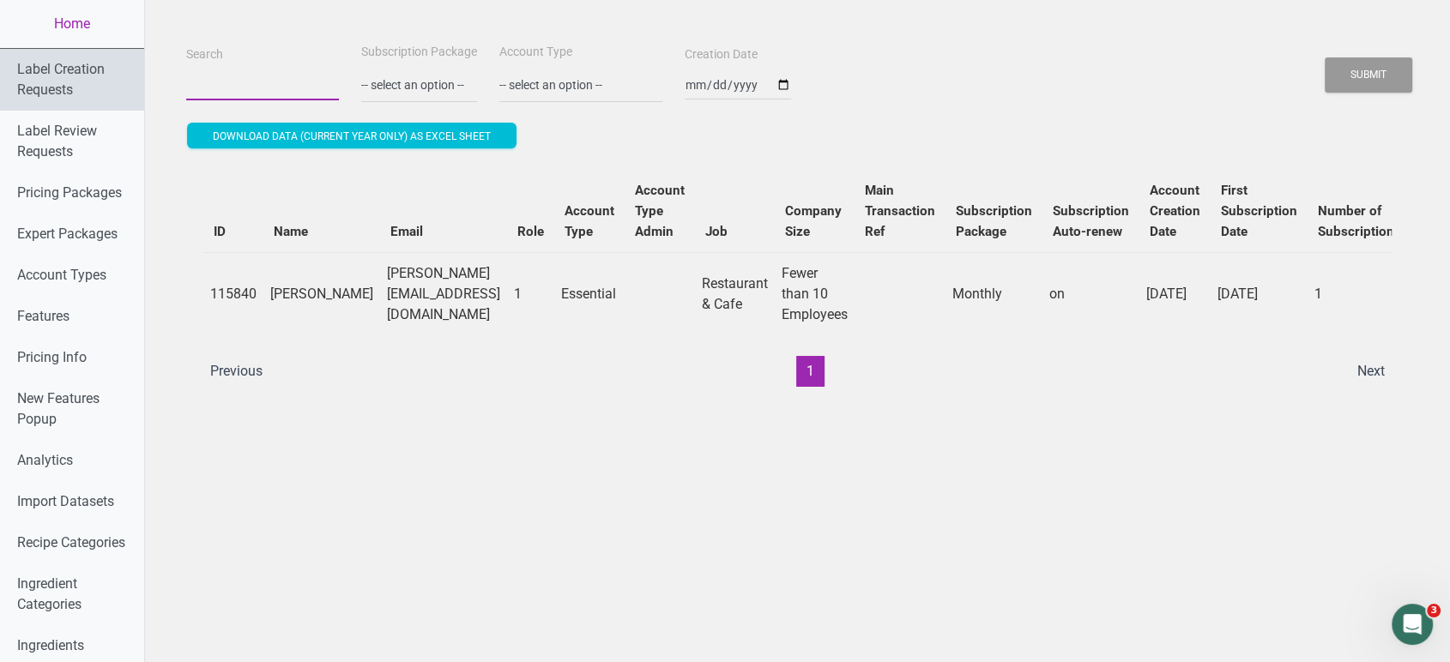
paste input "[EMAIL_ADDRESS][DOMAIN_NAME]"
click at [1325, 57] on button "Submit" at bounding box center [1369, 74] width 88 height 35
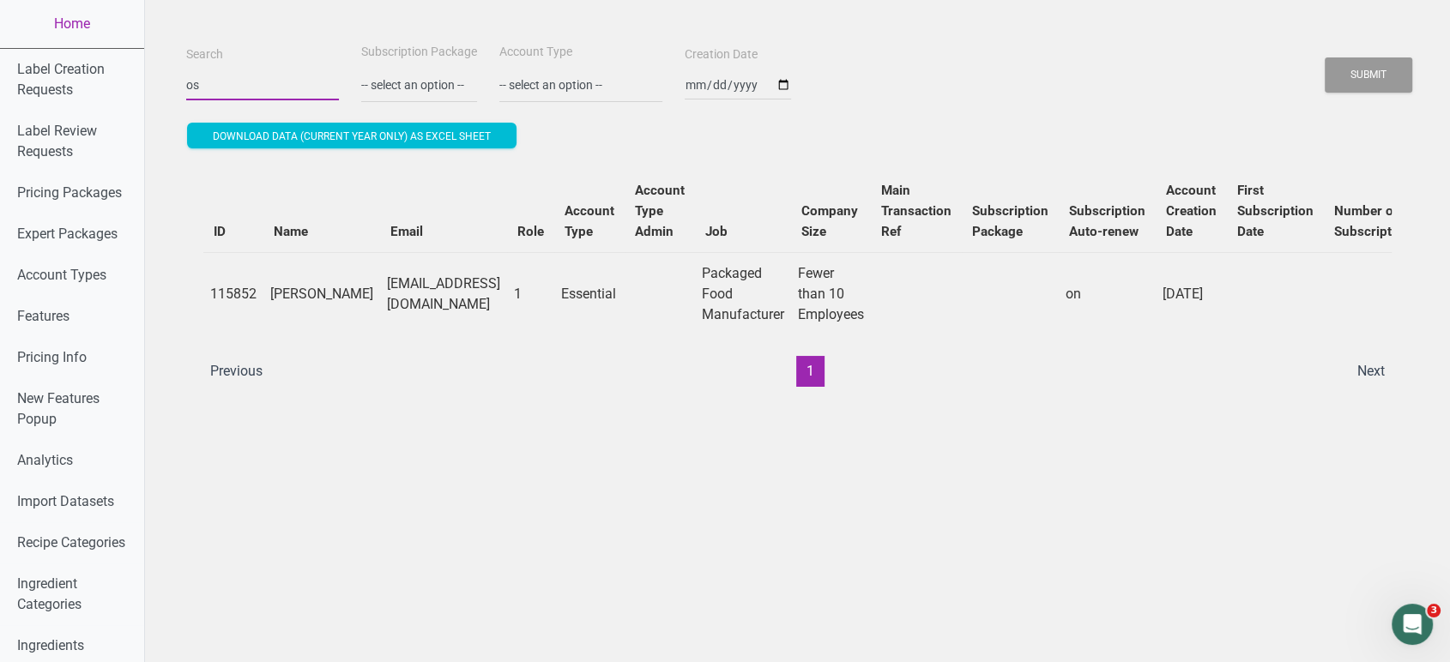
type input "o"
paste input "[PERSON_NAME][EMAIL_ADDRESS][DOMAIN_NAME]"
click at [1325, 57] on button "Submit" at bounding box center [1369, 74] width 88 height 35
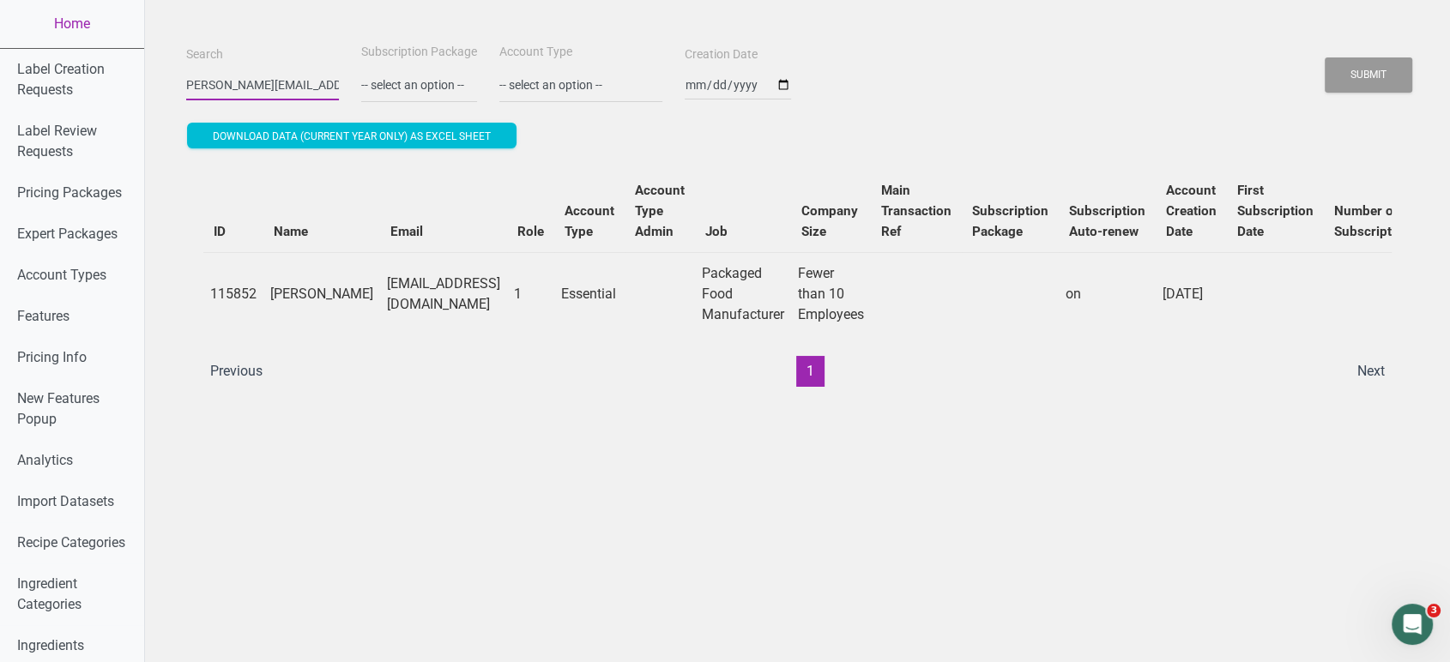
click at [1325, 57] on button "Submit" at bounding box center [1369, 74] width 88 height 35
type input "e"
paste input "[EMAIL_ADDRESS][DOMAIN_NAME]"
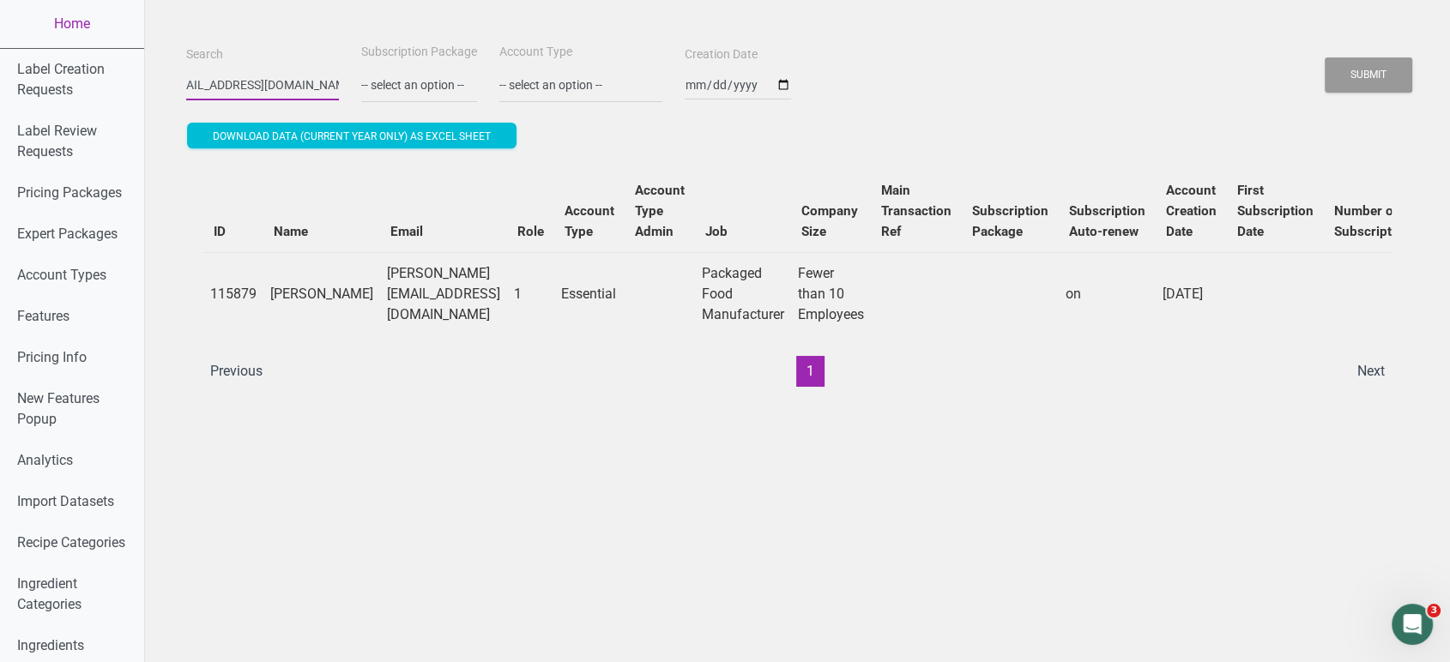
click at [1325, 57] on button "Submit" at bounding box center [1369, 74] width 88 height 35
type input "y"
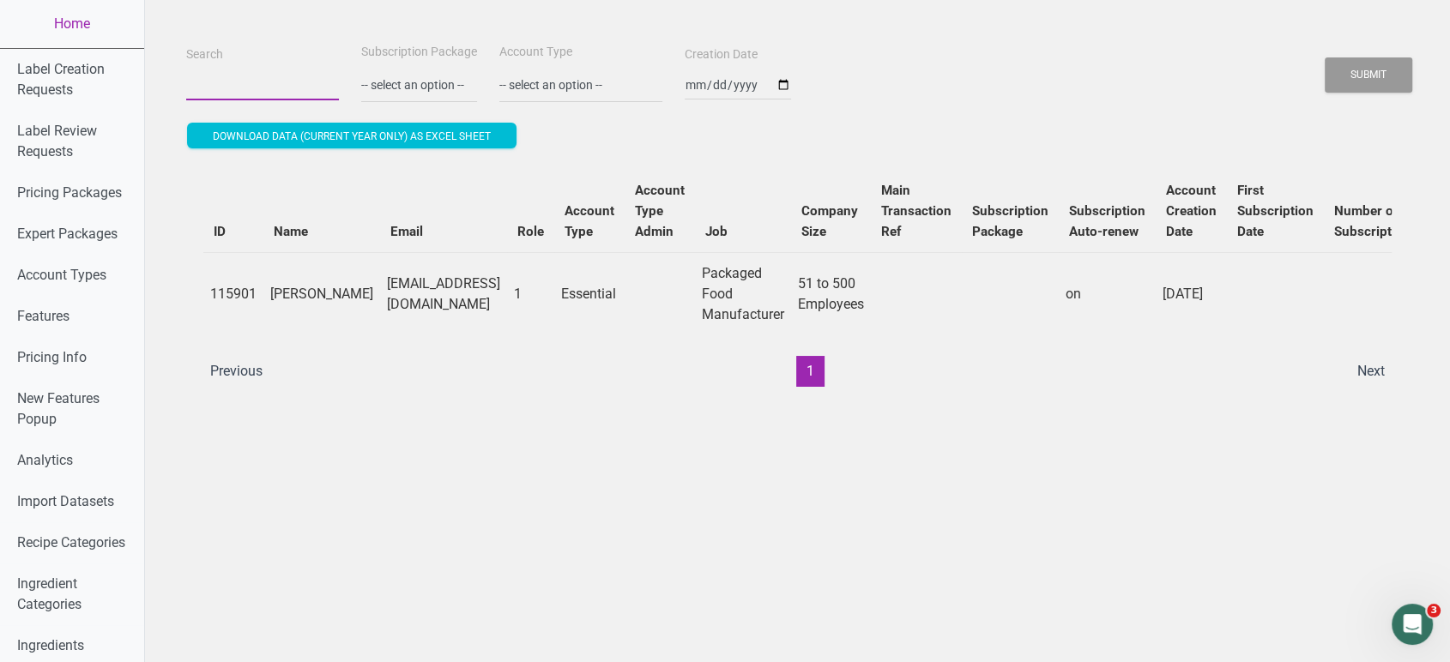
paste input "[EMAIL_ADDRESS][DOMAIN_NAME]"
click at [1325, 57] on button "Submit" at bounding box center [1369, 74] width 88 height 35
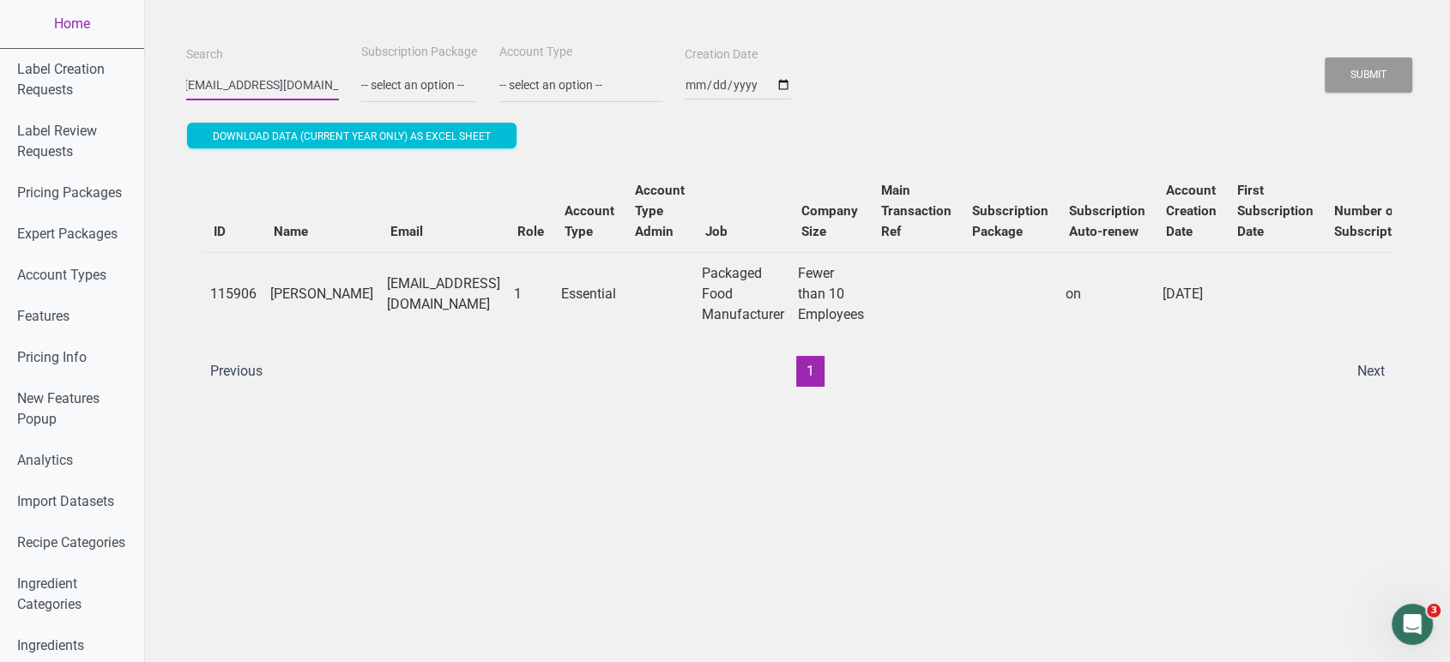
scroll to position [0, 0]
type input "g"
paste input "[EMAIL_ADDRESS][DOMAIN_NAME]"
click at [1325, 57] on button "Submit" at bounding box center [1369, 74] width 88 height 35
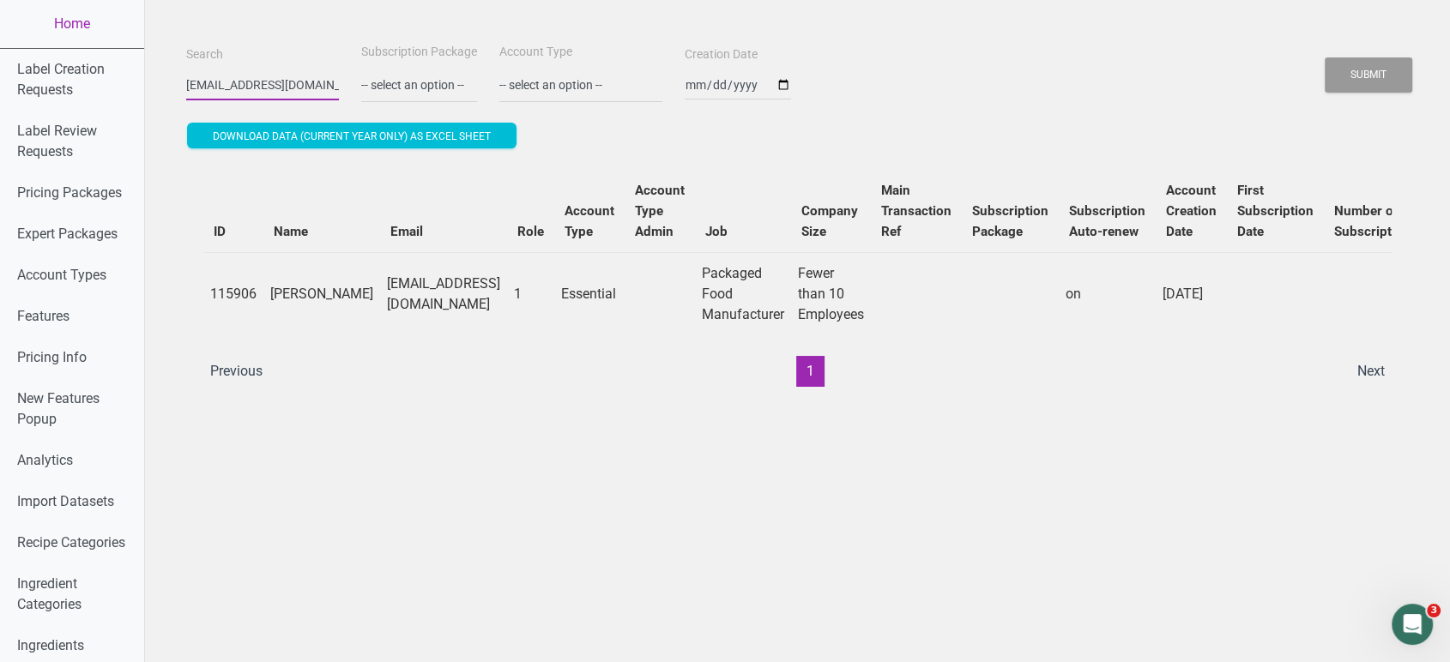
click at [1325, 57] on button "Submit" at bounding box center [1369, 74] width 88 height 35
type input "m"
paste input "[PERSON_NAME][EMAIL_ADDRESS][PERSON_NAME][DOMAIN_NAME]"
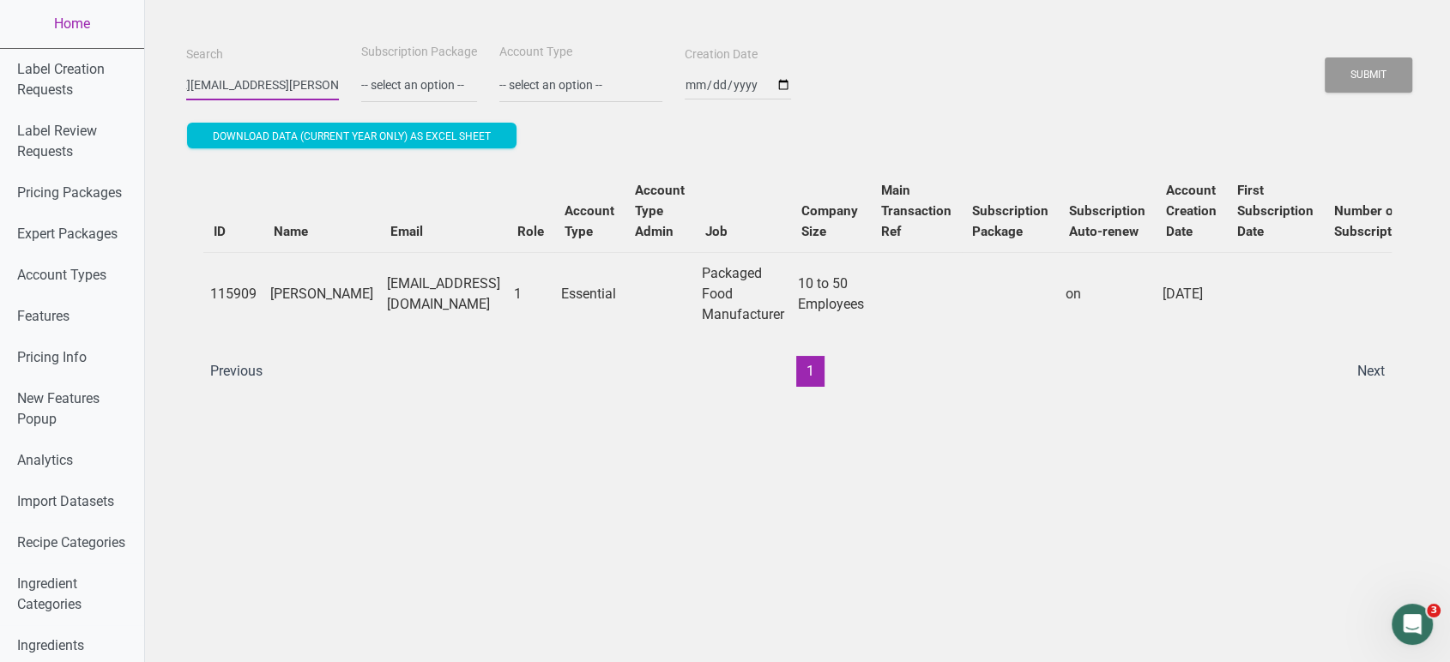
type input "[PERSON_NAME][EMAIL_ADDRESS][PERSON_NAME][DOMAIN_NAME]"
click at [1325, 57] on button "Submit" at bounding box center [1369, 74] width 88 height 35
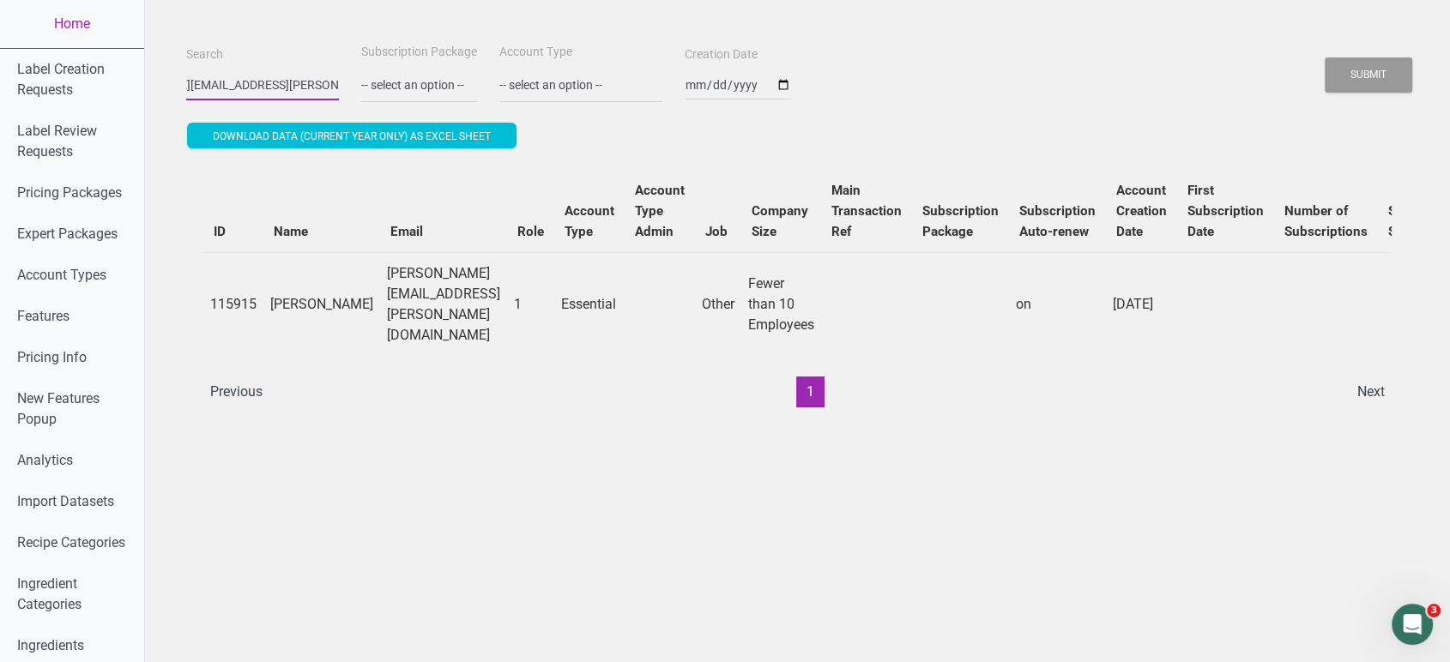
scroll to position [0, 0]
click at [87, 31] on link "Home" at bounding box center [72, 24] width 144 height 48
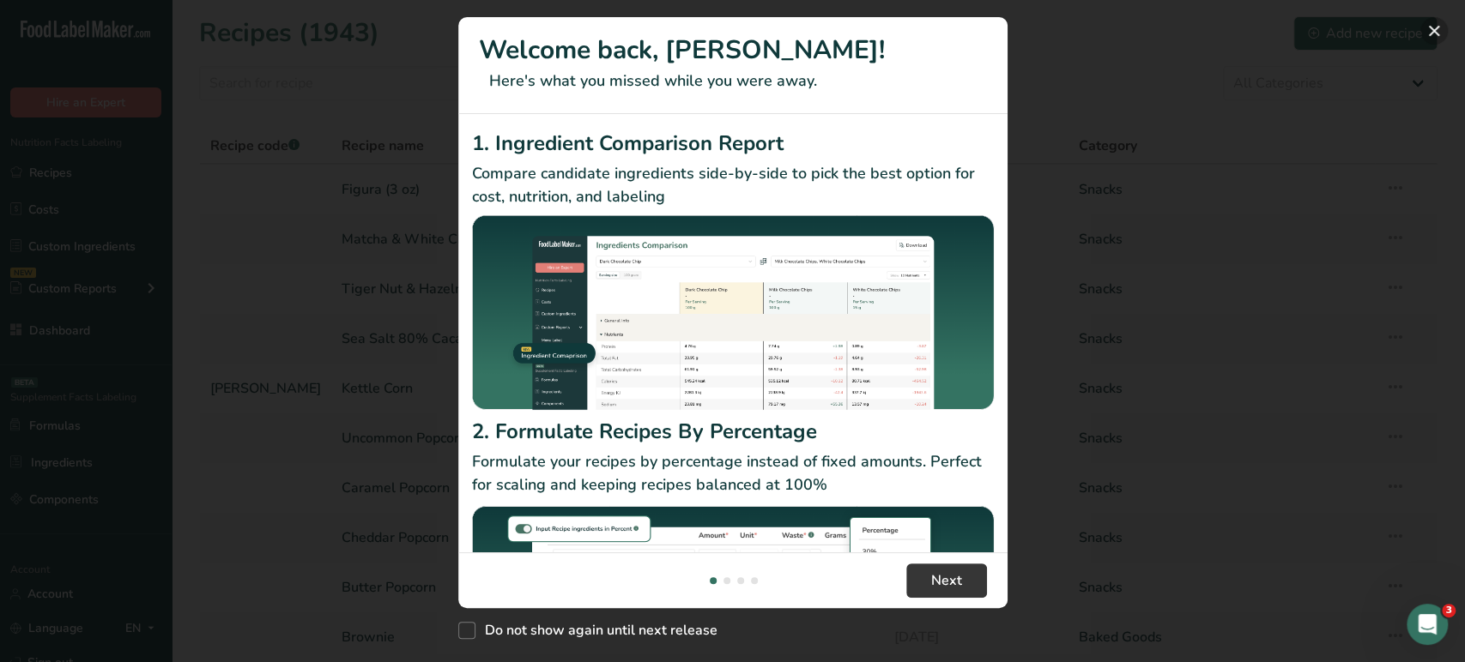
click at [1427, 39] on button "New Features" at bounding box center [1433, 30] width 27 height 27
